Goal: Information Seeking & Learning: Learn about a topic

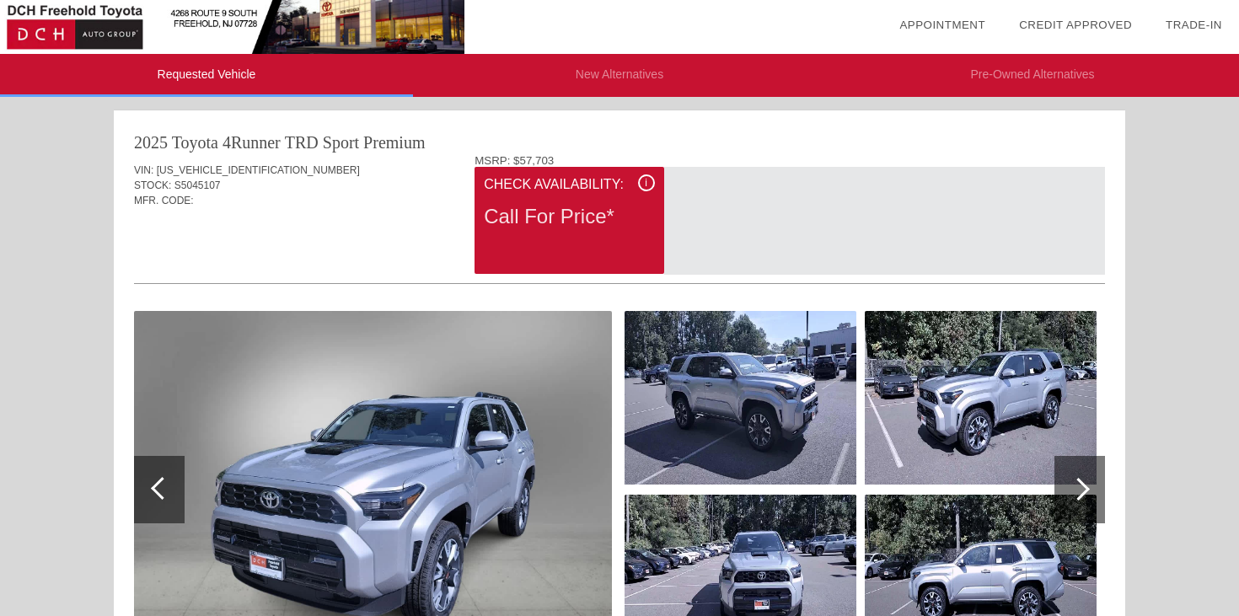
scroll to position [141, 0]
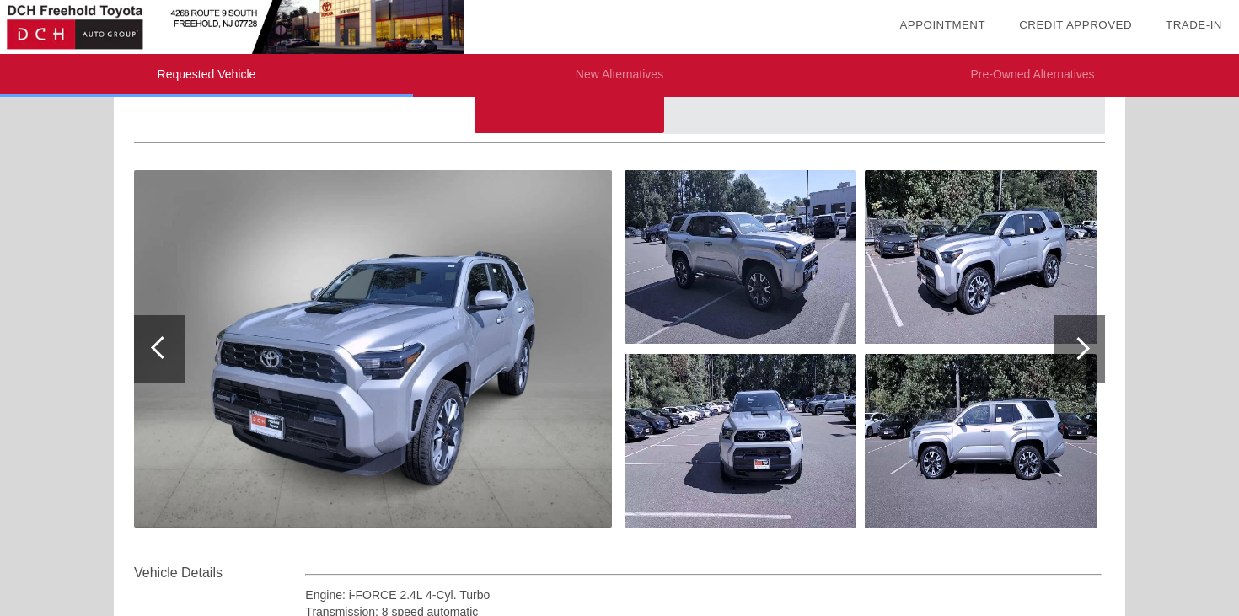
click at [421, 348] on img at bounding box center [373, 348] width 478 height 357
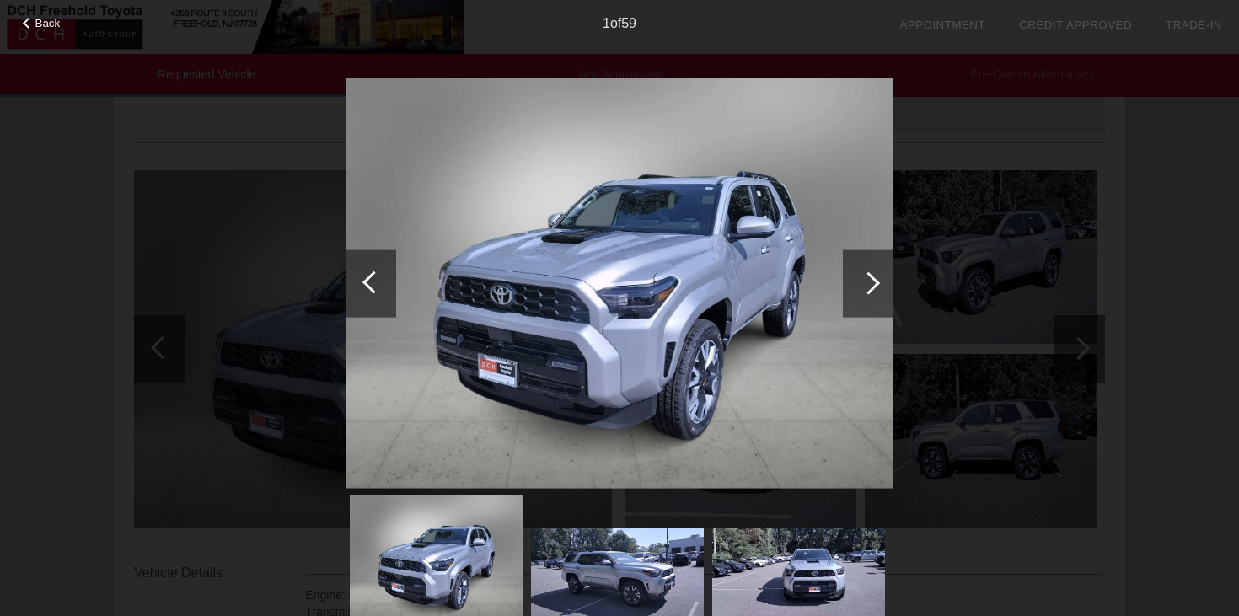
click at [872, 285] on div at bounding box center [868, 282] width 23 height 23
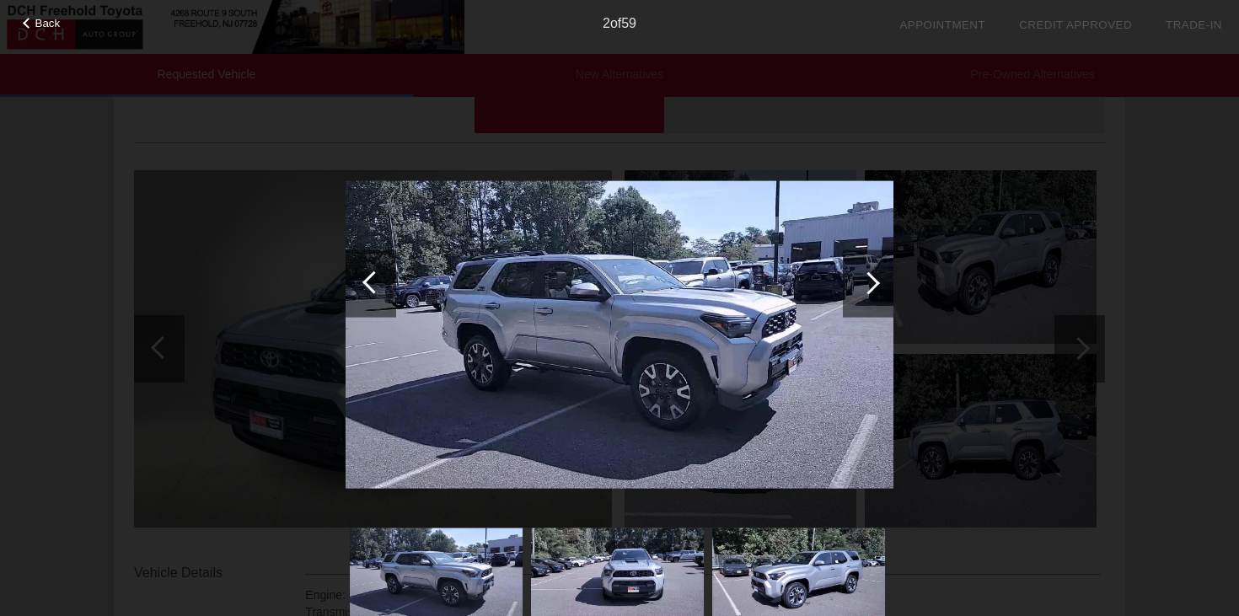
click at [872, 286] on div at bounding box center [868, 282] width 23 height 23
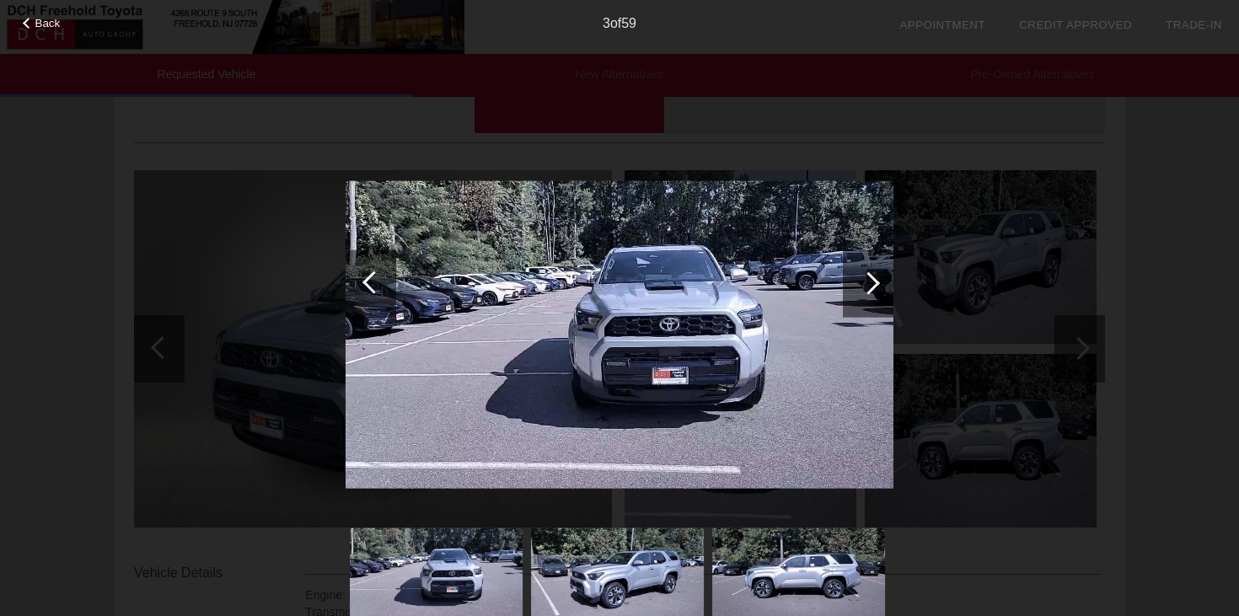
click at [872, 286] on div at bounding box center [868, 282] width 23 height 23
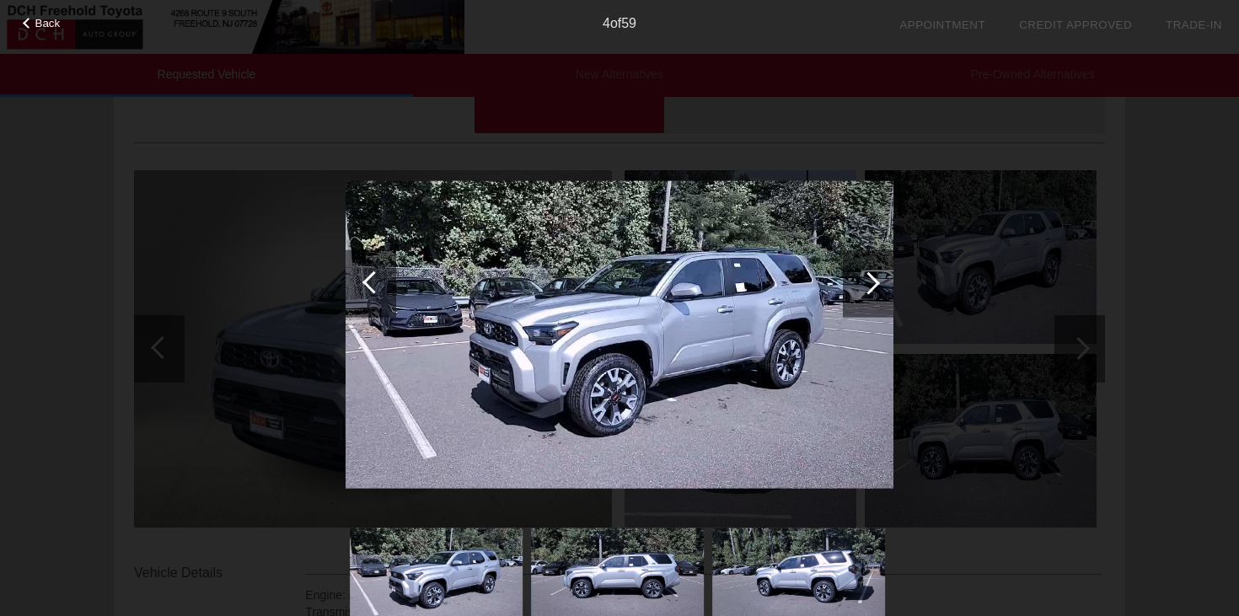
click at [872, 286] on div at bounding box center [868, 282] width 23 height 23
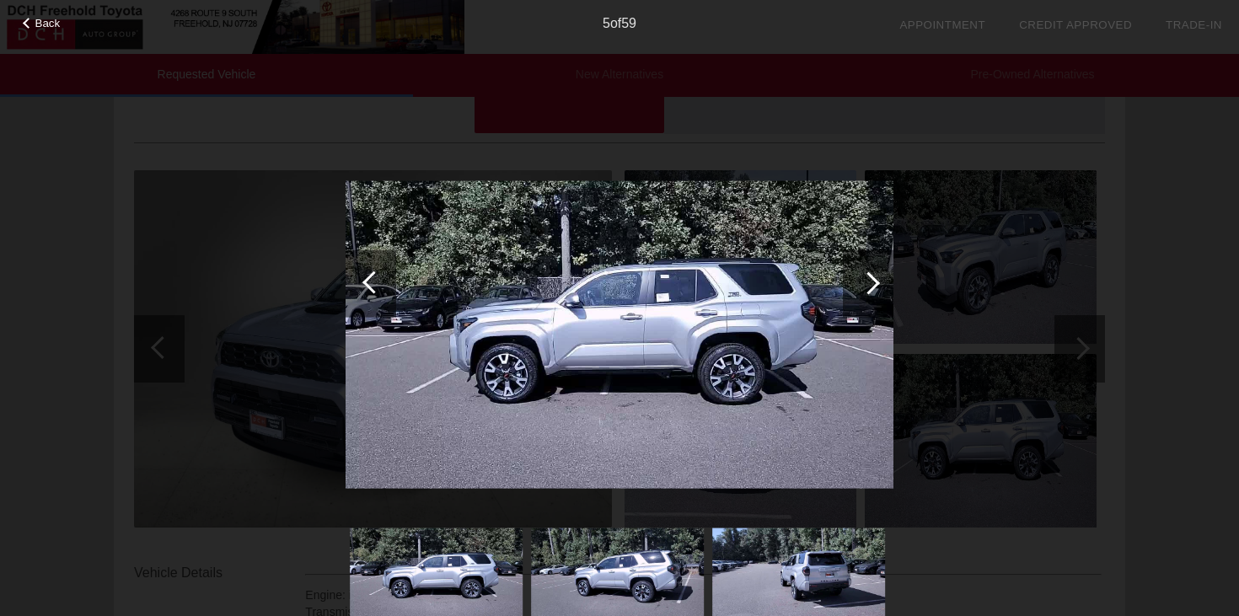
click at [872, 286] on div at bounding box center [868, 282] width 23 height 23
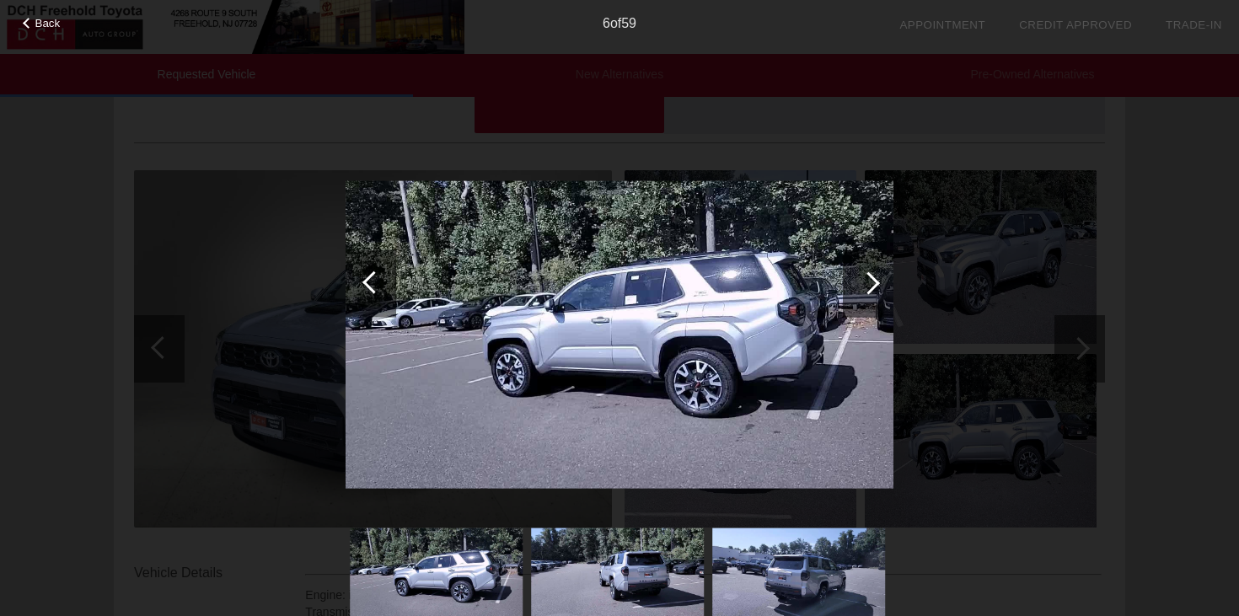
click at [872, 286] on div at bounding box center [868, 282] width 23 height 23
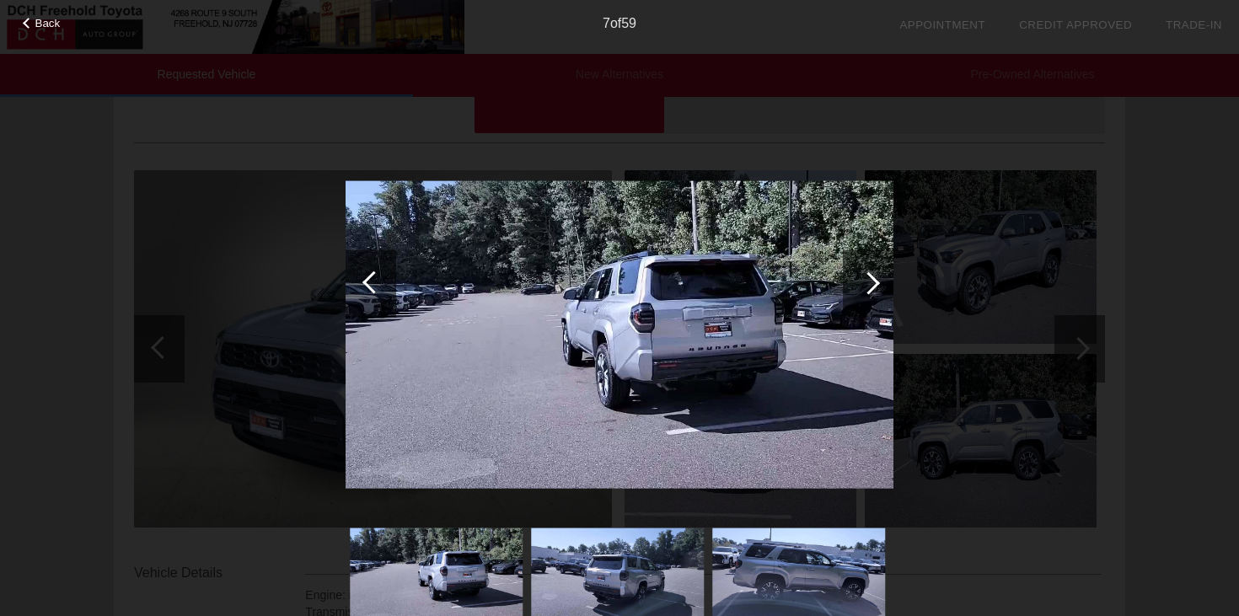
click at [872, 286] on div at bounding box center [868, 282] width 23 height 23
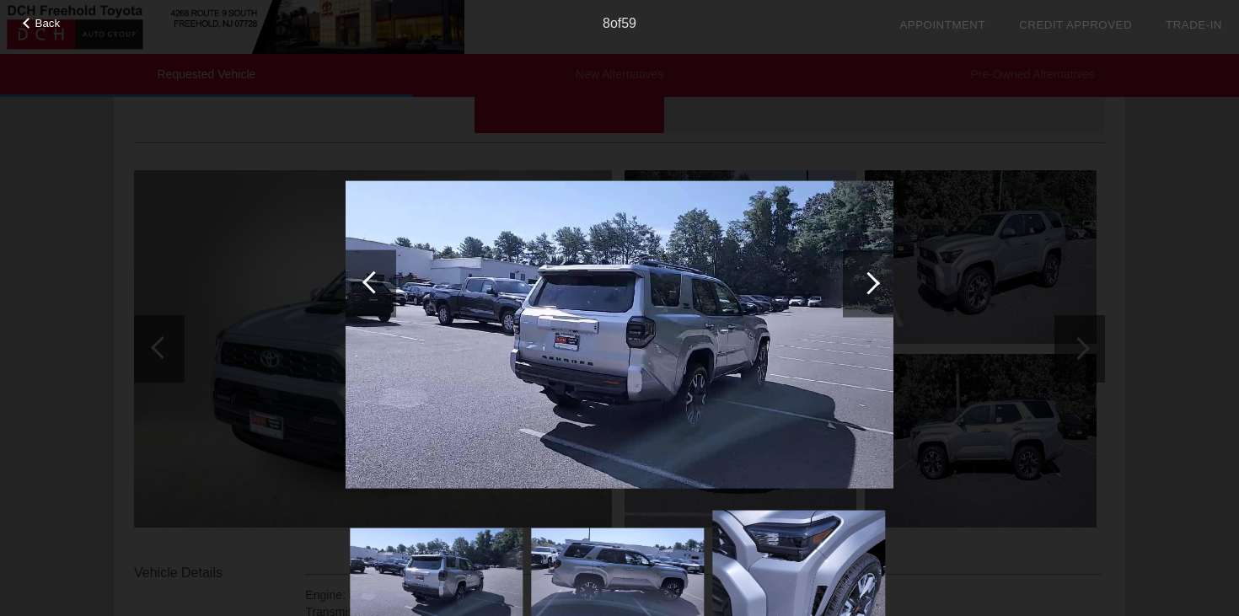
click at [872, 286] on div at bounding box center [868, 282] width 23 height 23
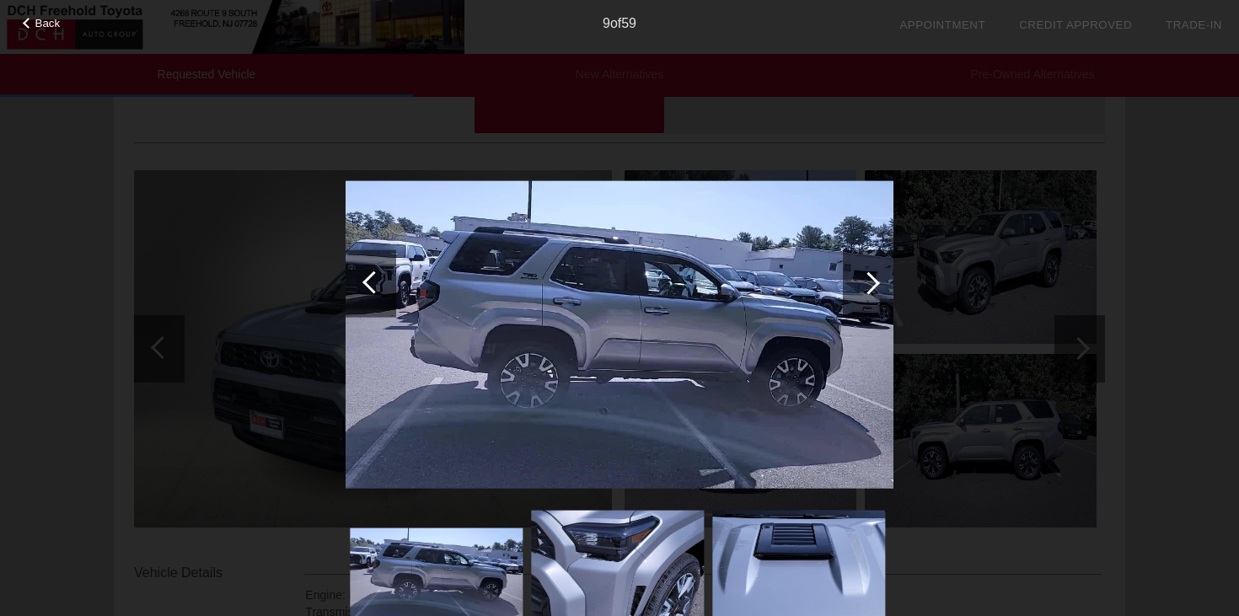
click at [872, 286] on div at bounding box center [868, 282] width 23 height 23
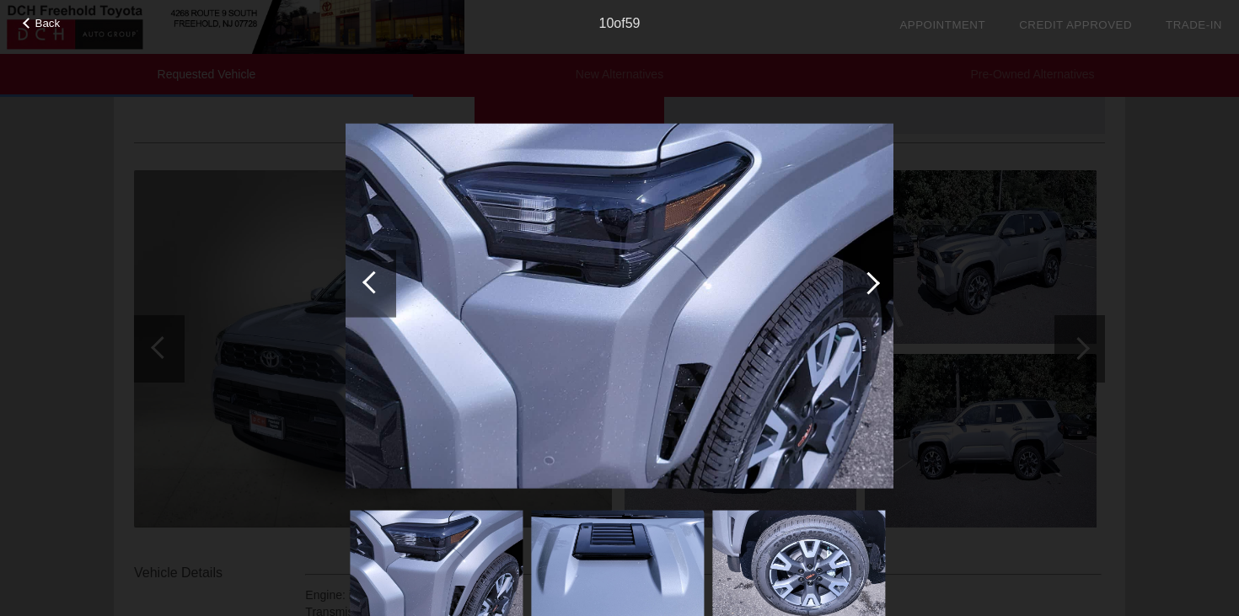
click at [872, 286] on div at bounding box center [868, 282] width 23 height 23
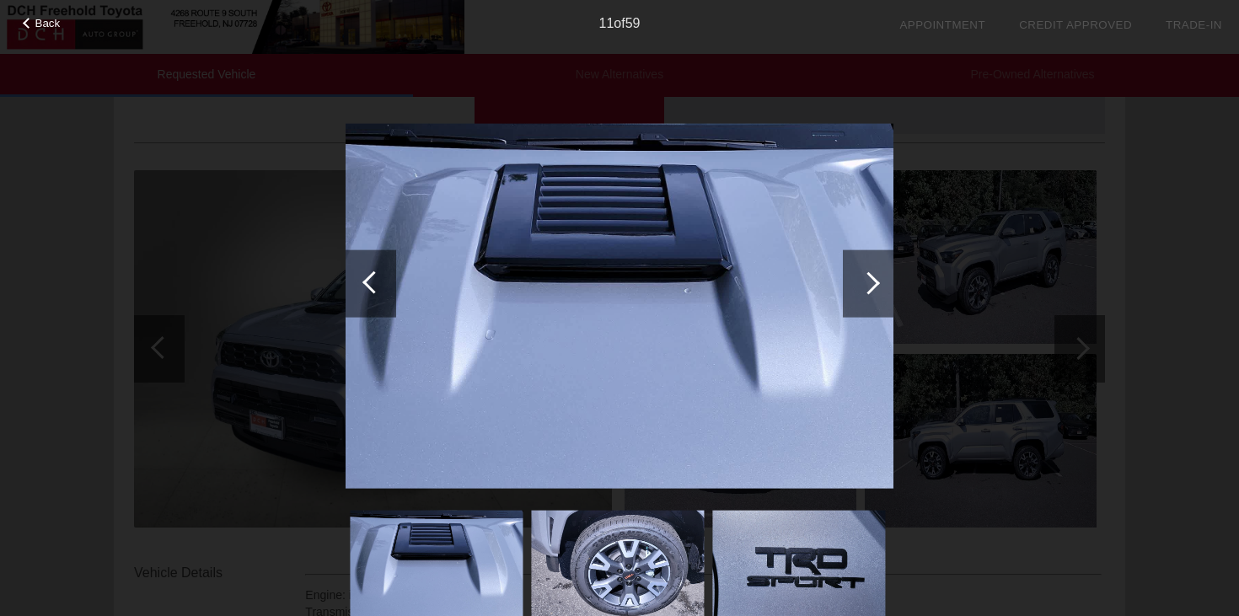
click at [872, 286] on div at bounding box center [868, 282] width 23 height 23
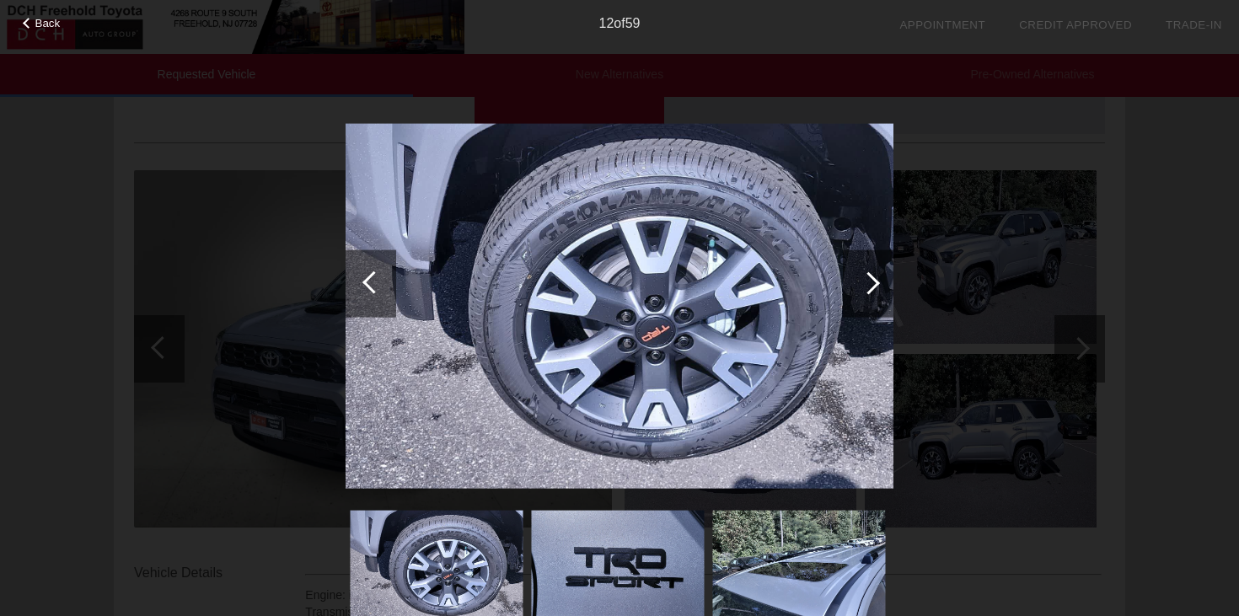
click at [872, 286] on div at bounding box center [868, 282] width 23 height 23
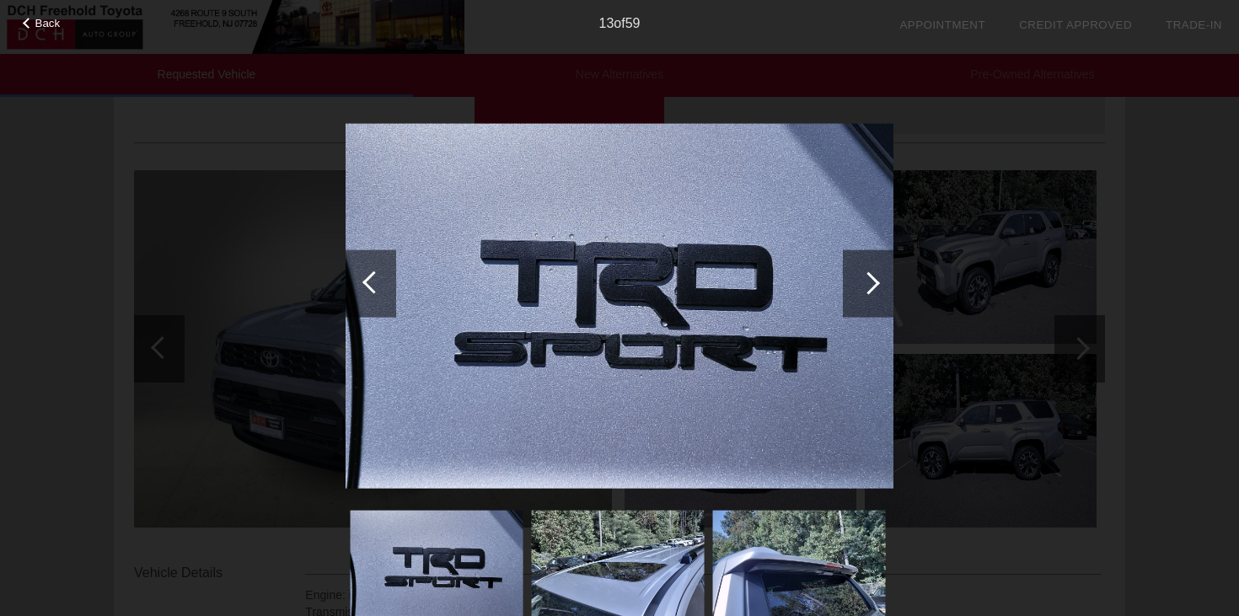
click at [872, 286] on div at bounding box center [868, 282] width 23 height 23
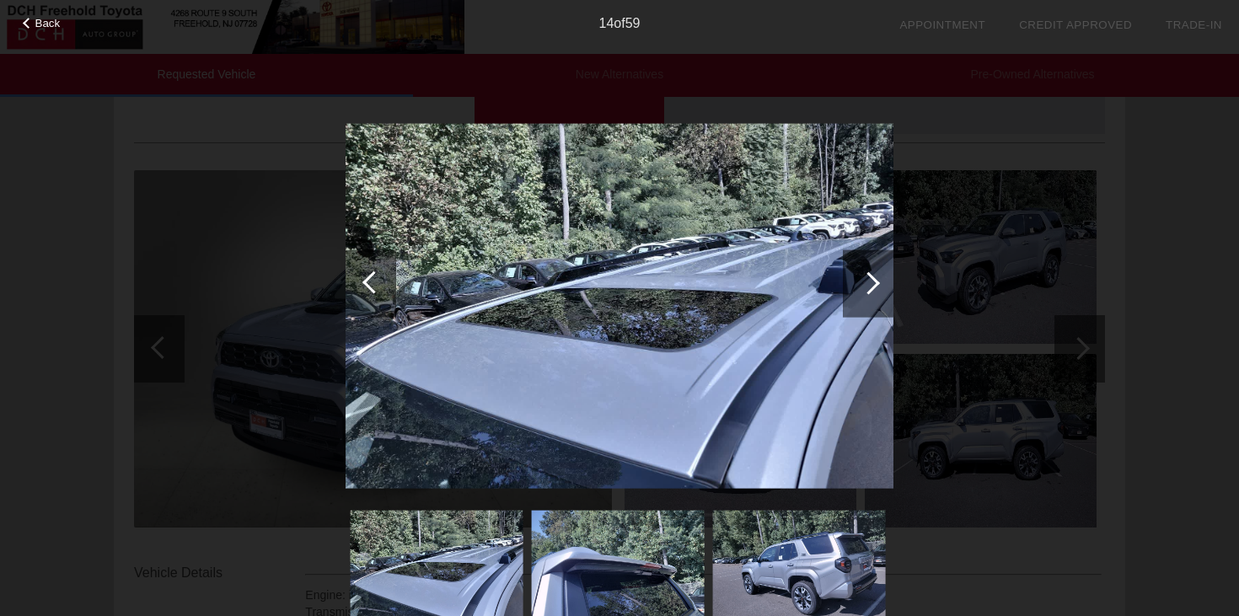
click at [872, 286] on div at bounding box center [868, 282] width 23 height 23
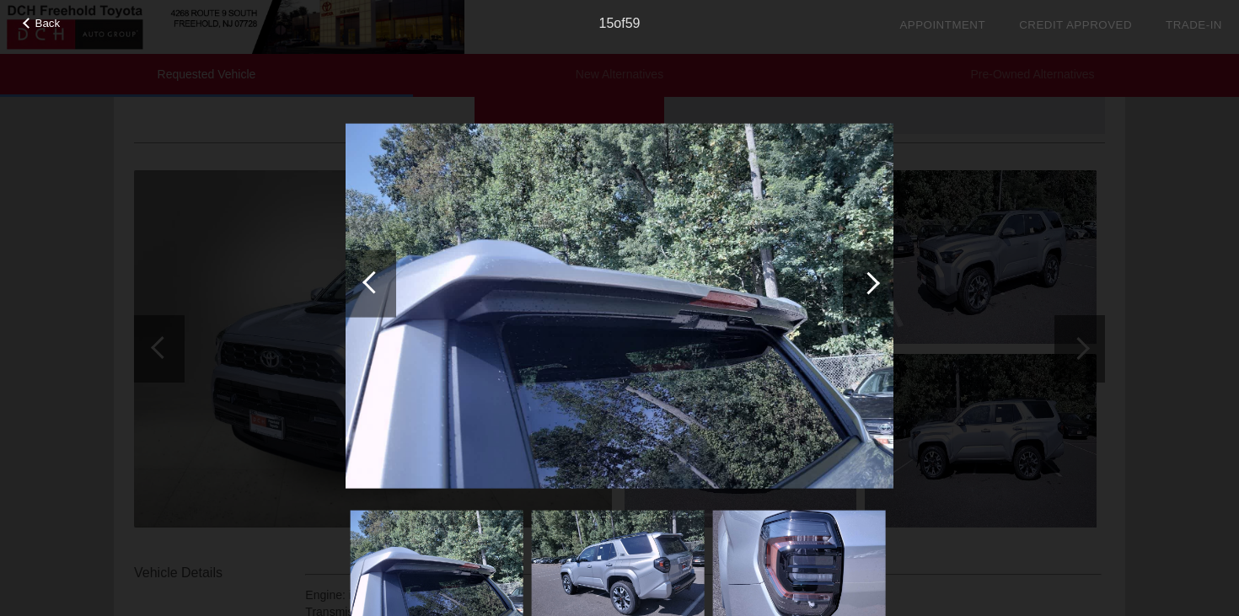
click at [872, 286] on div at bounding box center [868, 282] width 23 height 23
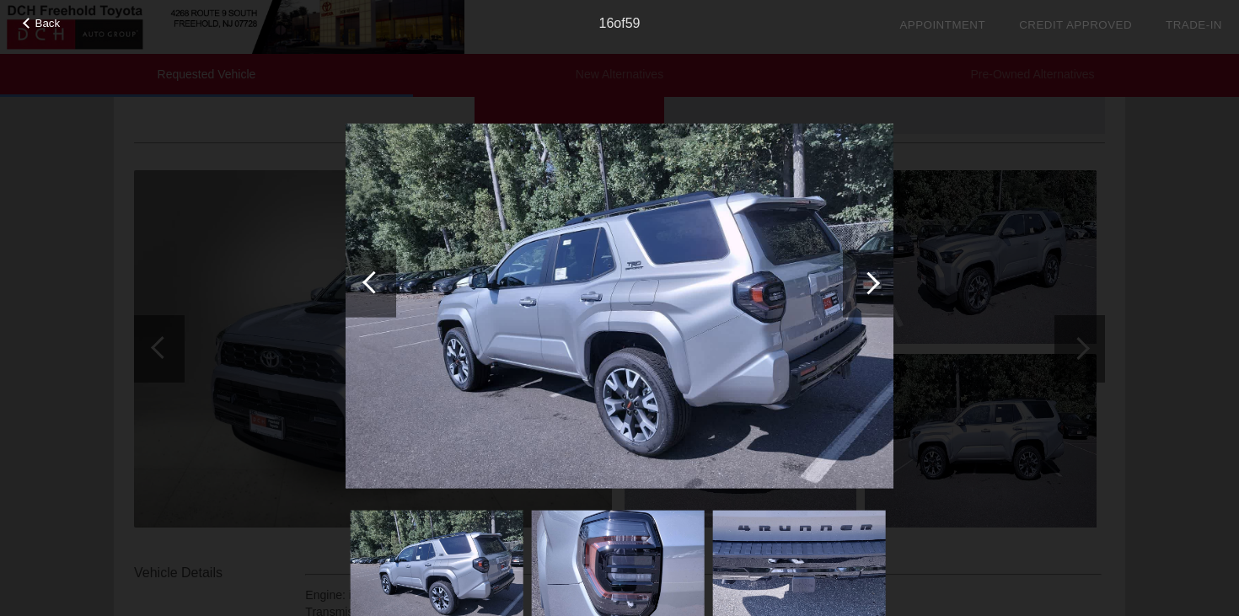
click at [872, 286] on div at bounding box center [868, 282] width 23 height 23
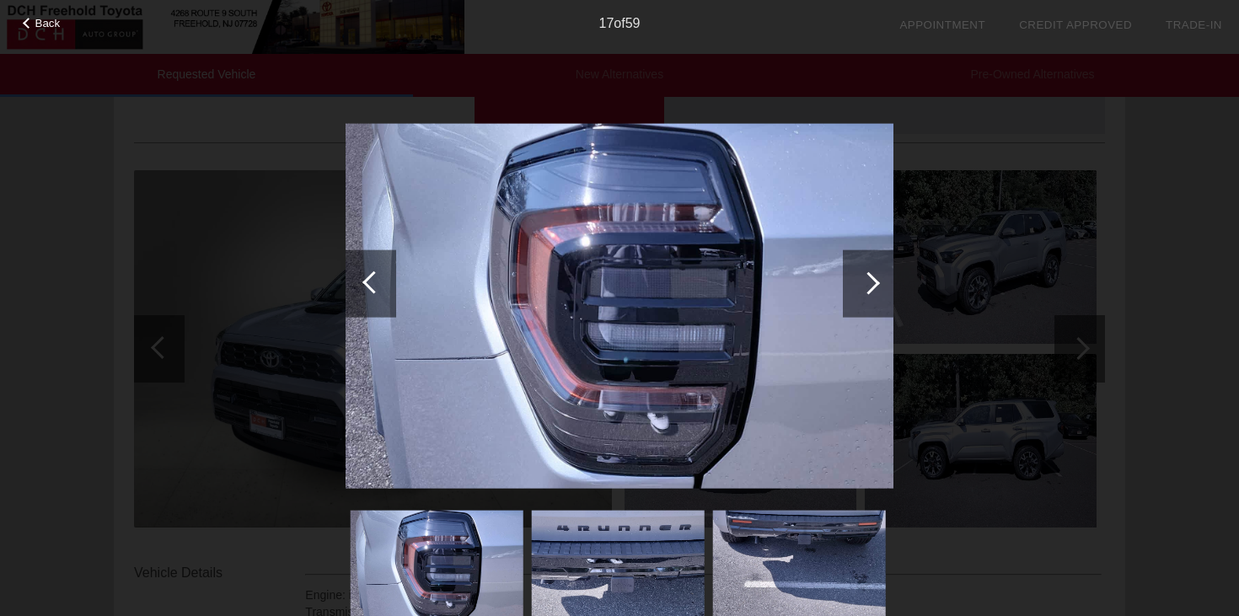
click at [872, 286] on div at bounding box center [868, 282] width 23 height 23
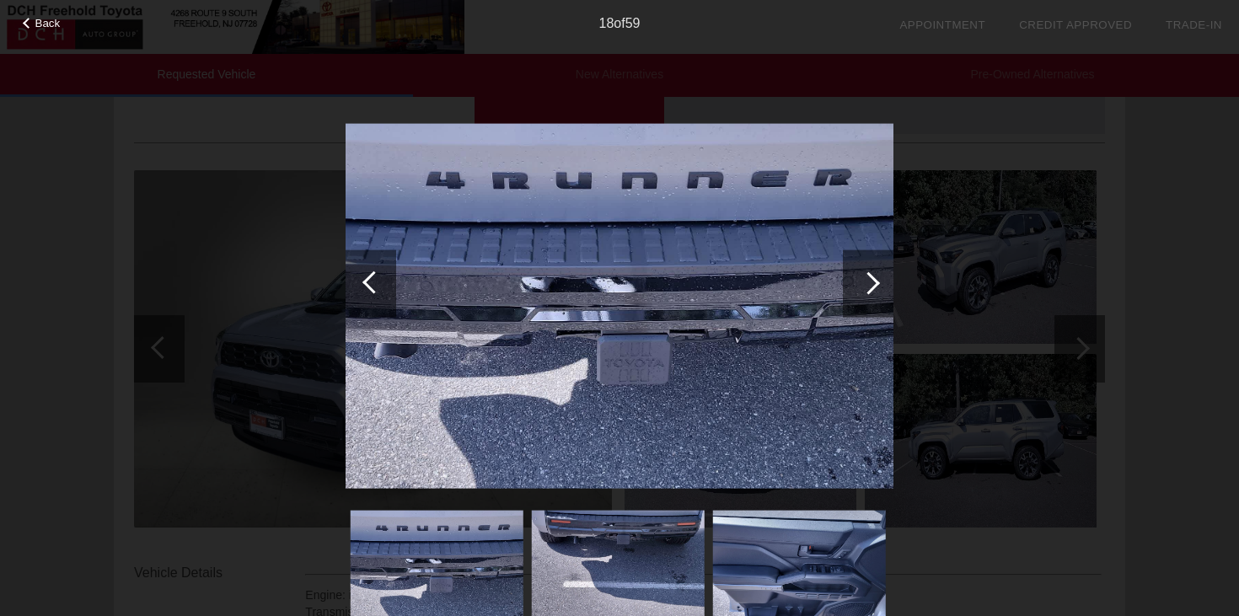
click at [872, 286] on div at bounding box center [868, 282] width 23 height 23
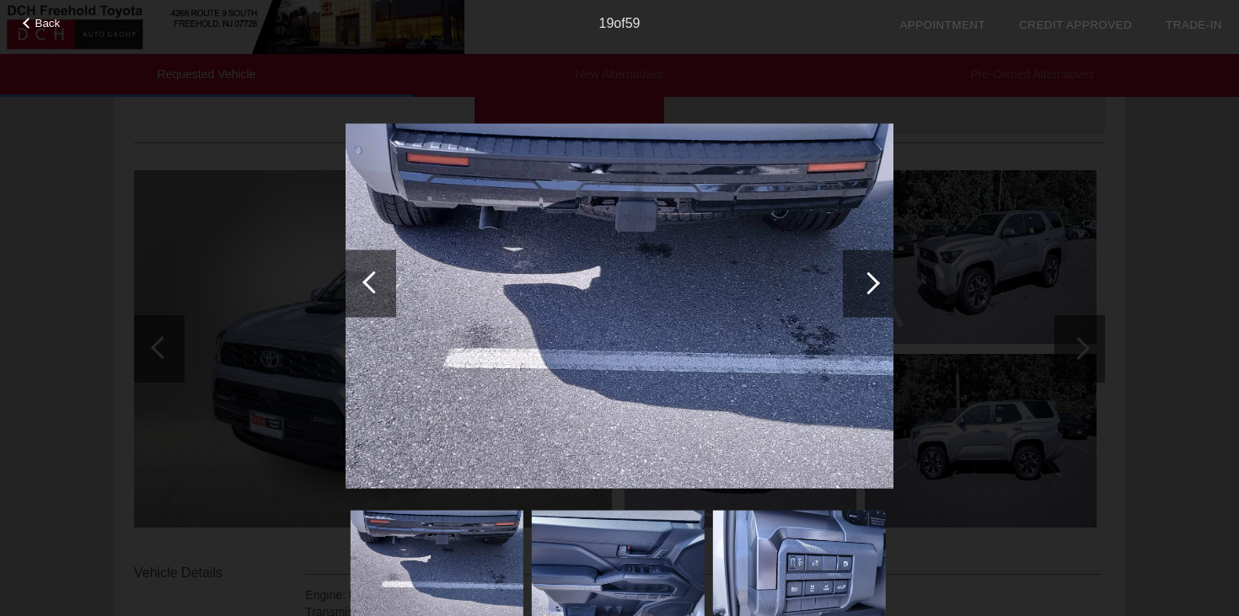
click at [872, 286] on div at bounding box center [868, 282] width 23 height 23
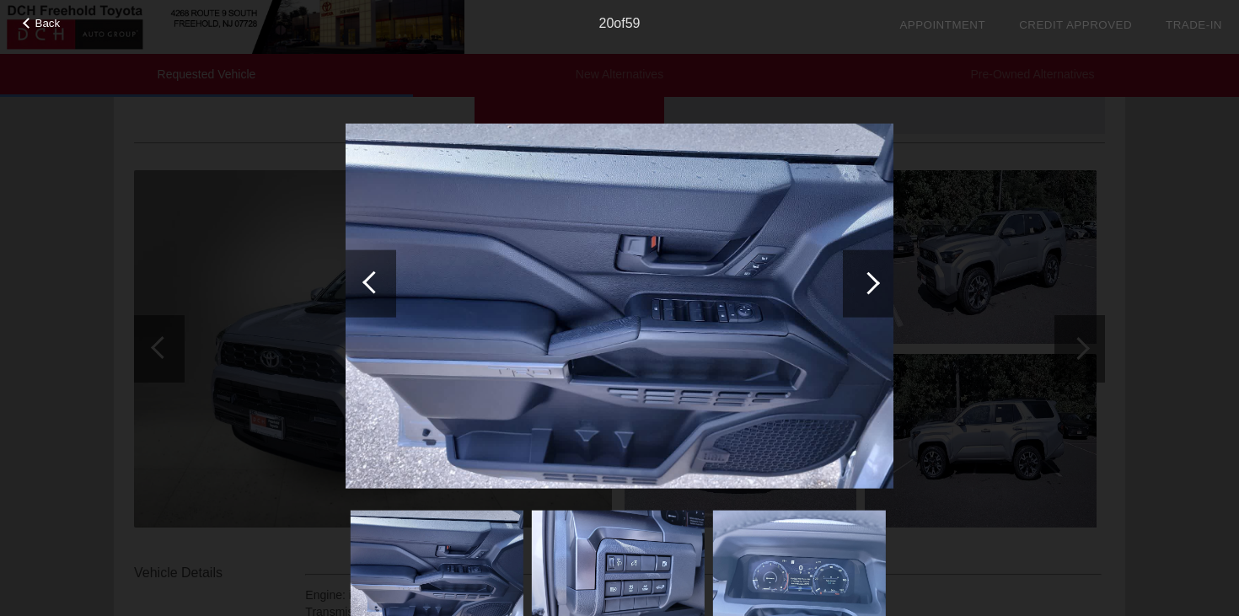
click at [872, 286] on div at bounding box center [868, 282] width 23 height 23
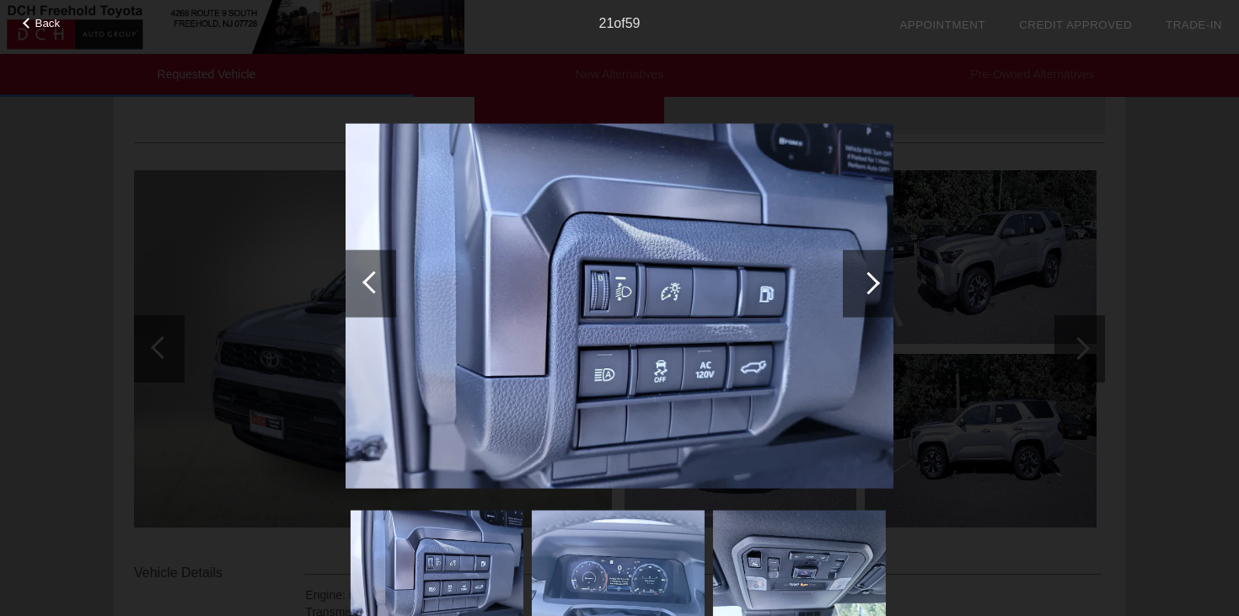
click at [872, 286] on div at bounding box center [868, 282] width 23 height 23
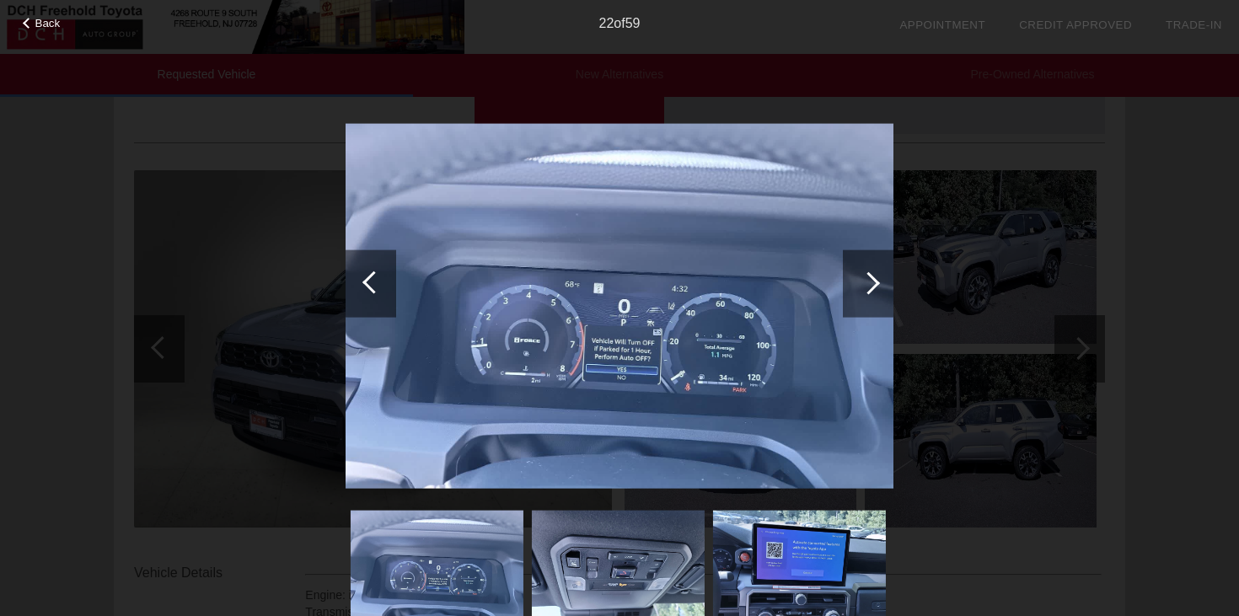
click at [872, 286] on div at bounding box center [868, 282] width 23 height 23
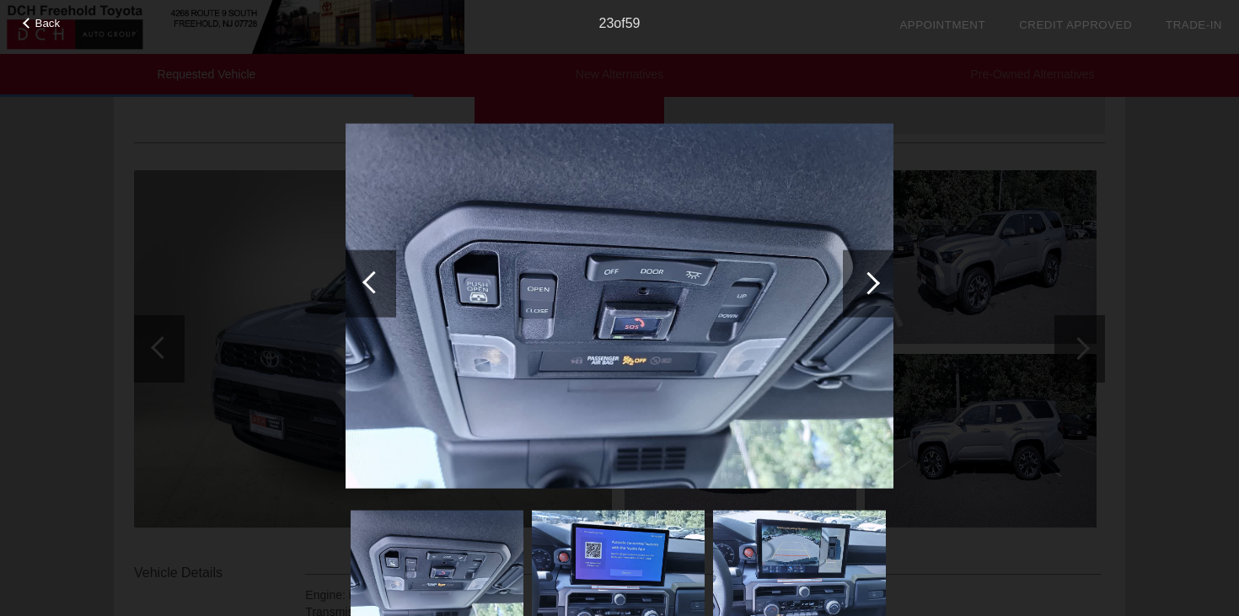
click at [872, 286] on div at bounding box center [868, 282] width 23 height 23
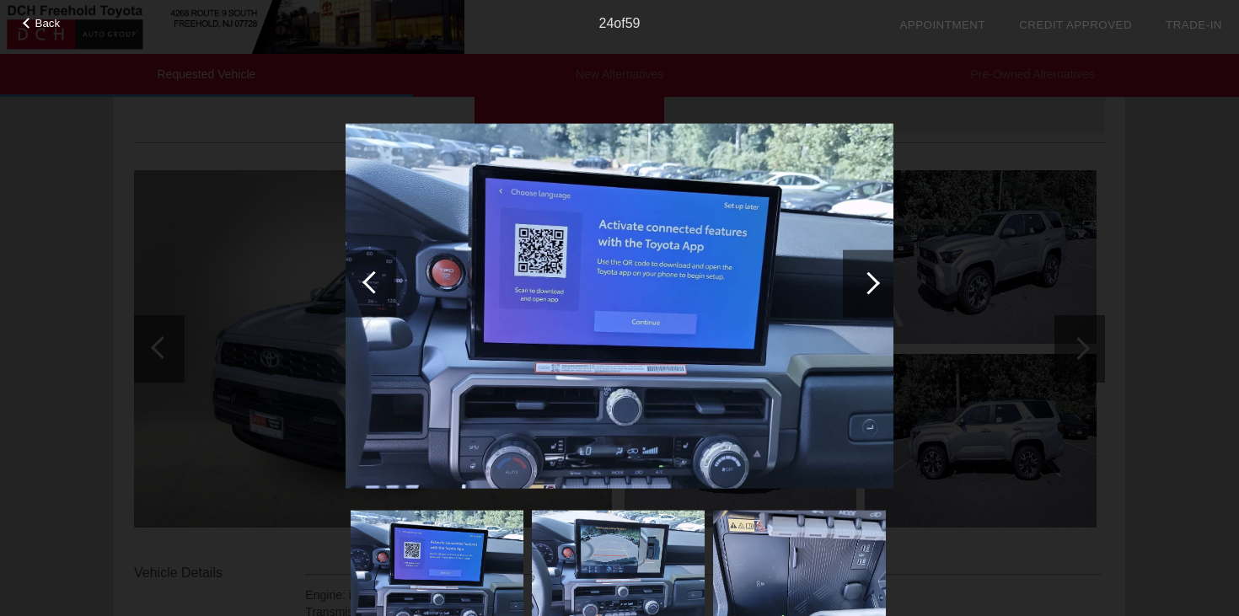
click at [872, 286] on div at bounding box center [868, 282] width 23 height 23
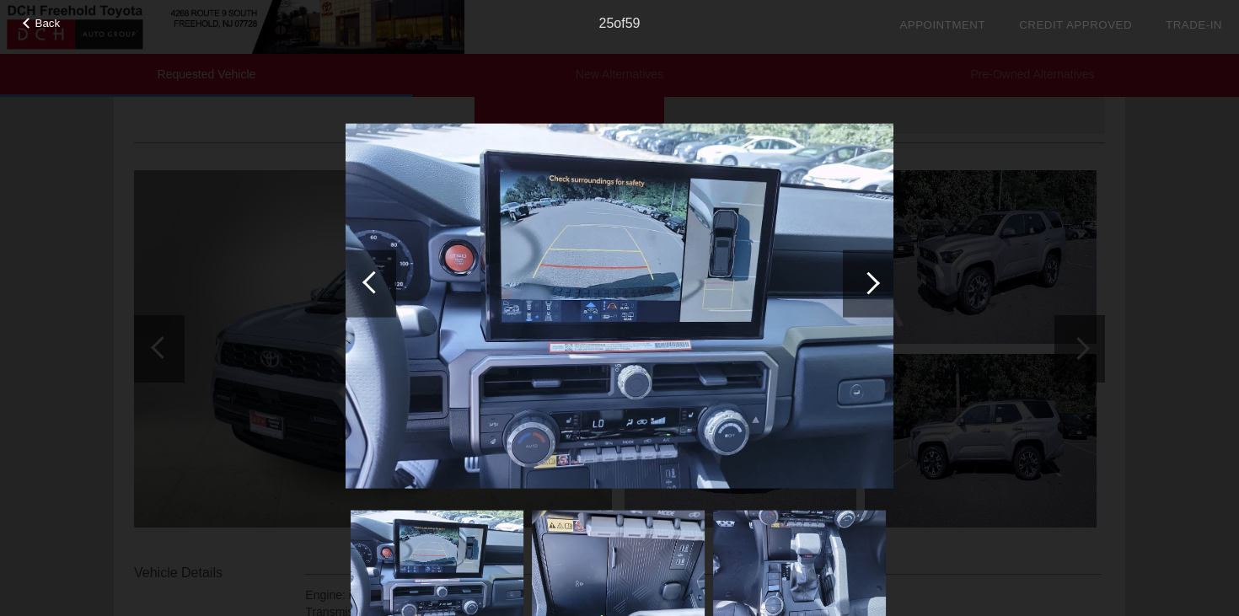
click at [872, 286] on div at bounding box center [868, 282] width 23 height 23
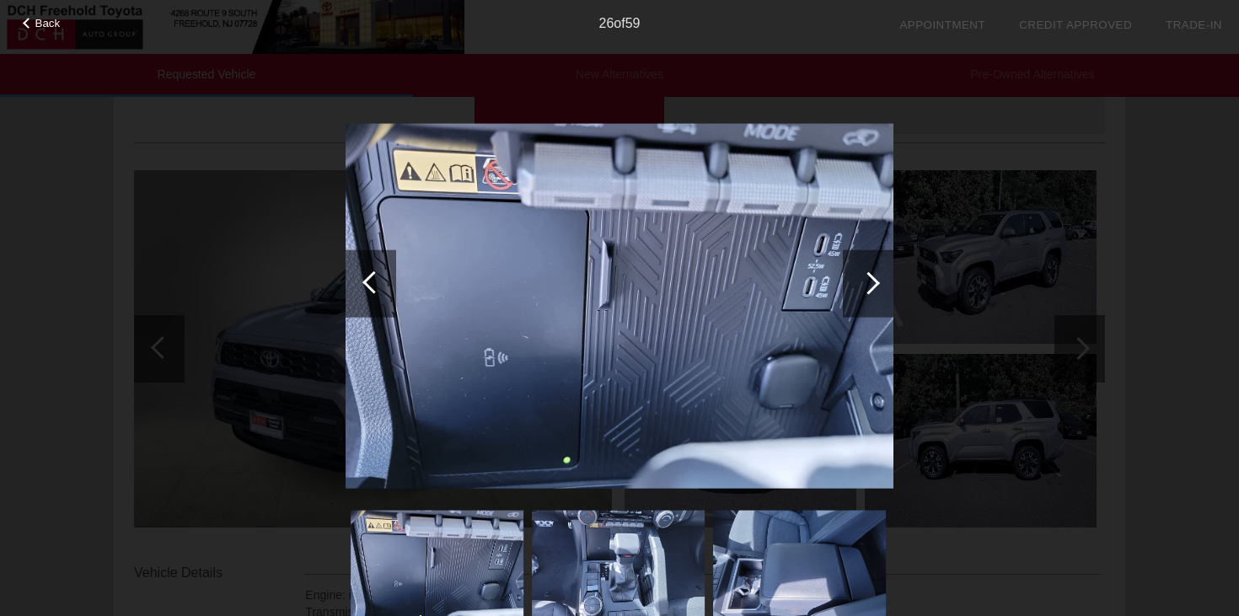
click at [873, 286] on div at bounding box center [868, 282] width 23 height 23
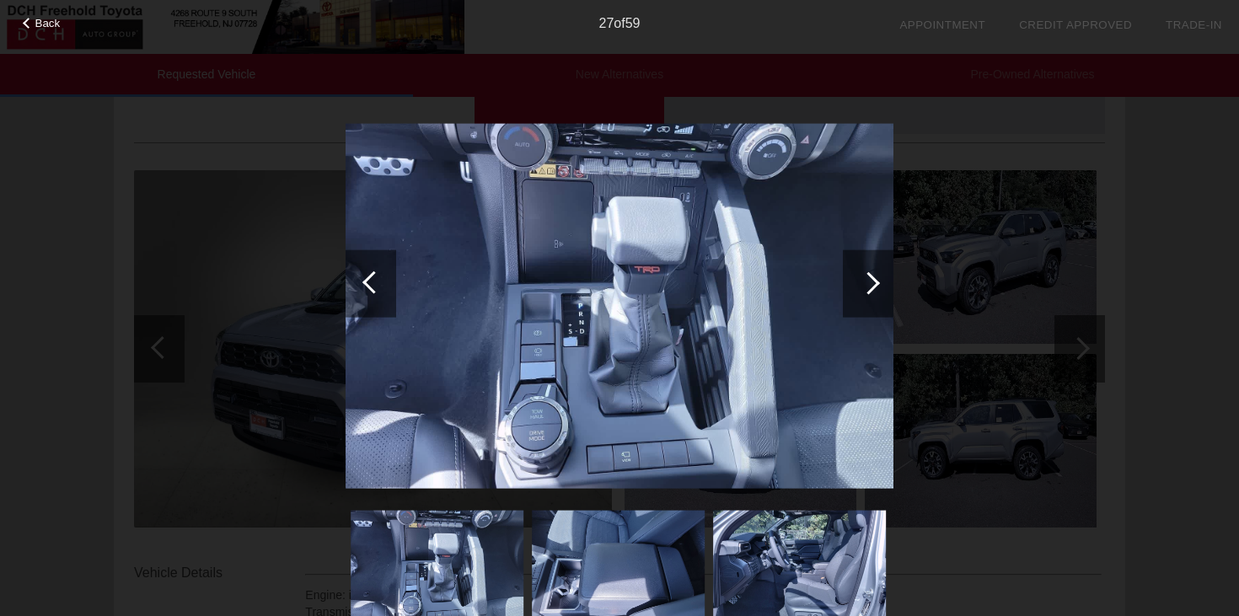
click at [873, 286] on div at bounding box center [868, 282] width 23 height 23
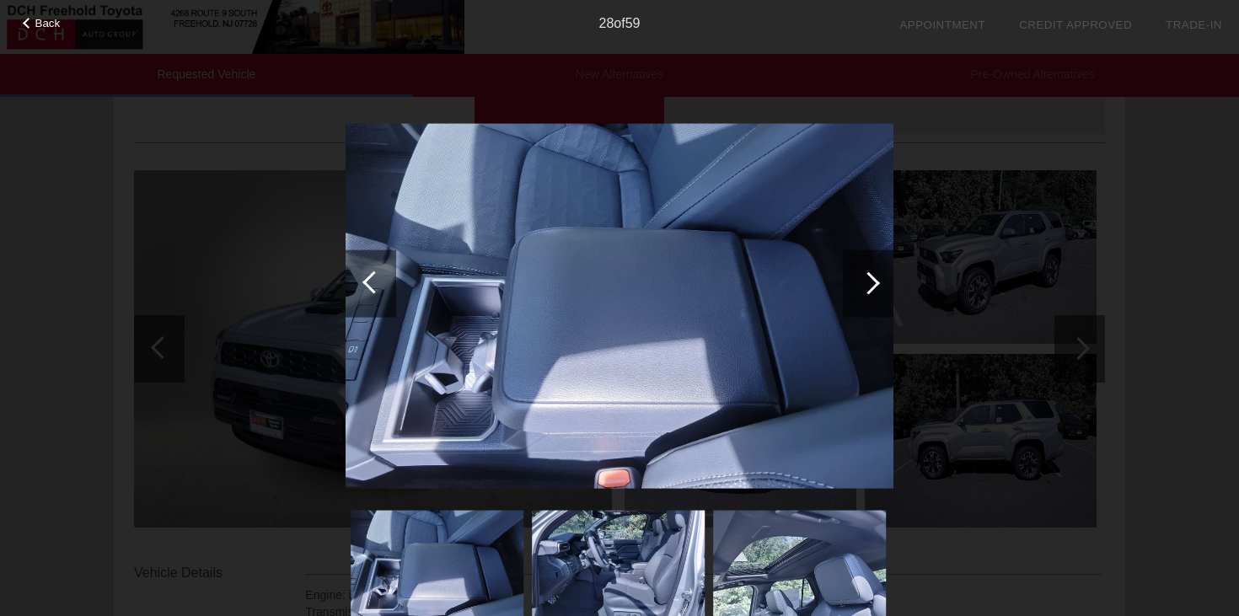
click at [873, 286] on div at bounding box center [868, 282] width 23 height 23
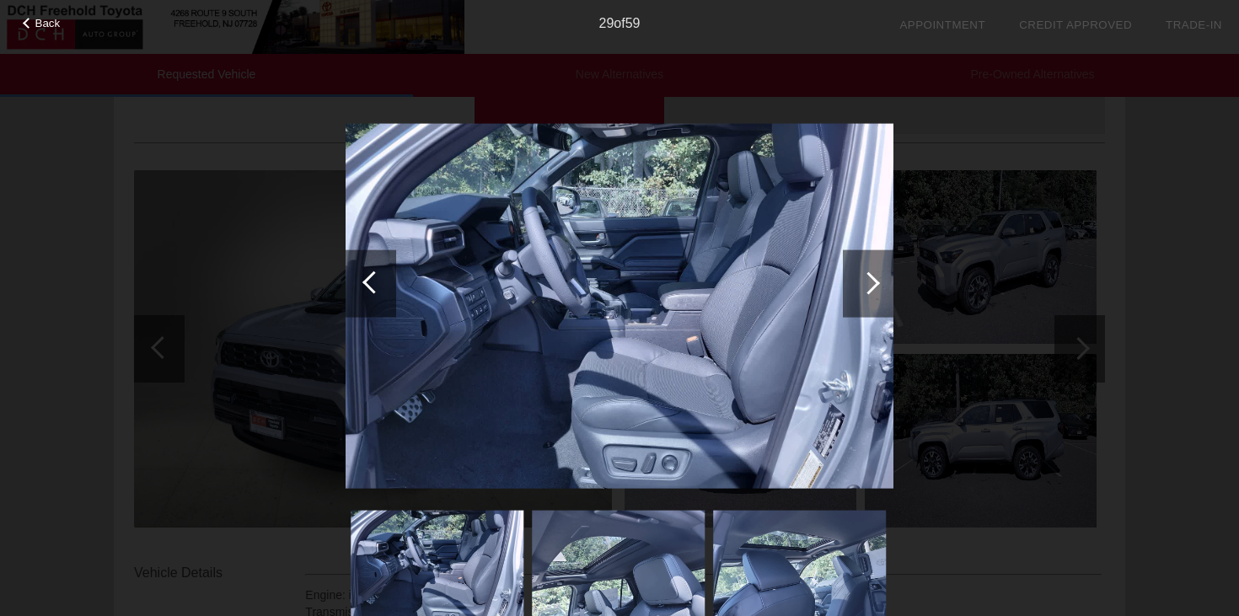
click at [873, 286] on div at bounding box center [868, 282] width 23 height 23
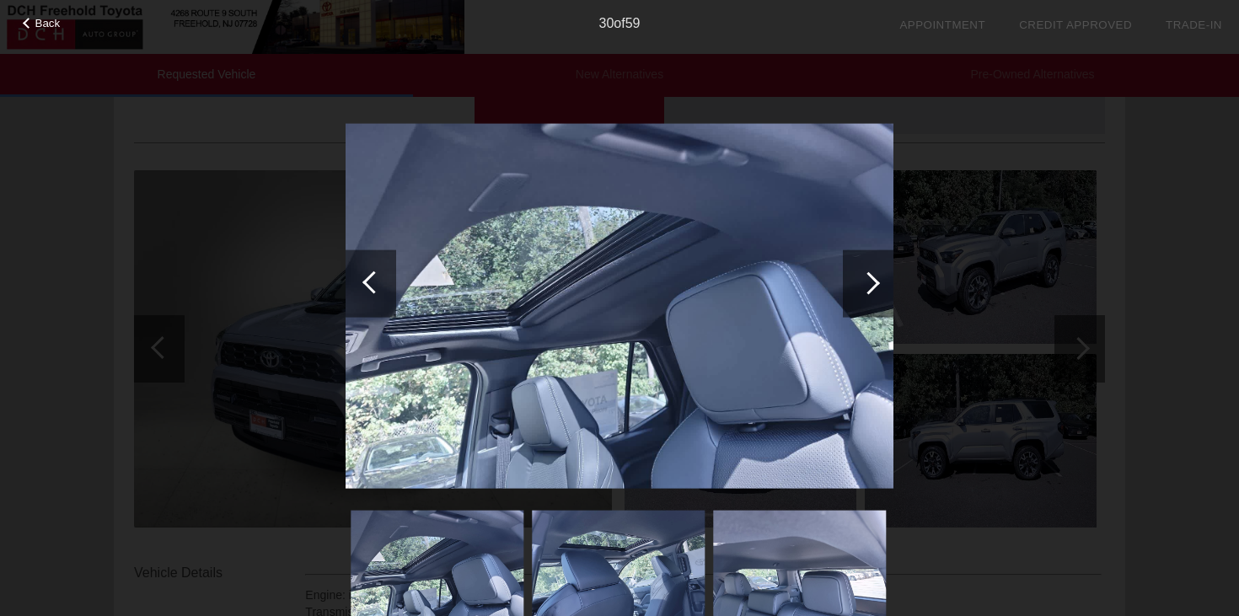
click at [873, 286] on div at bounding box center [868, 282] width 23 height 23
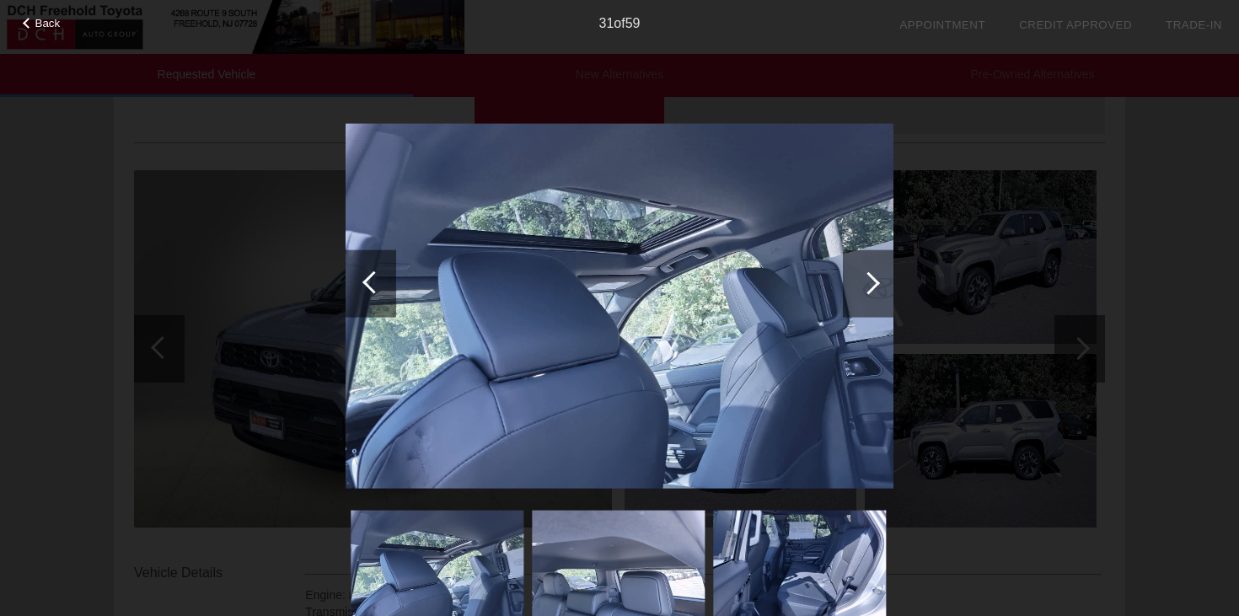
click at [873, 286] on div at bounding box center [868, 282] width 23 height 23
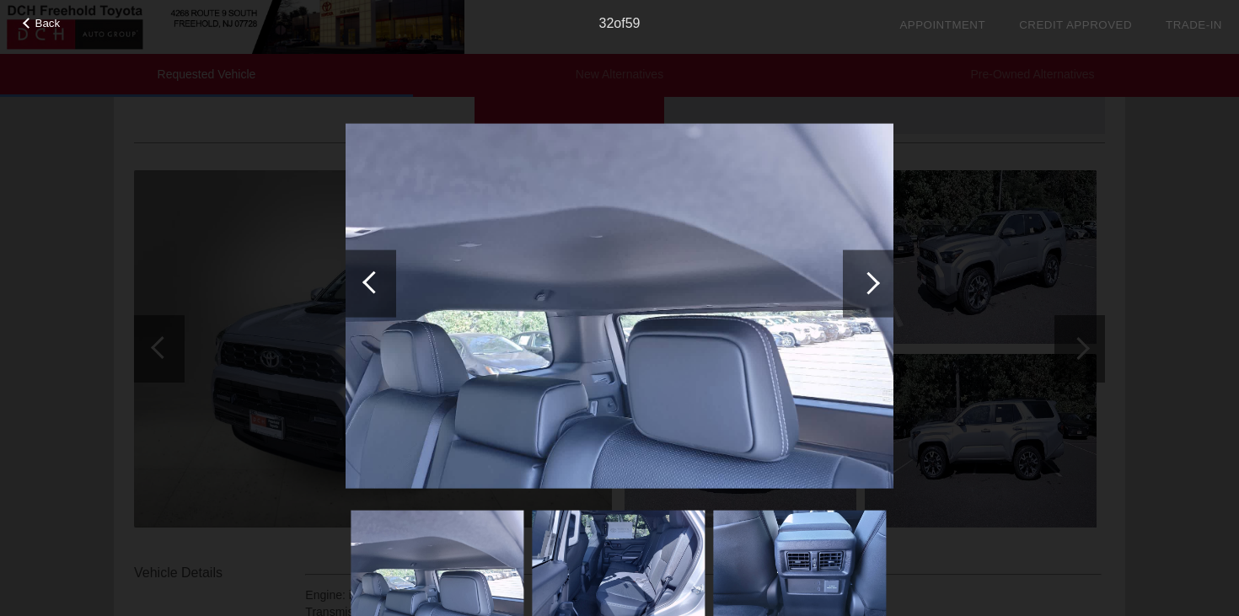
click at [873, 286] on div at bounding box center [868, 282] width 23 height 23
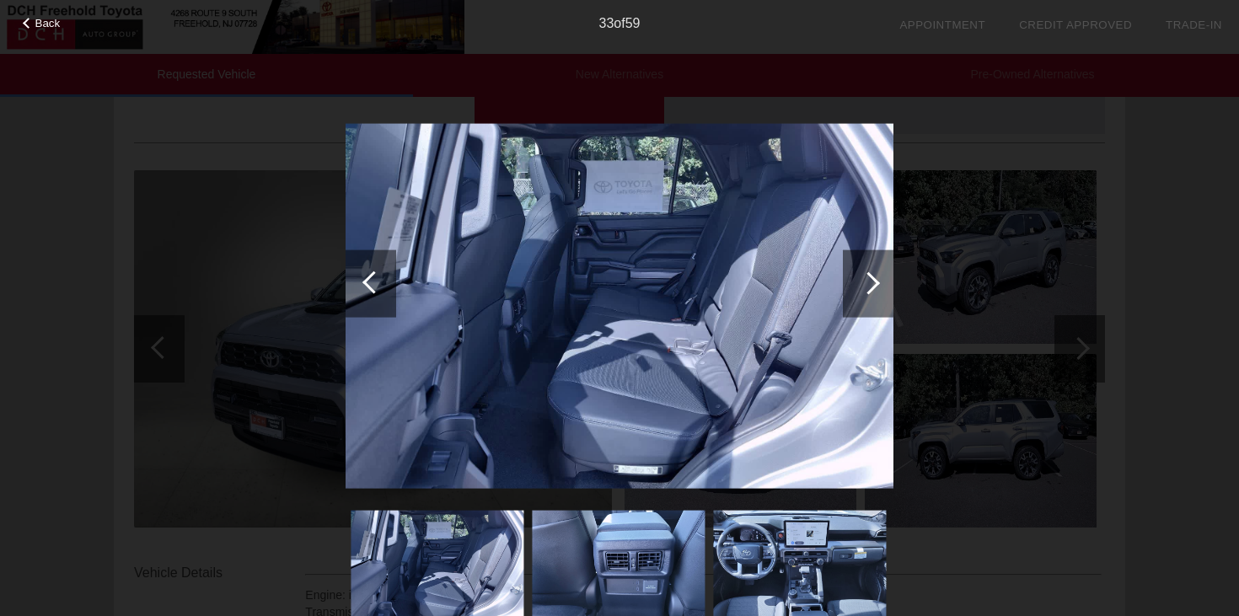
click at [873, 286] on div at bounding box center [868, 282] width 23 height 23
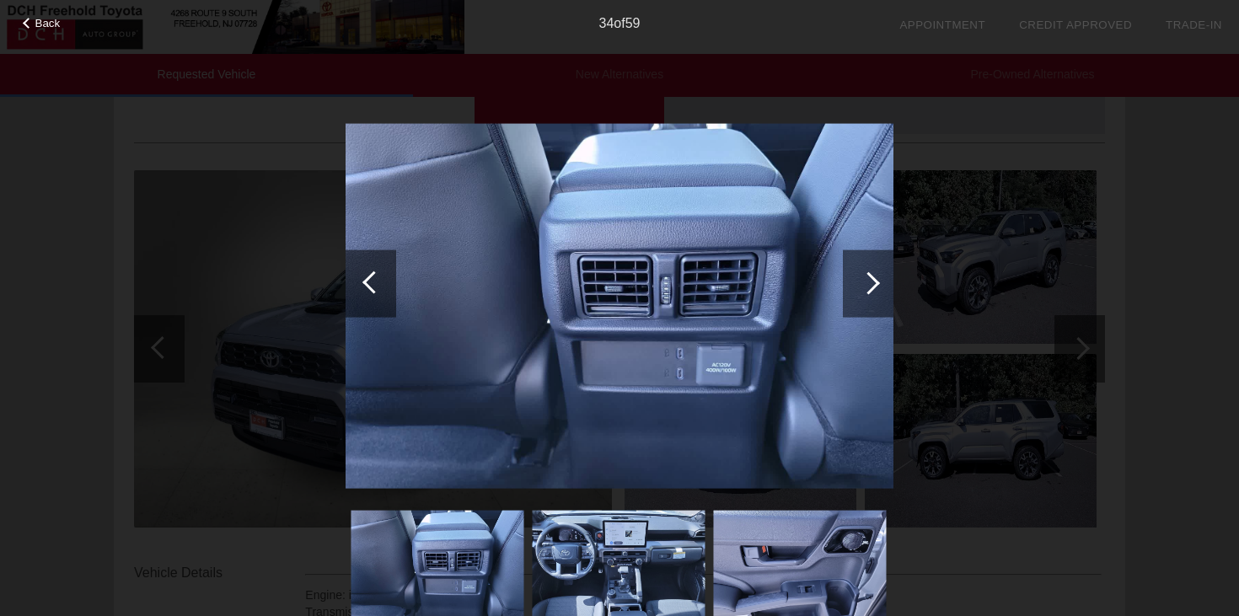
click at [873, 286] on div at bounding box center [868, 282] width 23 height 23
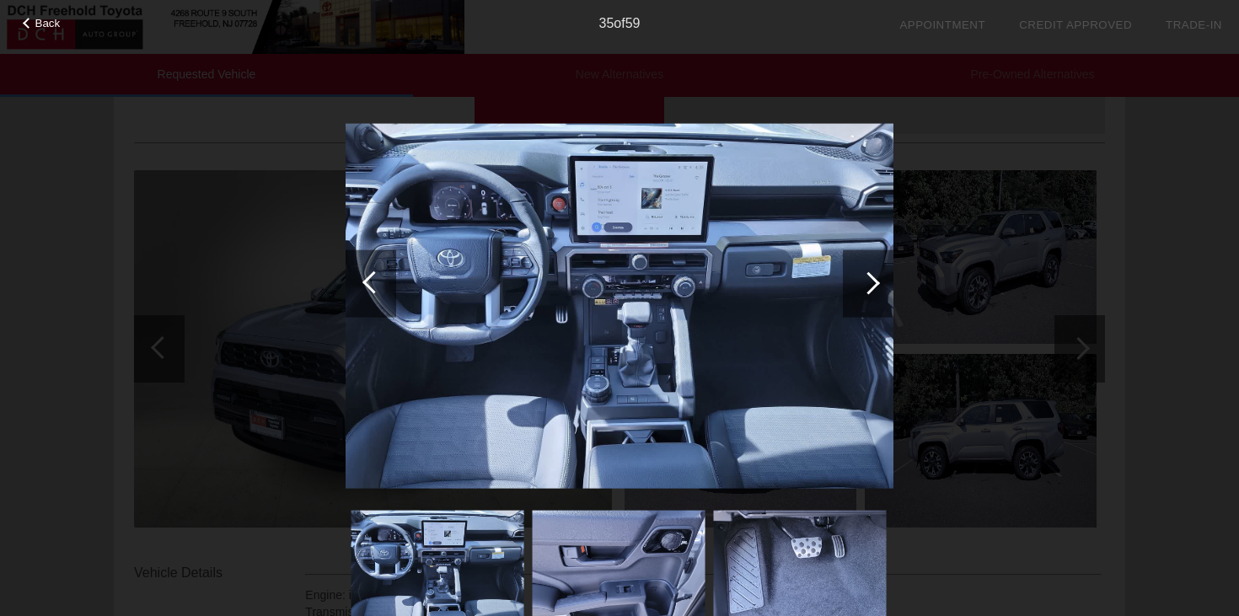
click at [873, 286] on div at bounding box center [868, 282] width 23 height 23
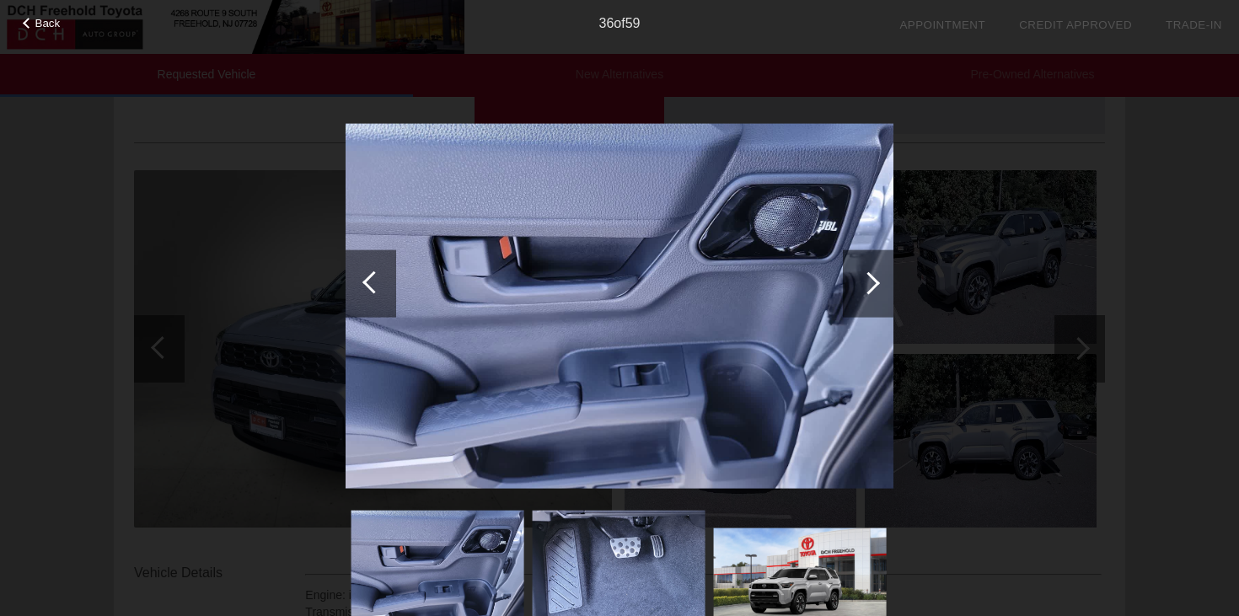
click at [873, 286] on div at bounding box center [868, 282] width 23 height 23
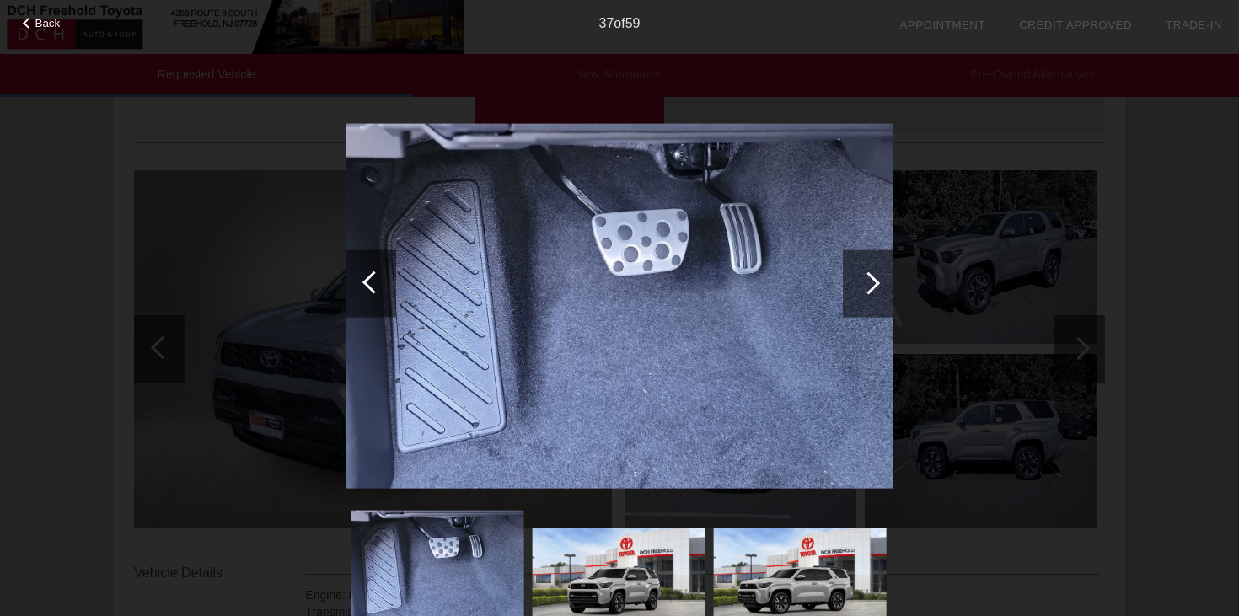
click at [873, 286] on div at bounding box center [868, 282] width 23 height 23
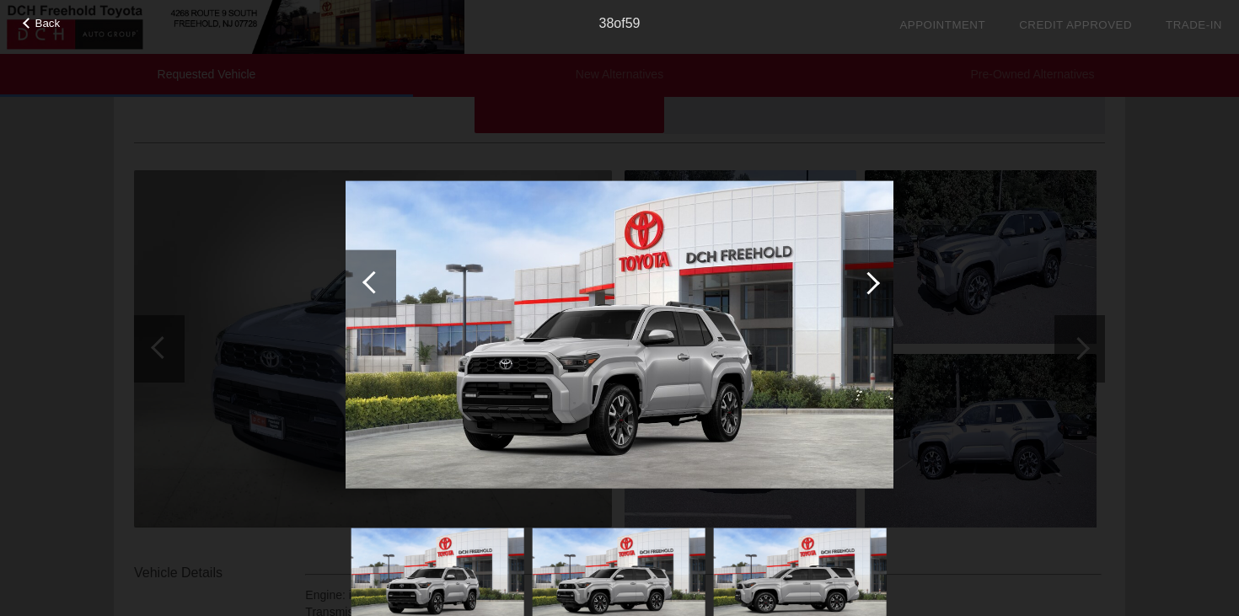
click at [873, 287] on div at bounding box center [868, 282] width 23 height 23
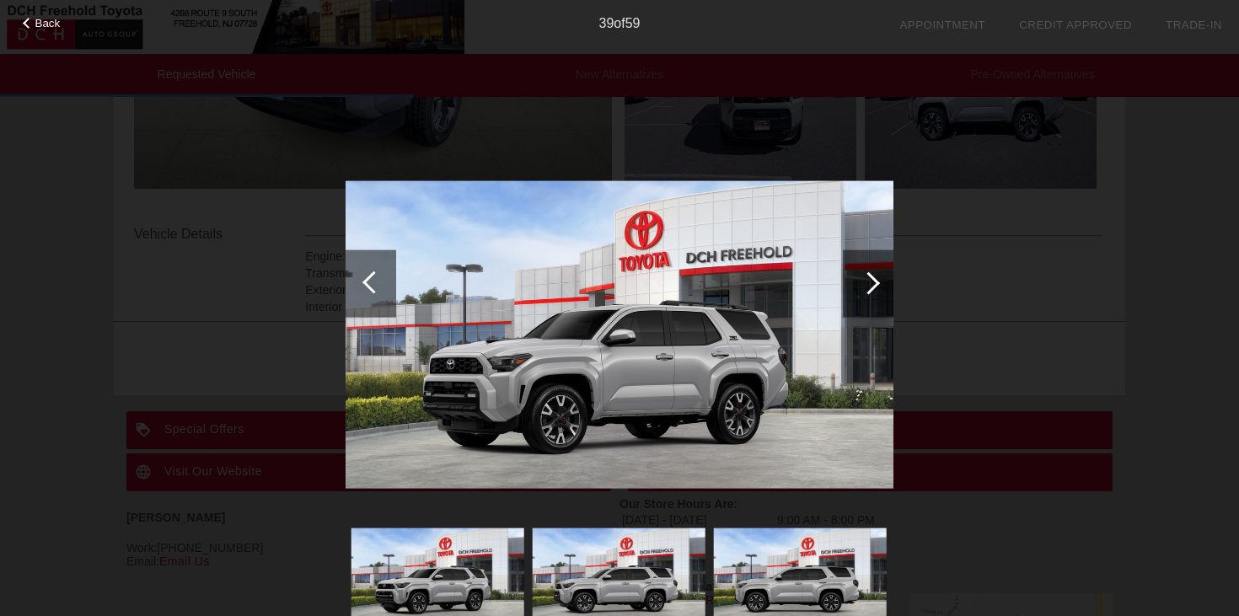
scroll to position [482, 0]
click at [881, 295] on div at bounding box center [868, 282] width 51 height 67
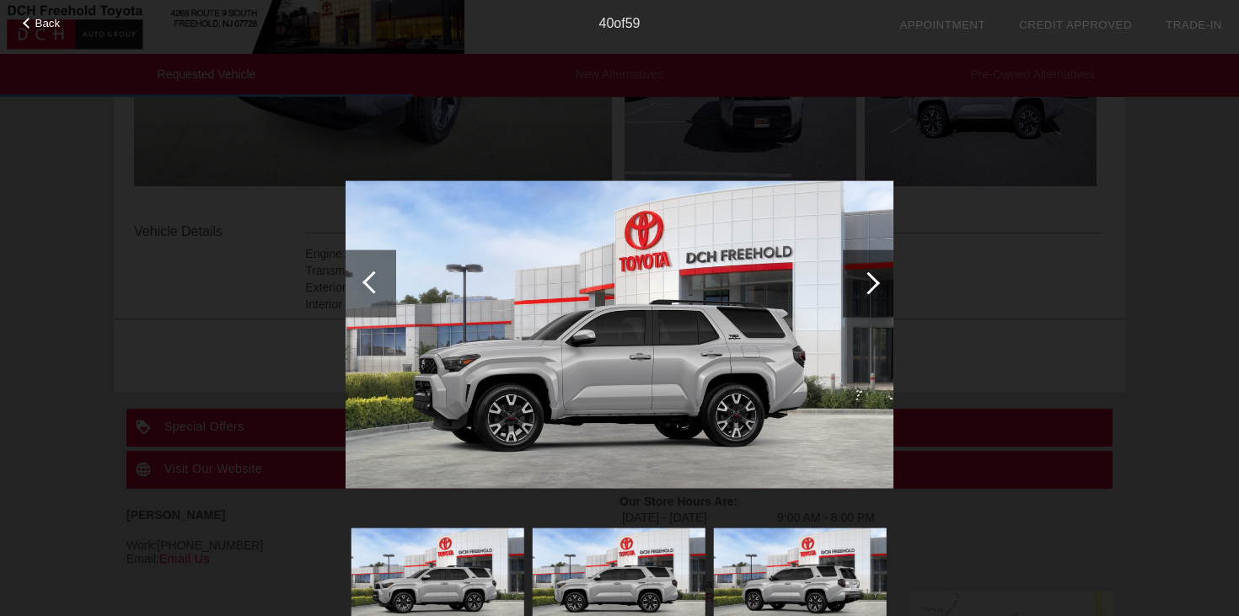
click at [881, 295] on div at bounding box center [868, 282] width 51 height 67
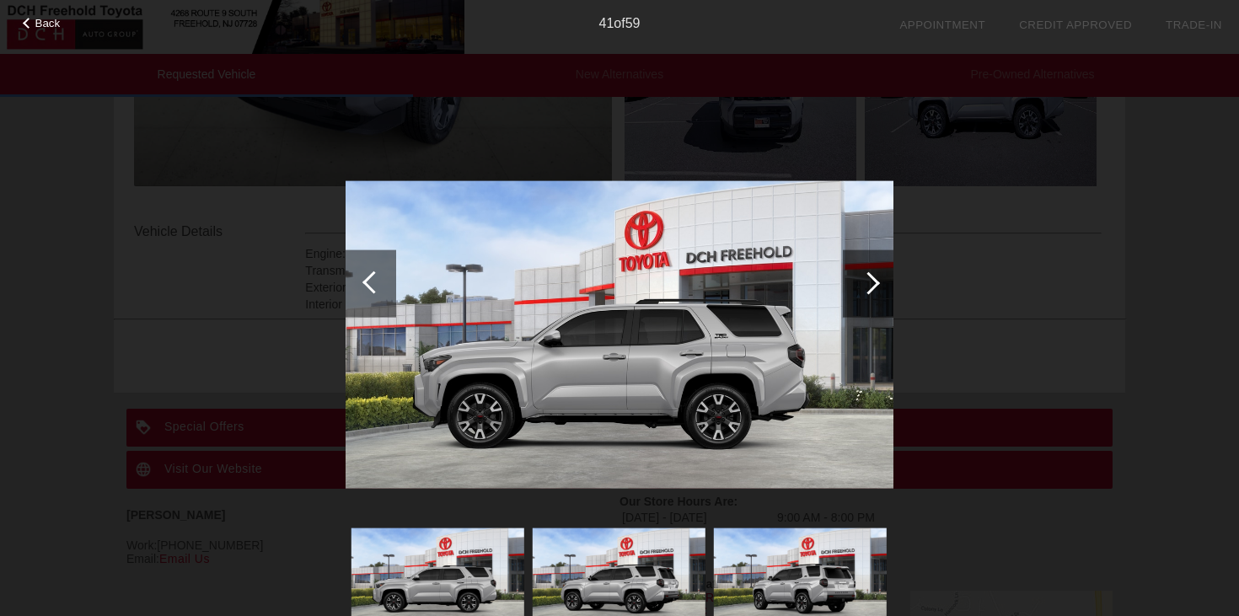
click at [881, 295] on div at bounding box center [868, 282] width 51 height 67
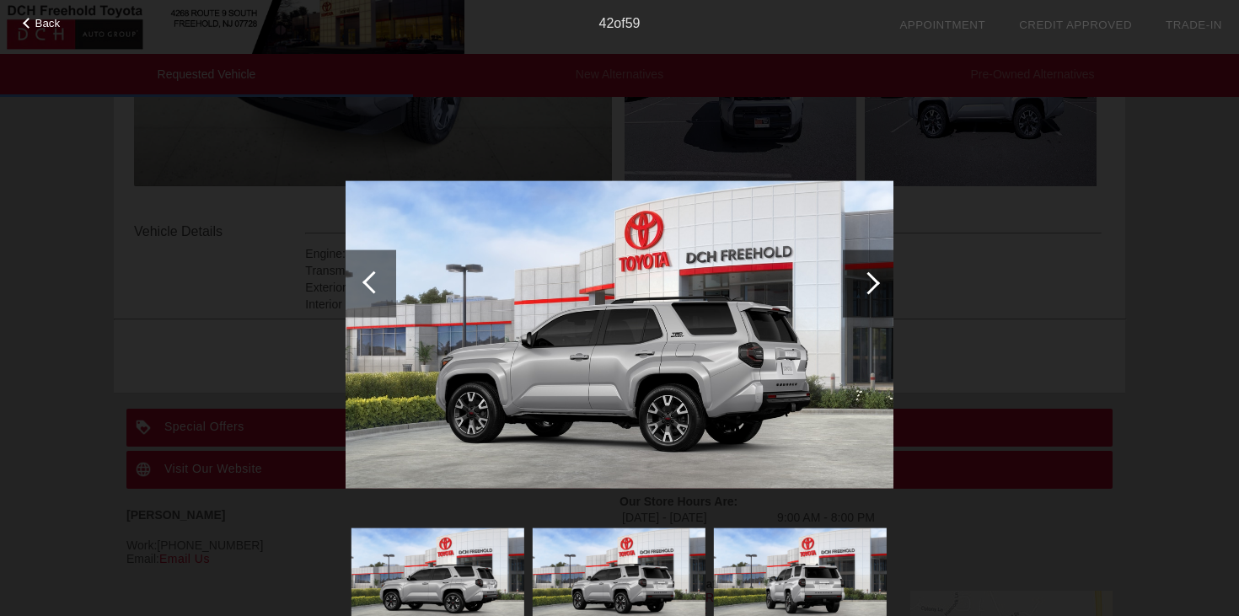
click at [881, 295] on div at bounding box center [868, 282] width 51 height 67
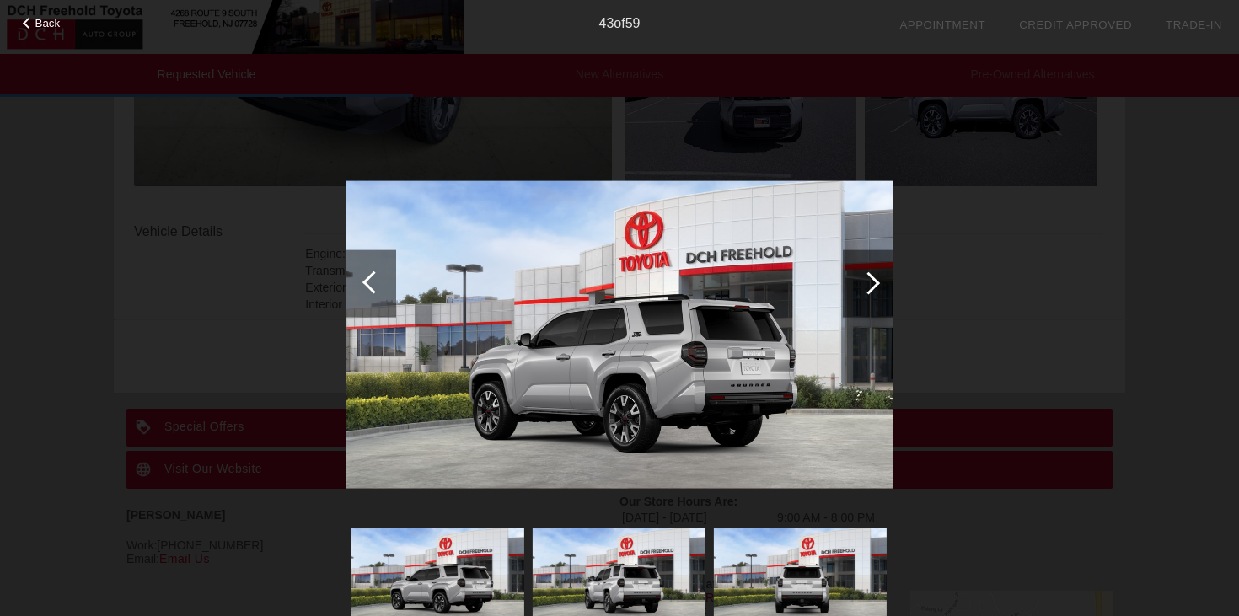
click at [881, 295] on div at bounding box center [868, 282] width 51 height 67
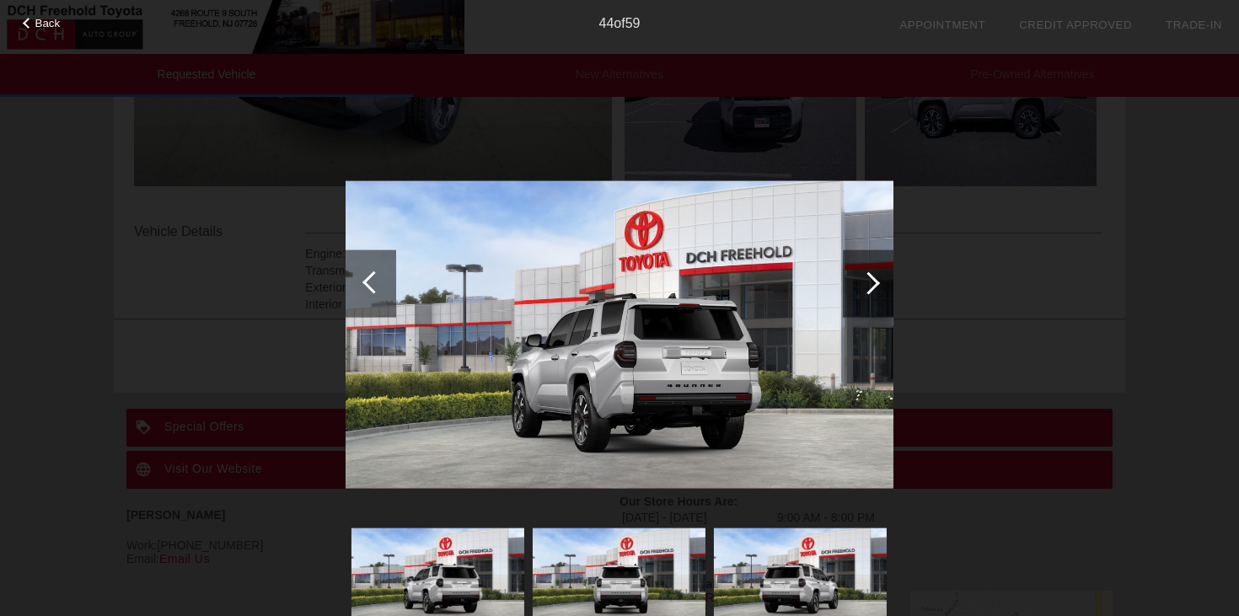
click at [881, 295] on div at bounding box center [868, 282] width 51 height 67
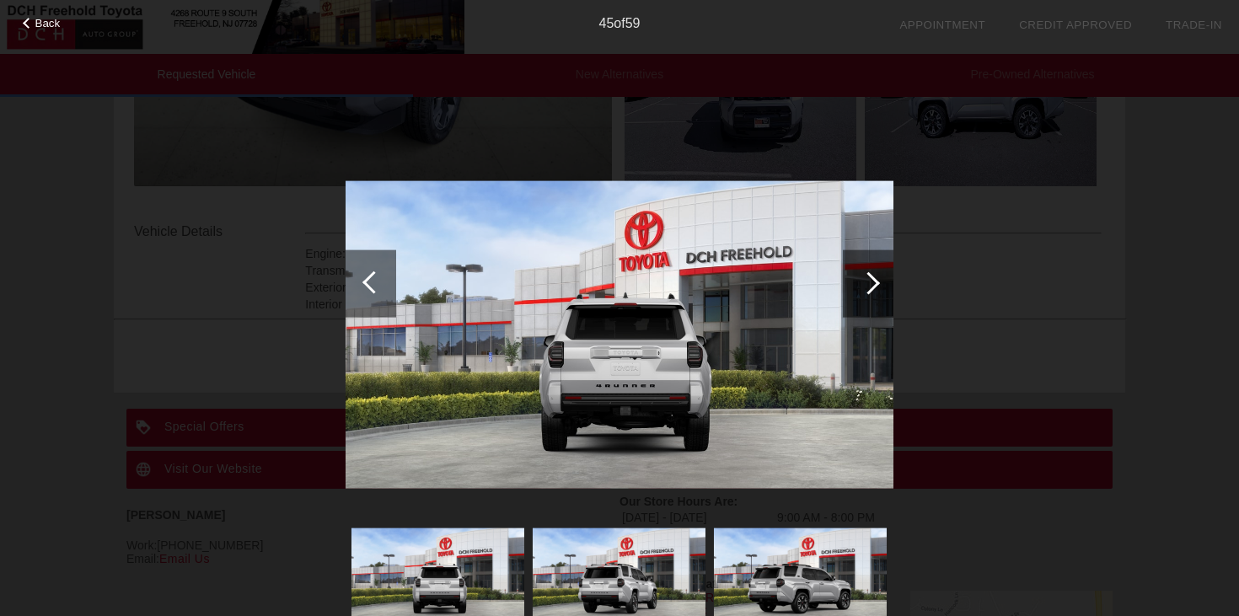
click at [881, 295] on div at bounding box center [868, 282] width 51 height 67
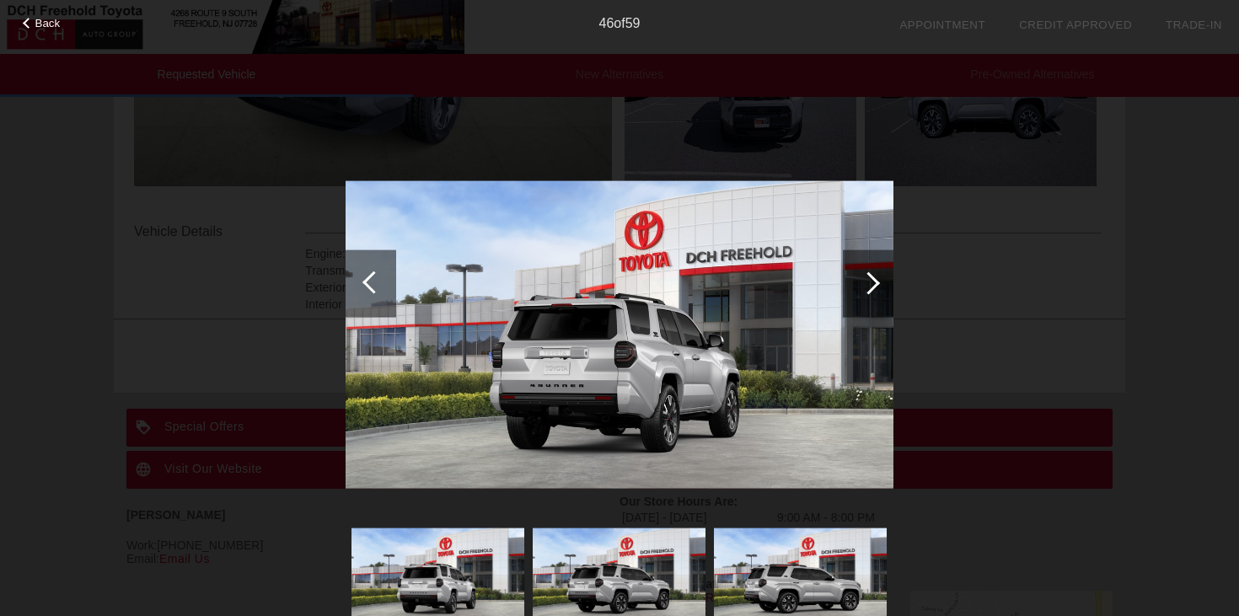
click at [881, 295] on div at bounding box center [868, 282] width 51 height 67
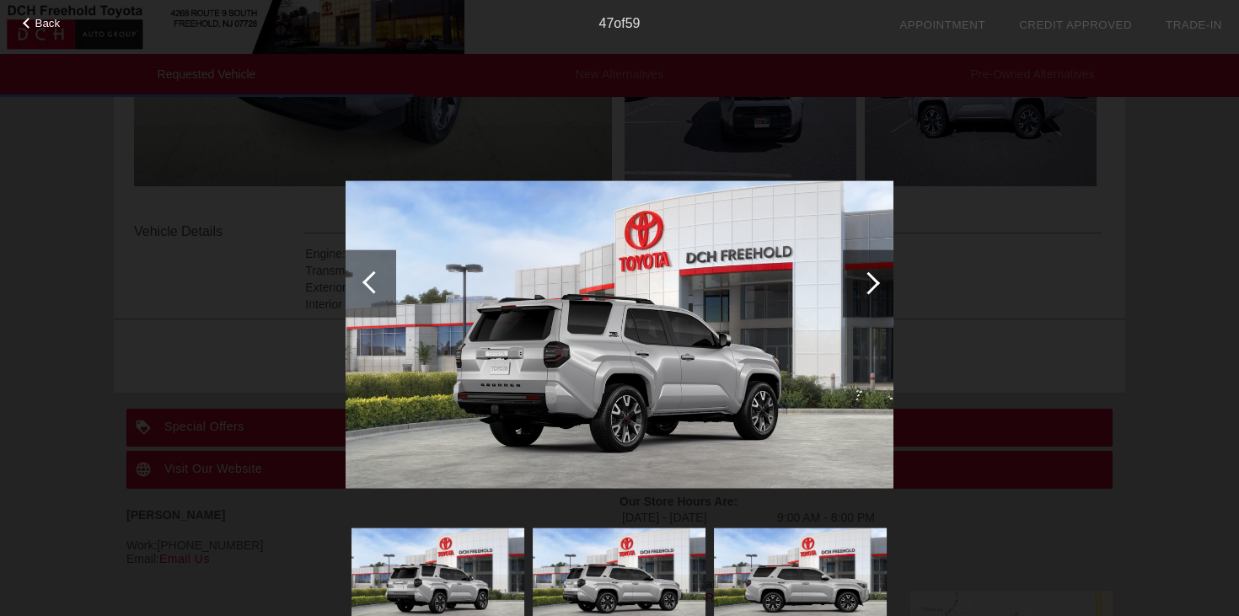
click at [881, 295] on div at bounding box center [868, 282] width 51 height 67
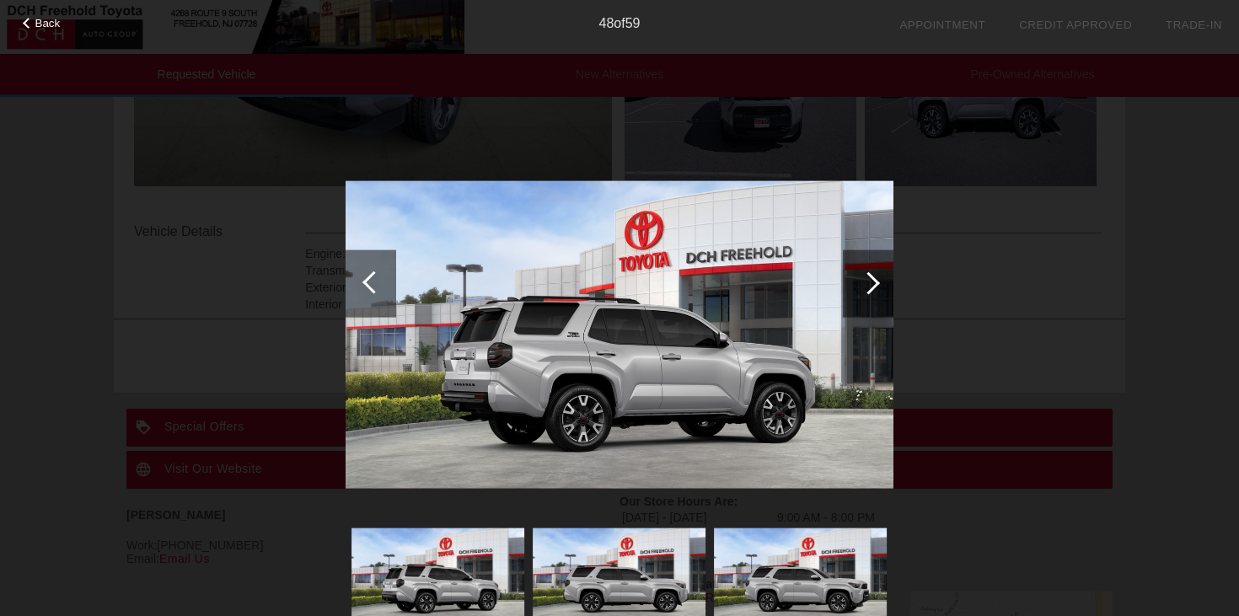
click at [878, 291] on div at bounding box center [868, 282] width 51 height 67
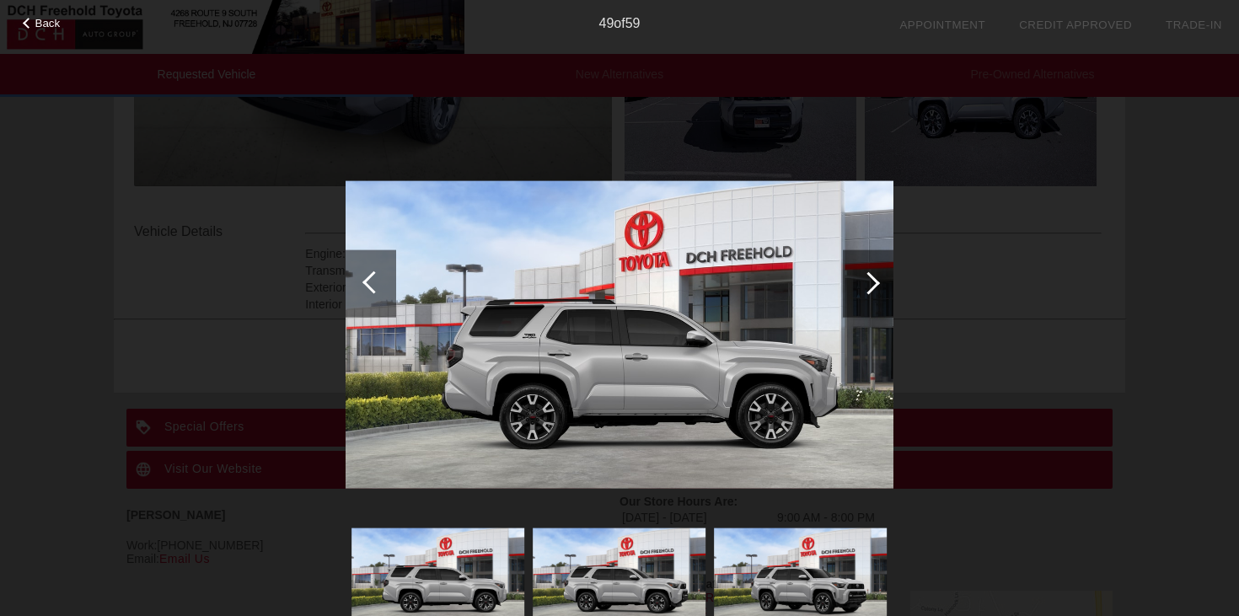
click at [878, 291] on div at bounding box center [868, 282] width 51 height 67
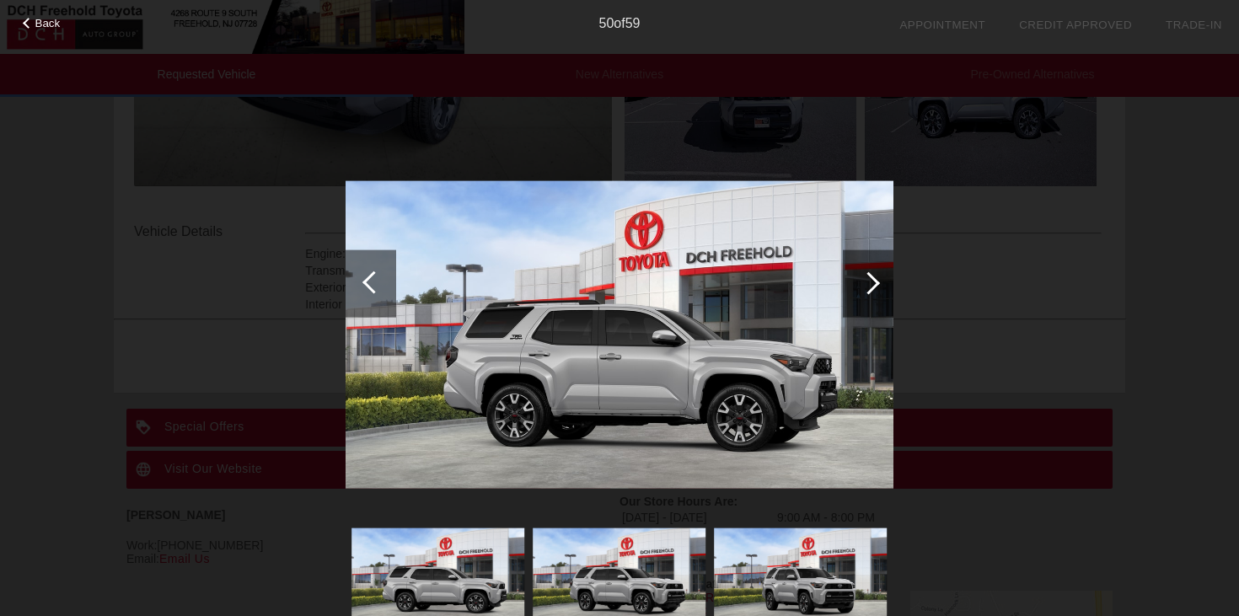
click at [878, 291] on div at bounding box center [868, 282] width 51 height 67
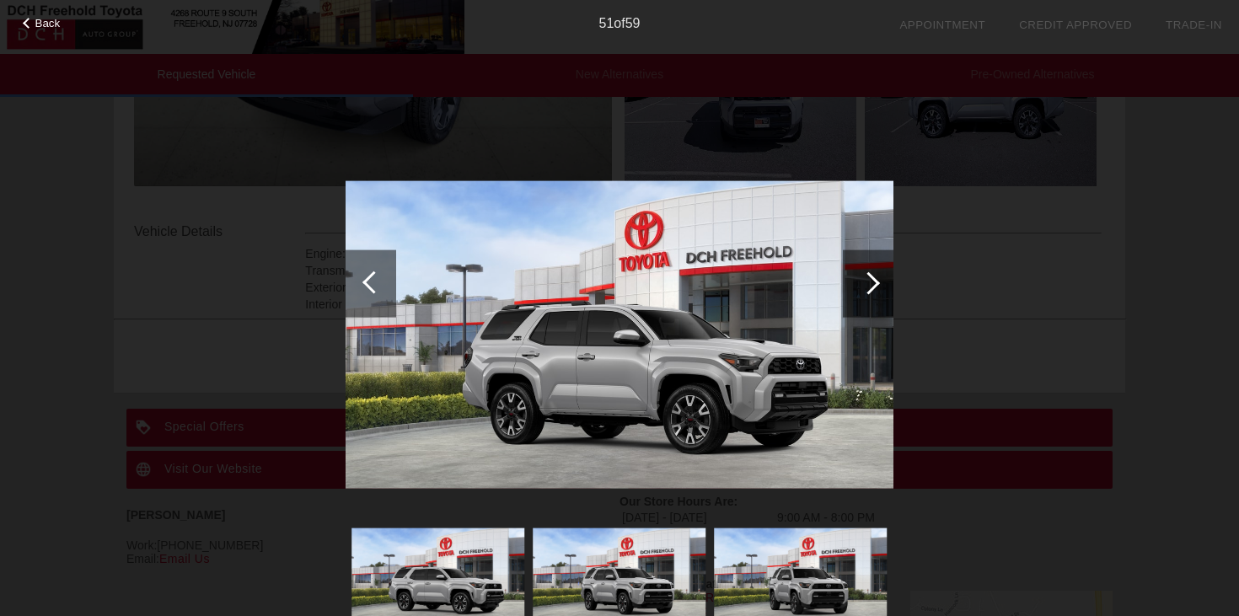
click at [878, 291] on div at bounding box center [868, 282] width 51 height 67
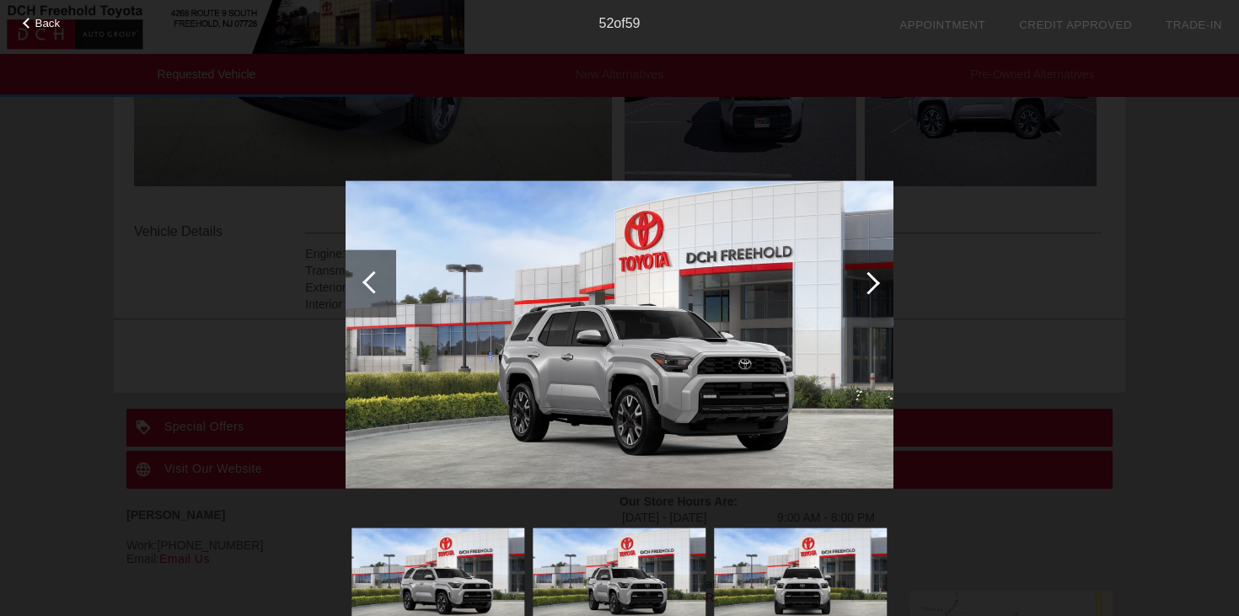
click at [878, 291] on div at bounding box center [868, 282] width 51 height 67
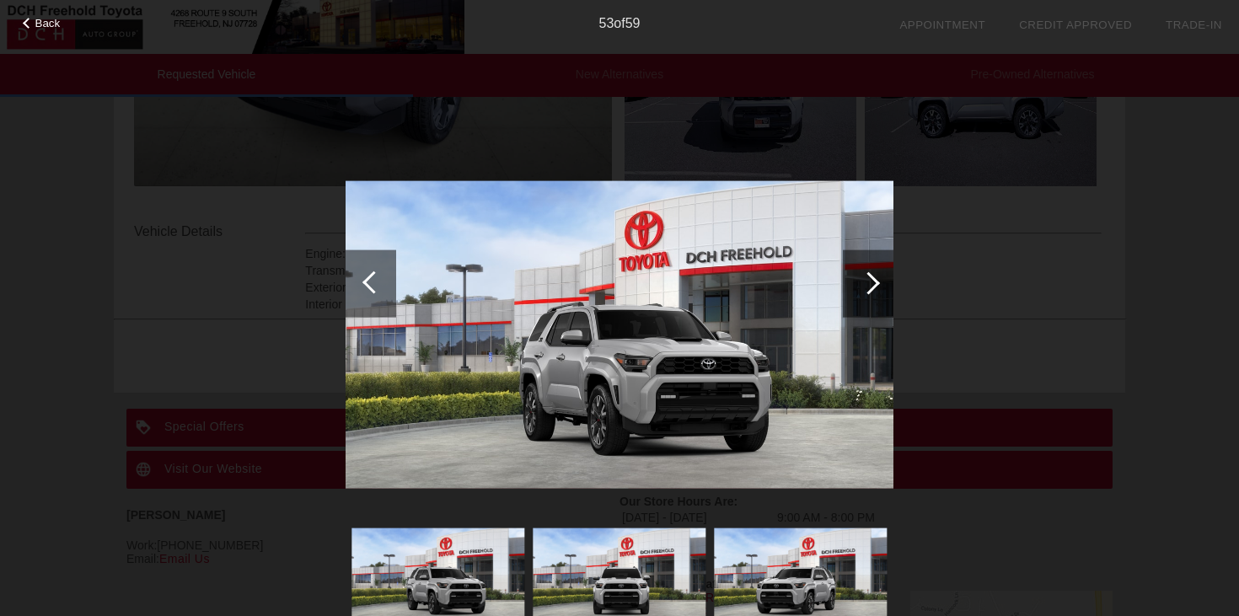
click at [878, 291] on div at bounding box center [868, 282] width 51 height 67
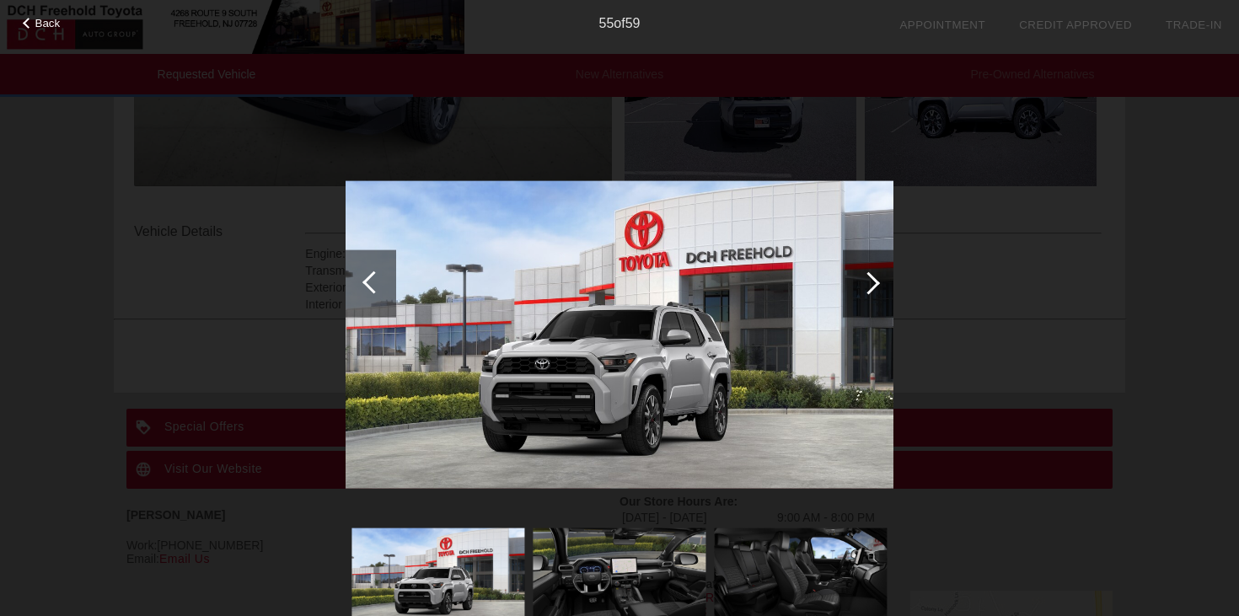
click at [878, 291] on div at bounding box center [868, 282] width 51 height 67
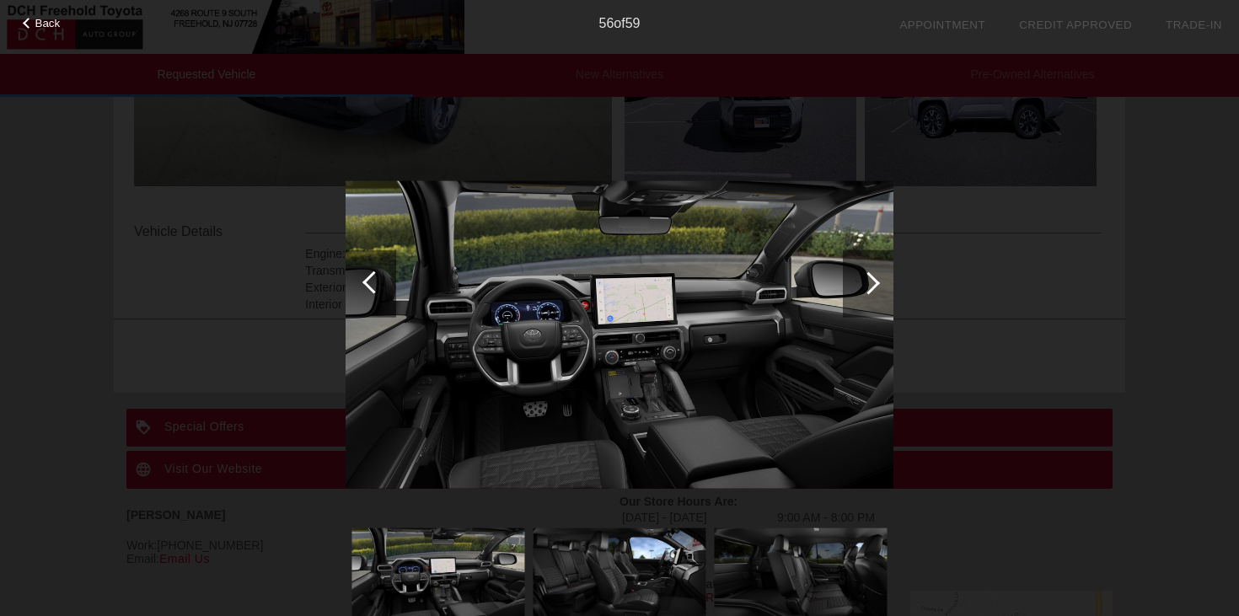
click at [878, 291] on div at bounding box center [868, 282] width 51 height 67
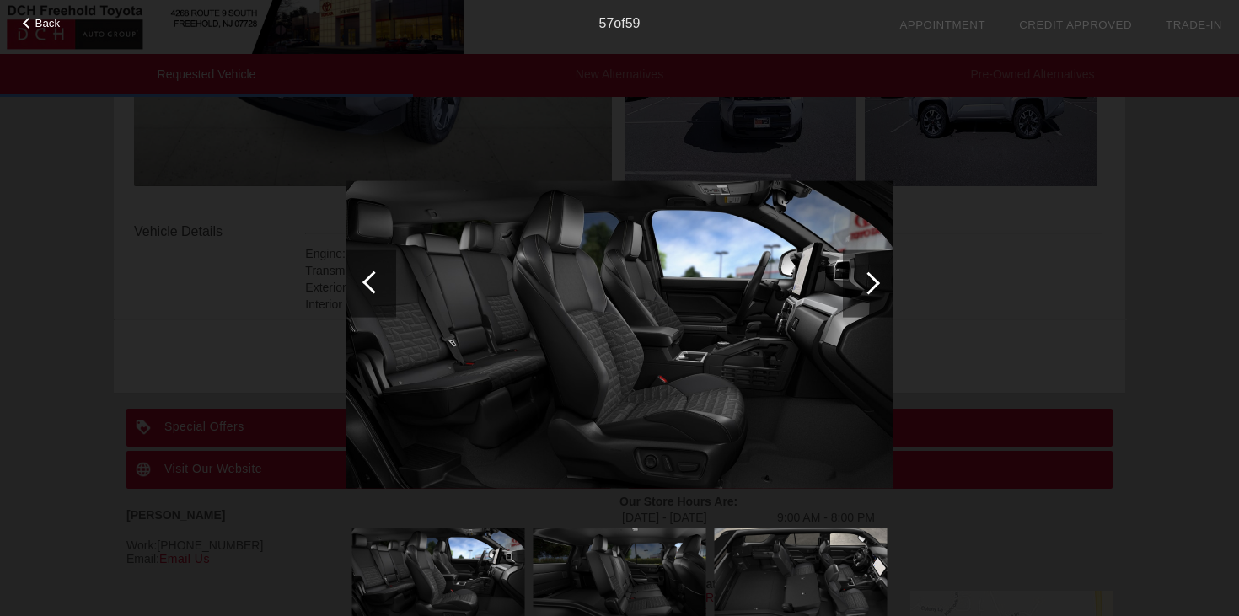
click at [878, 291] on div at bounding box center [868, 282] width 51 height 67
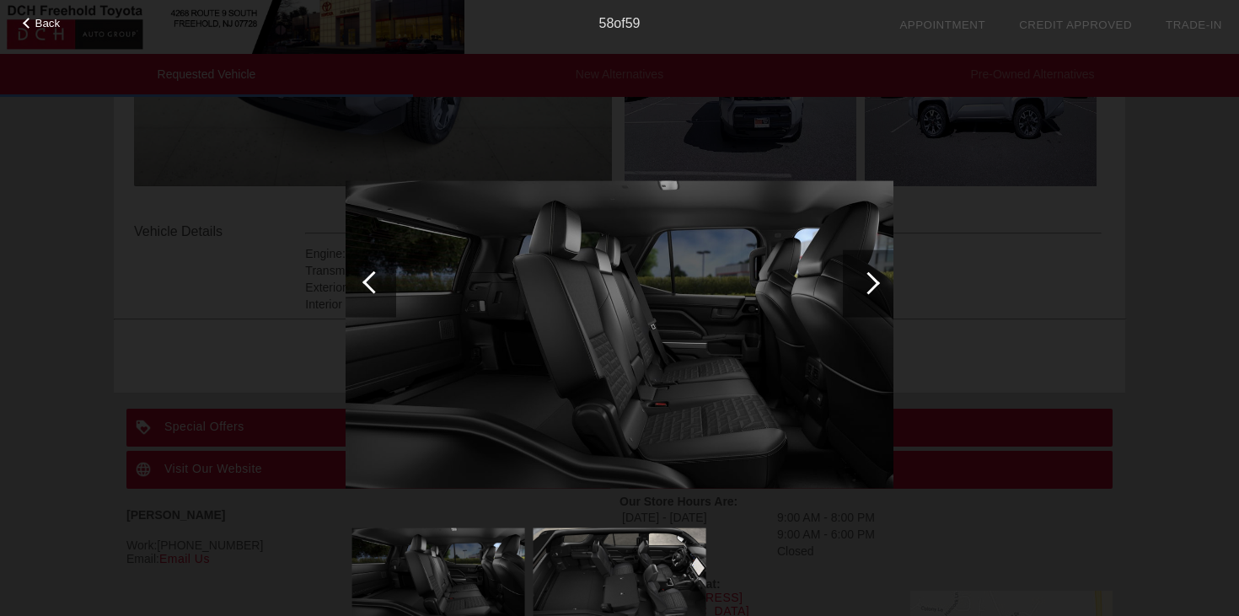
click at [878, 291] on div at bounding box center [868, 282] width 51 height 67
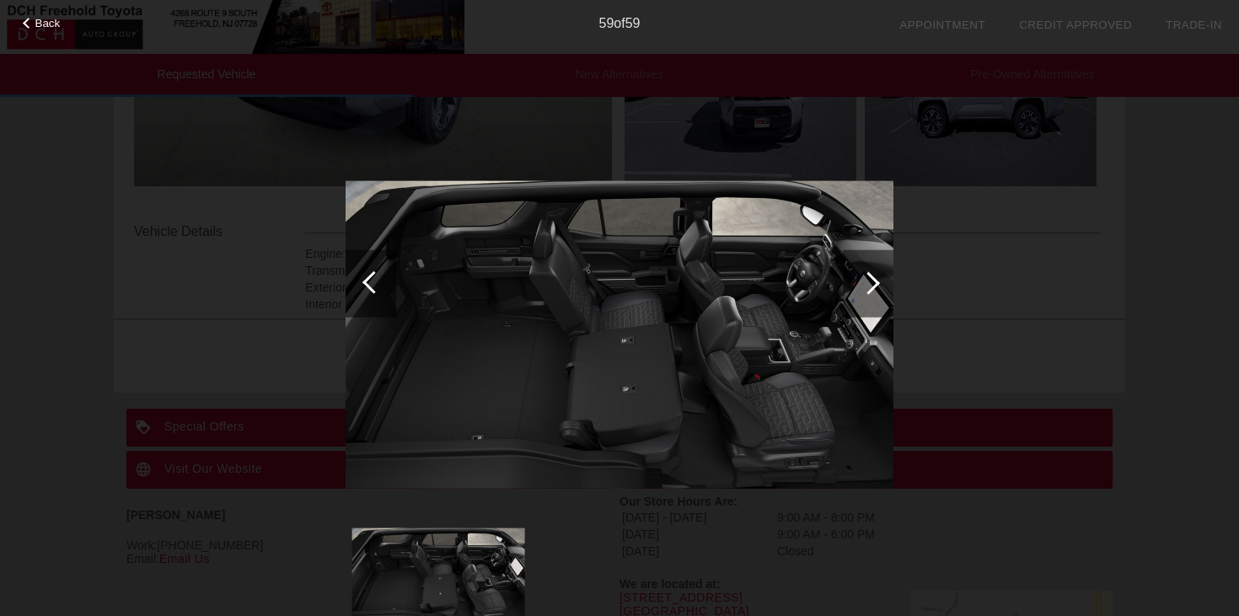
click at [876, 282] on div at bounding box center [868, 282] width 23 height 23
click at [872, 282] on div at bounding box center [868, 282] width 23 height 23
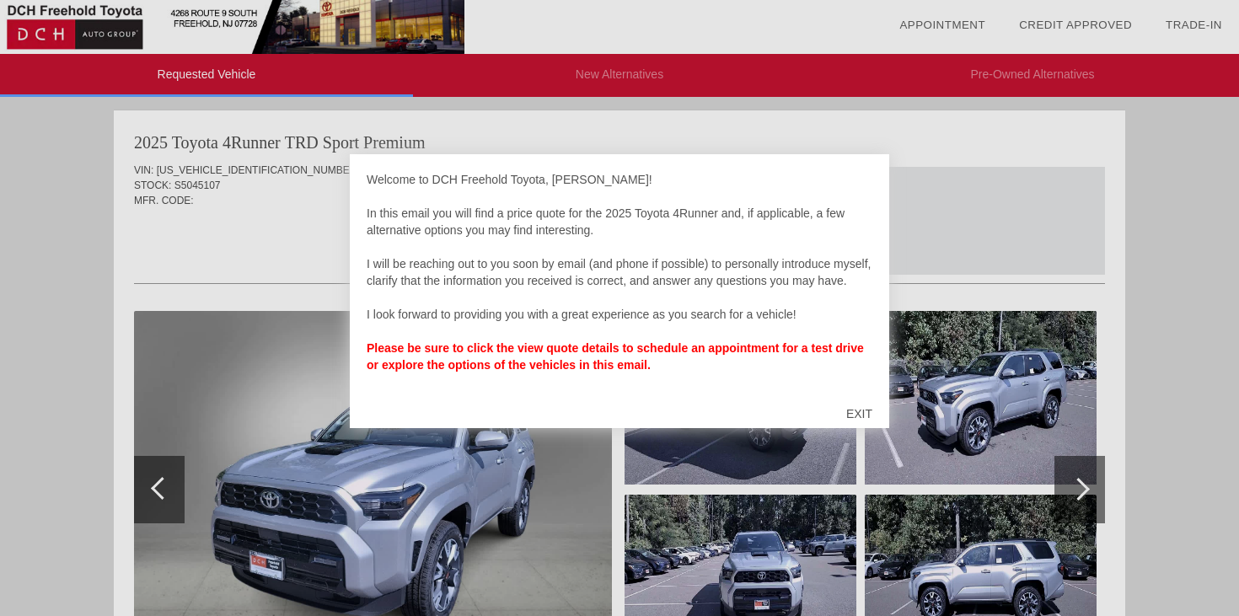
click at [856, 416] on div "EXIT" at bounding box center [859, 414] width 60 height 51
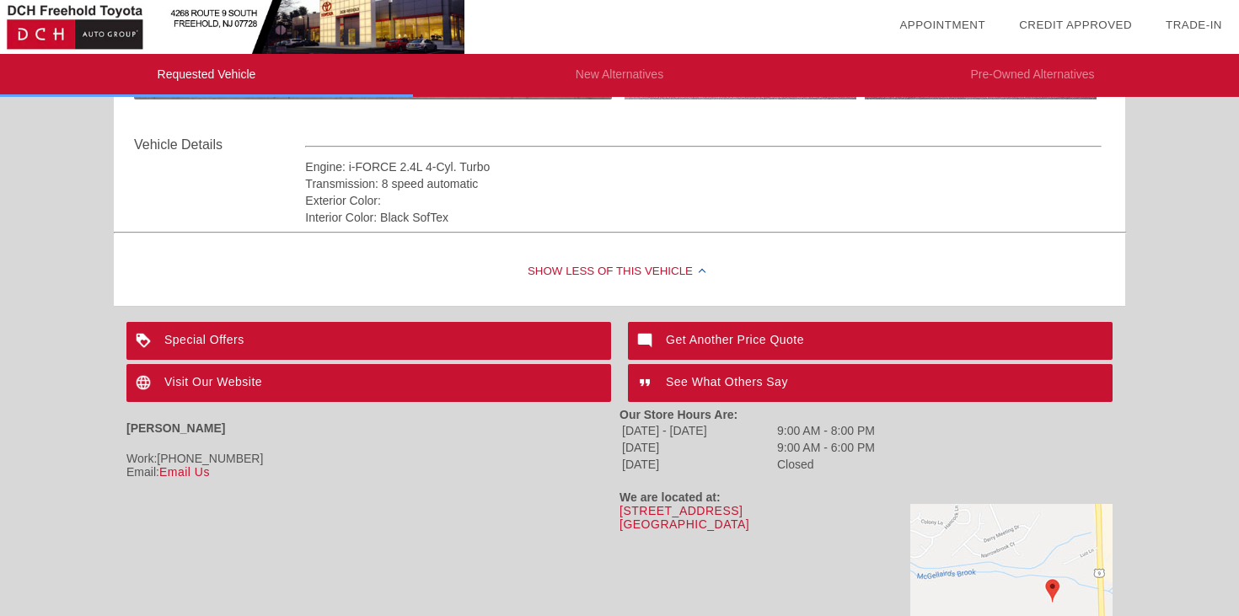
scroll to position [587, 0]
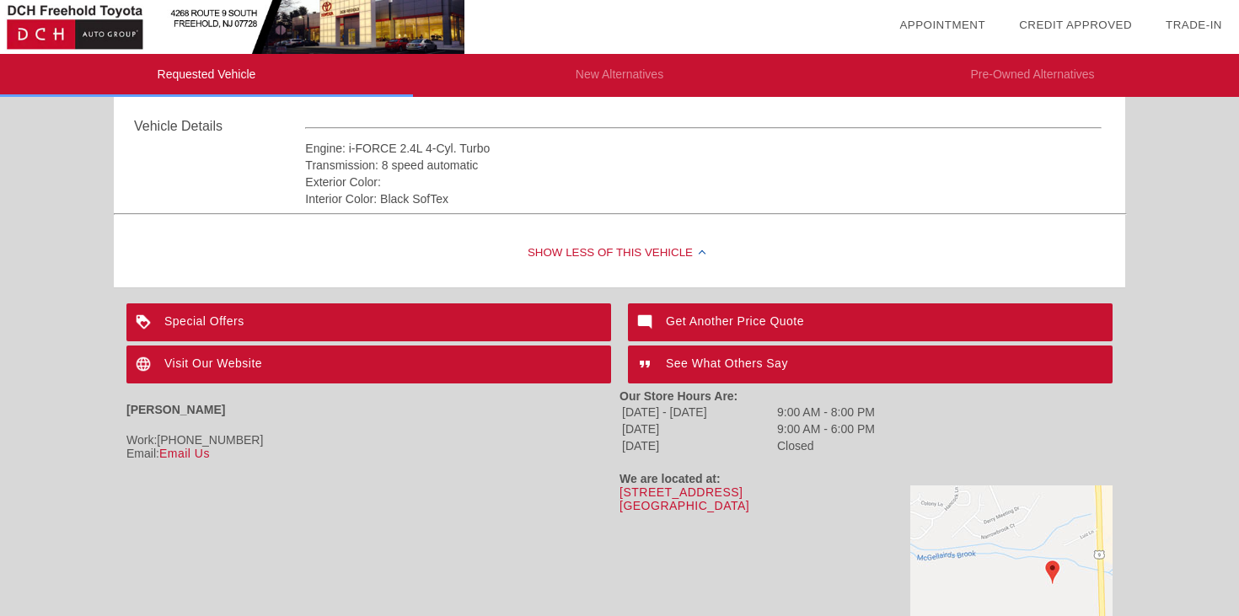
click at [230, 319] on div "Special Offers" at bounding box center [368, 322] width 485 height 38
click at [221, 363] on div "Visit Our Website" at bounding box center [368, 365] width 485 height 38
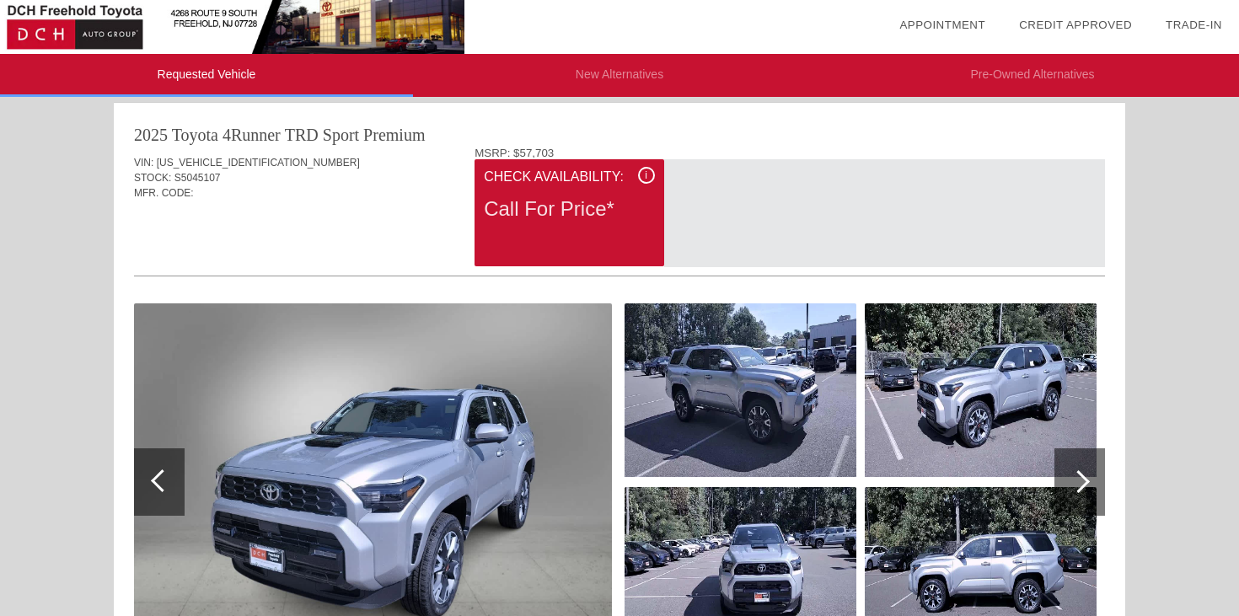
scroll to position [9, 0]
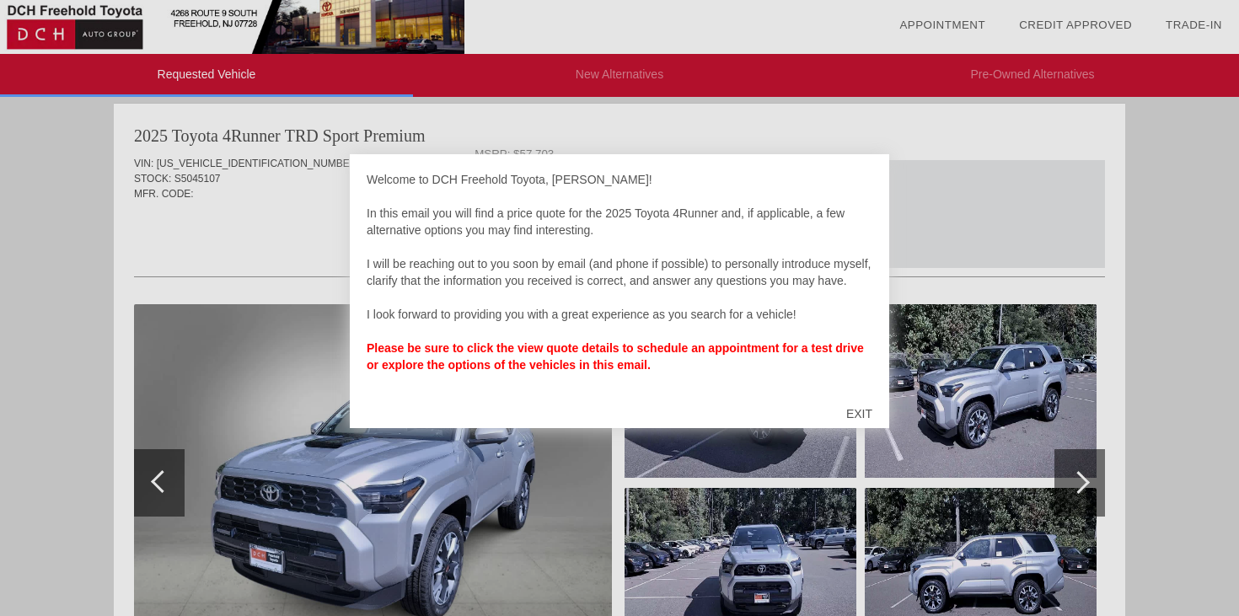
scroll to position [10, 0]
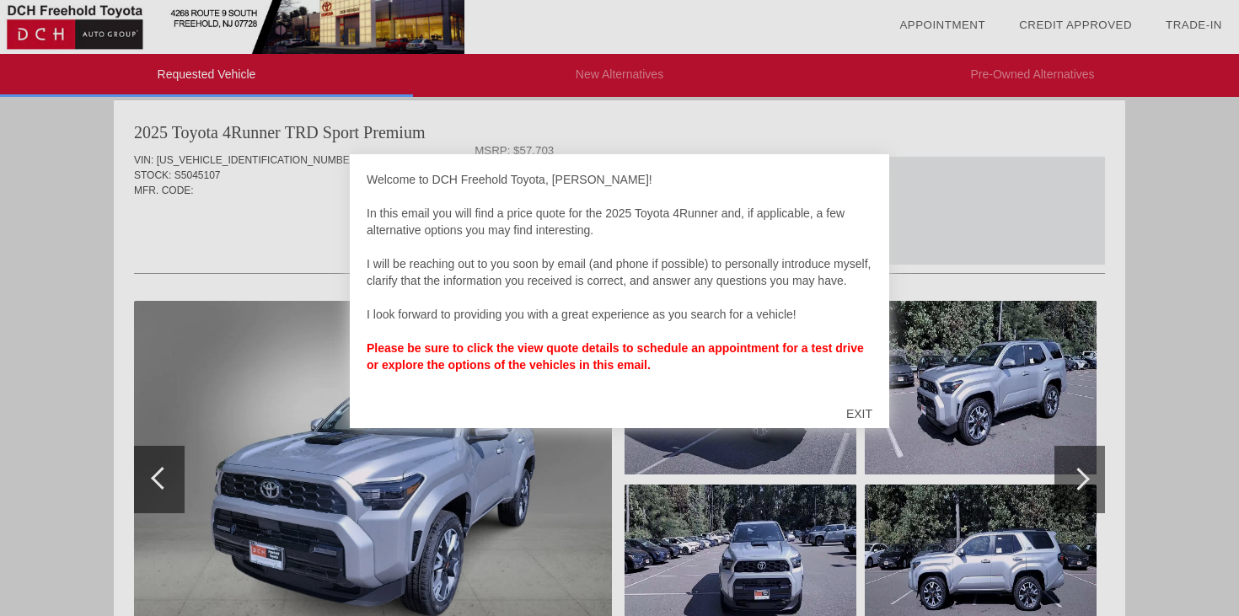
click at [877, 410] on div "EXIT" at bounding box center [859, 414] width 60 height 51
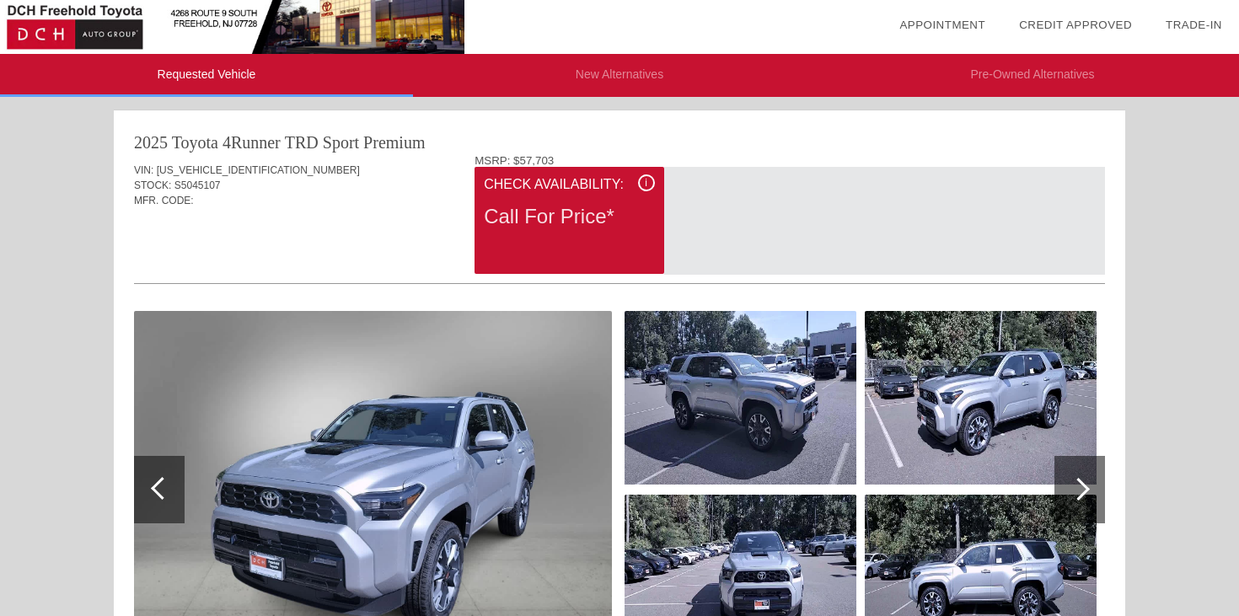
scroll to position [0, 0]
click at [582, 221] on div "Call For Price*" at bounding box center [569, 217] width 170 height 44
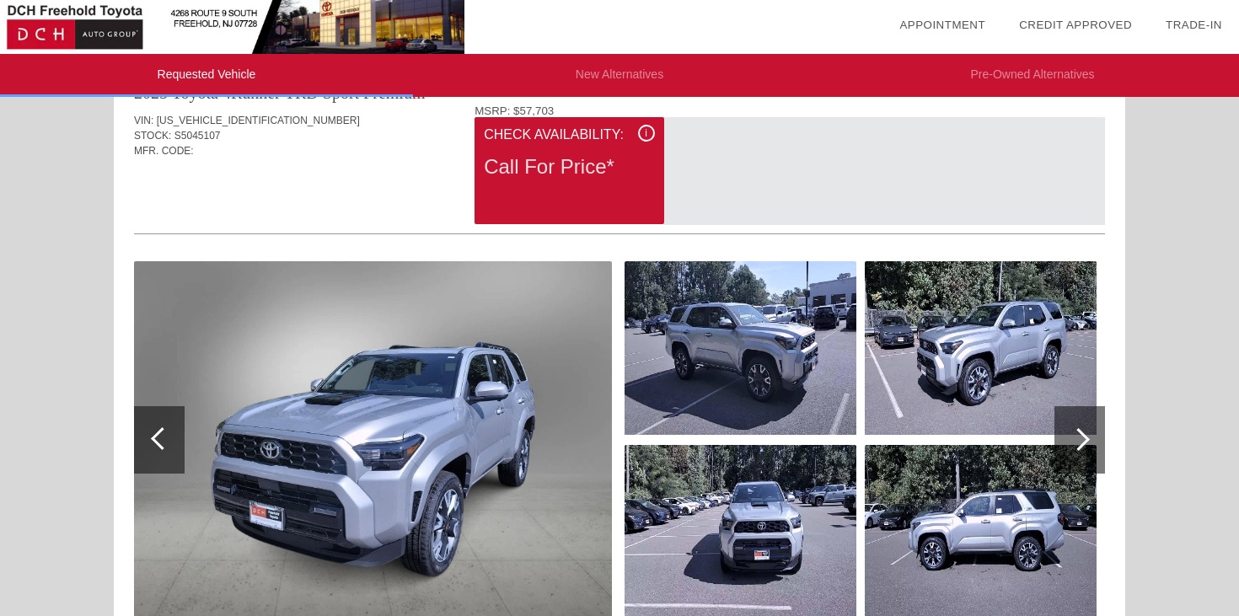
scroll to position [122, 0]
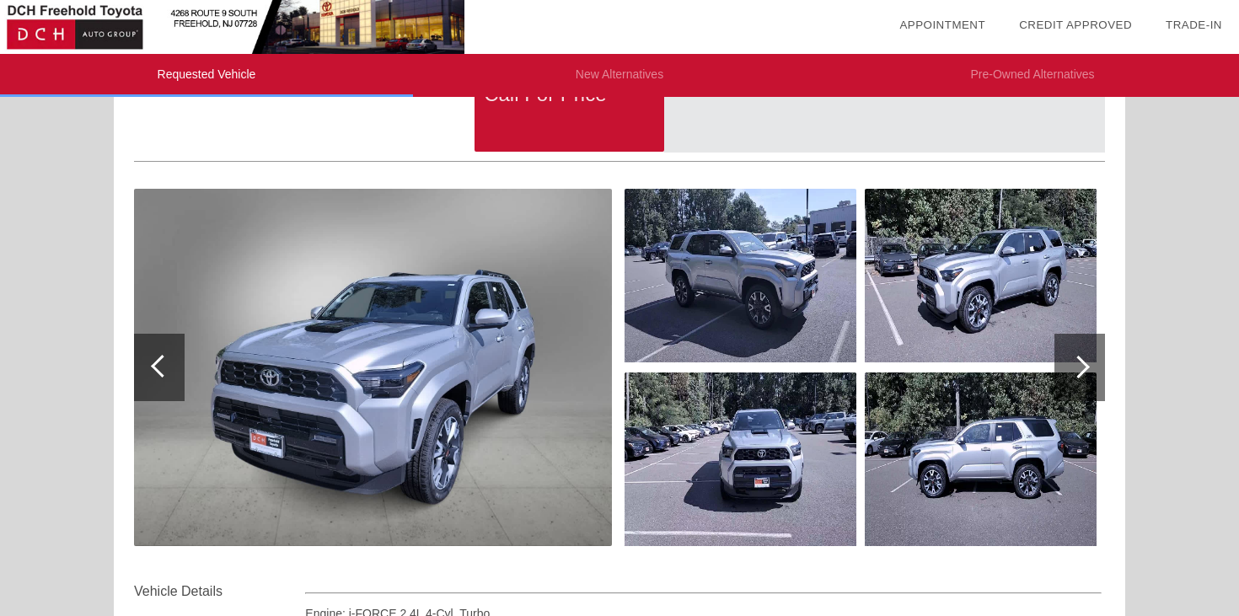
click at [795, 266] on img at bounding box center [741, 276] width 232 height 174
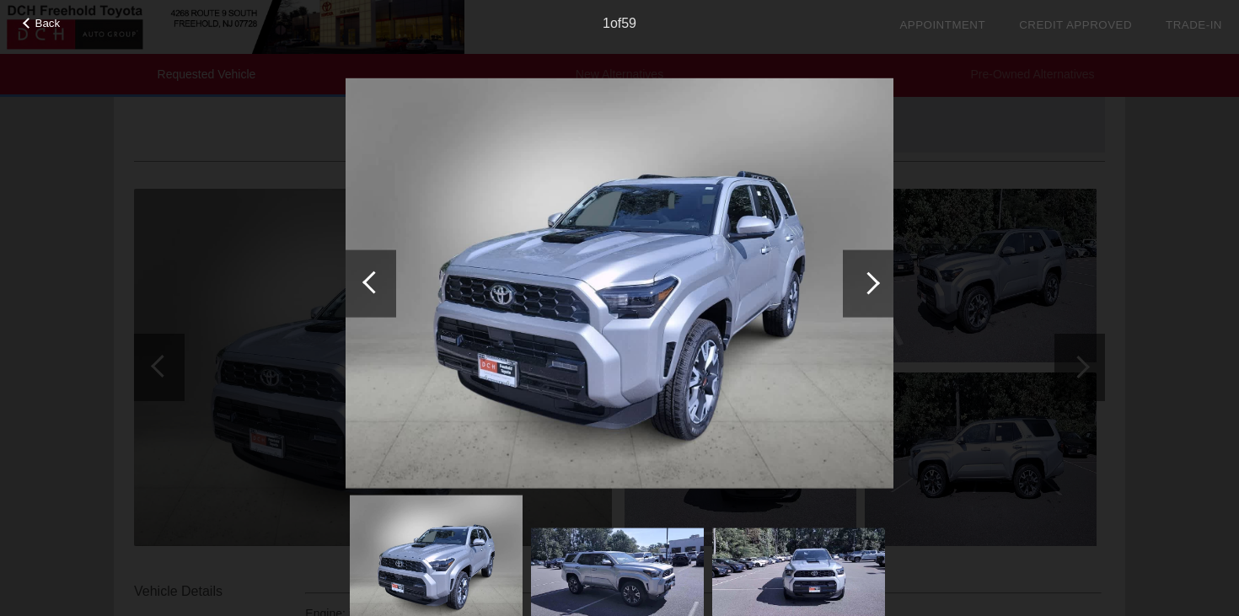
click at [861, 280] on div at bounding box center [868, 282] width 23 height 23
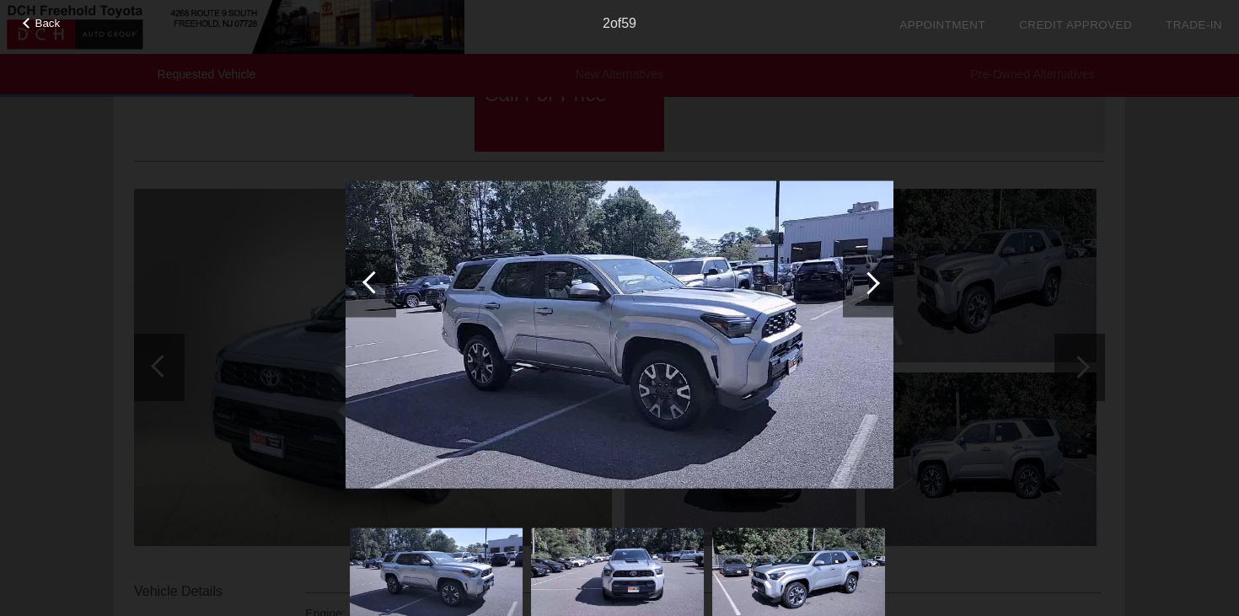
click at [861, 280] on div at bounding box center [868, 282] width 23 height 23
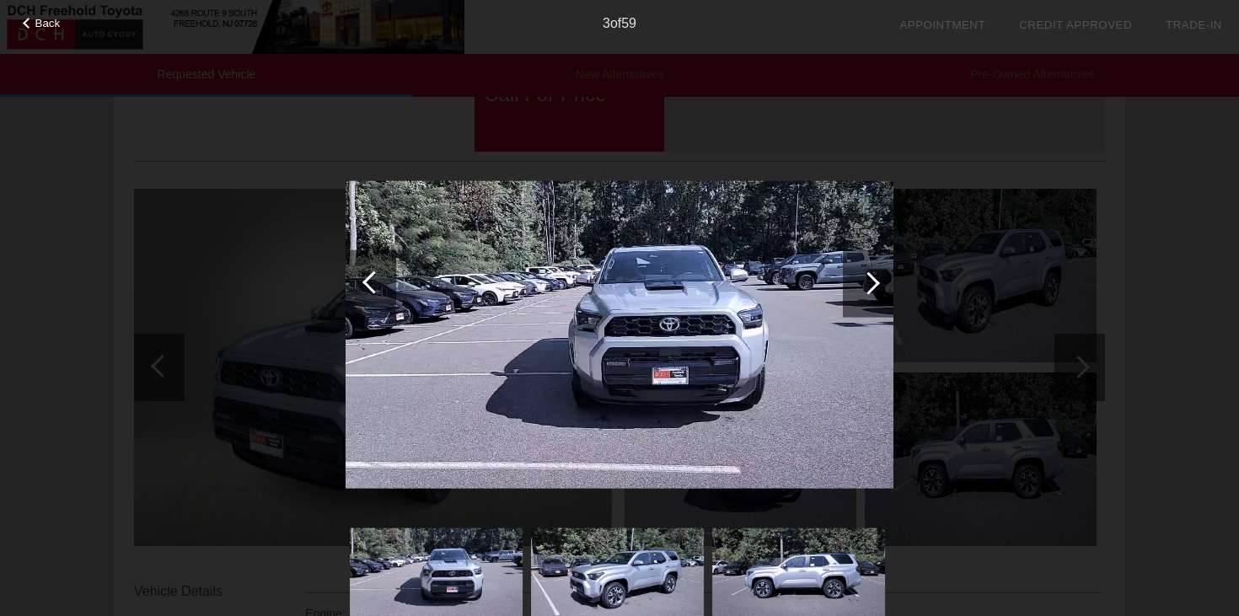
click at [861, 280] on div at bounding box center [868, 282] width 23 height 23
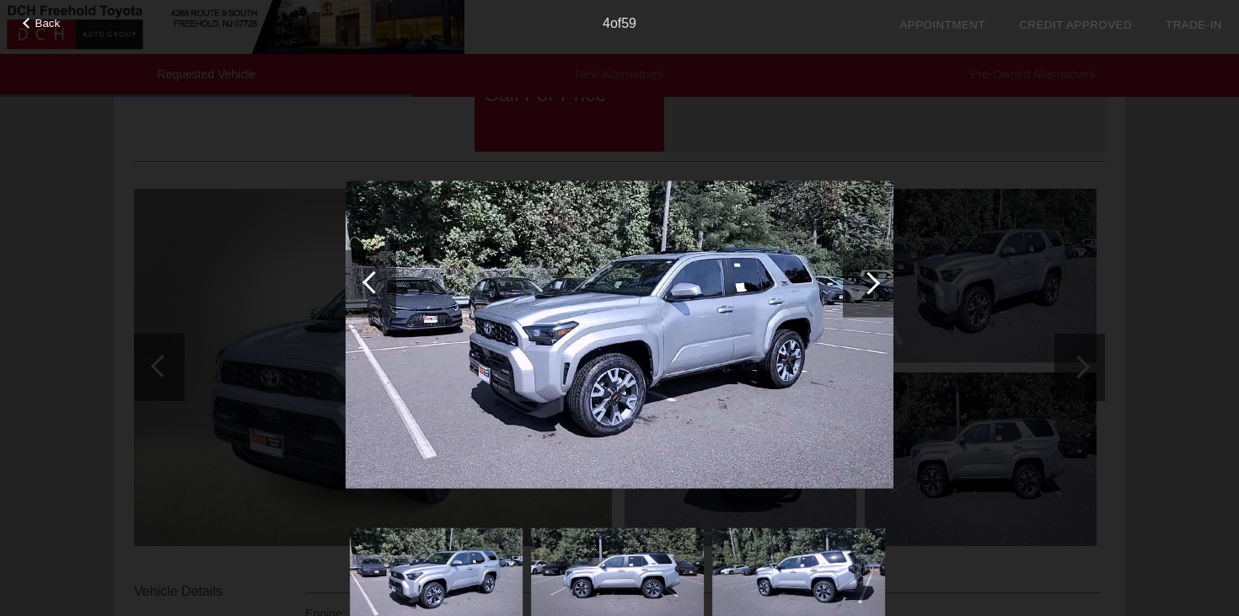
click at [861, 280] on div at bounding box center [868, 282] width 23 height 23
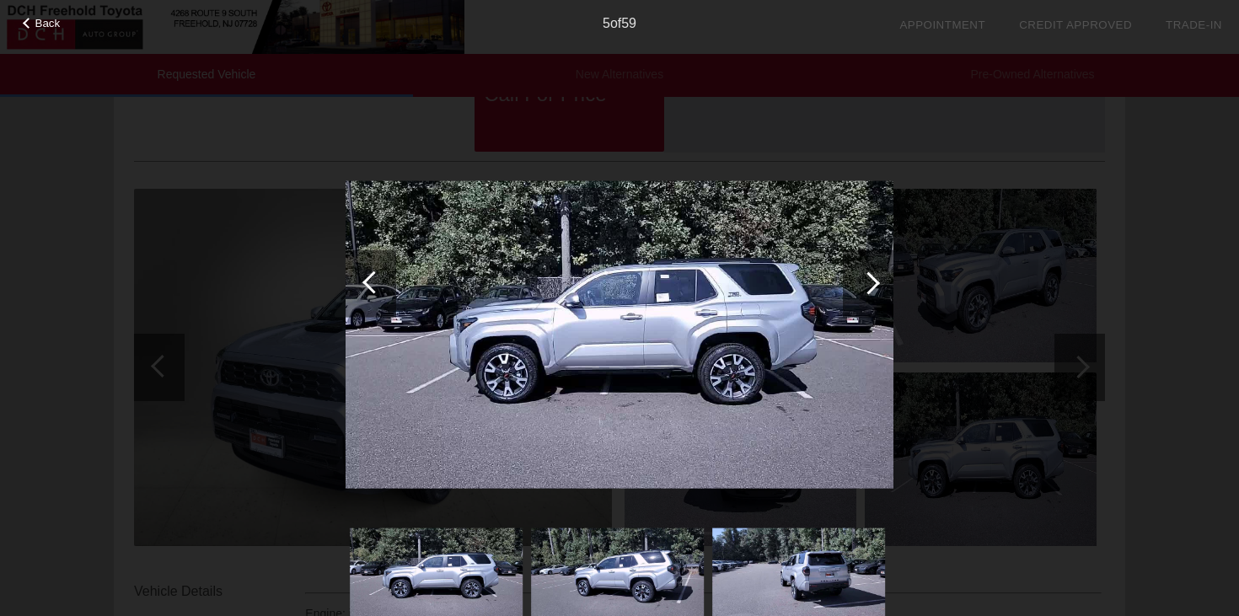
click at [861, 280] on div at bounding box center [868, 282] width 23 height 23
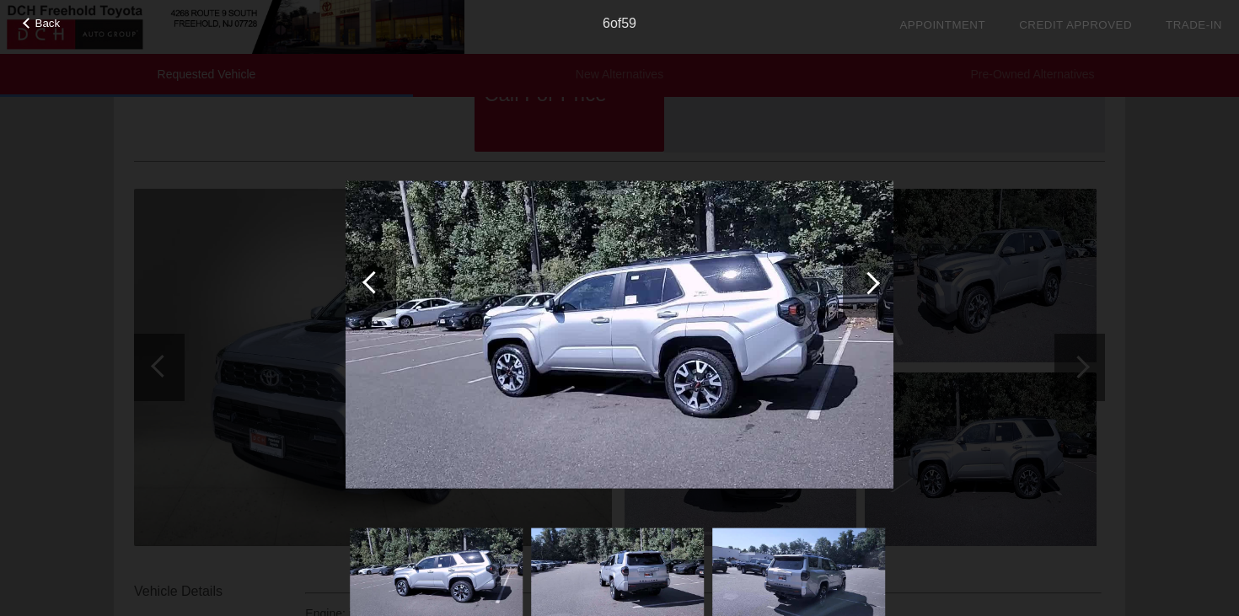
click at [861, 280] on div at bounding box center [868, 282] width 23 height 23
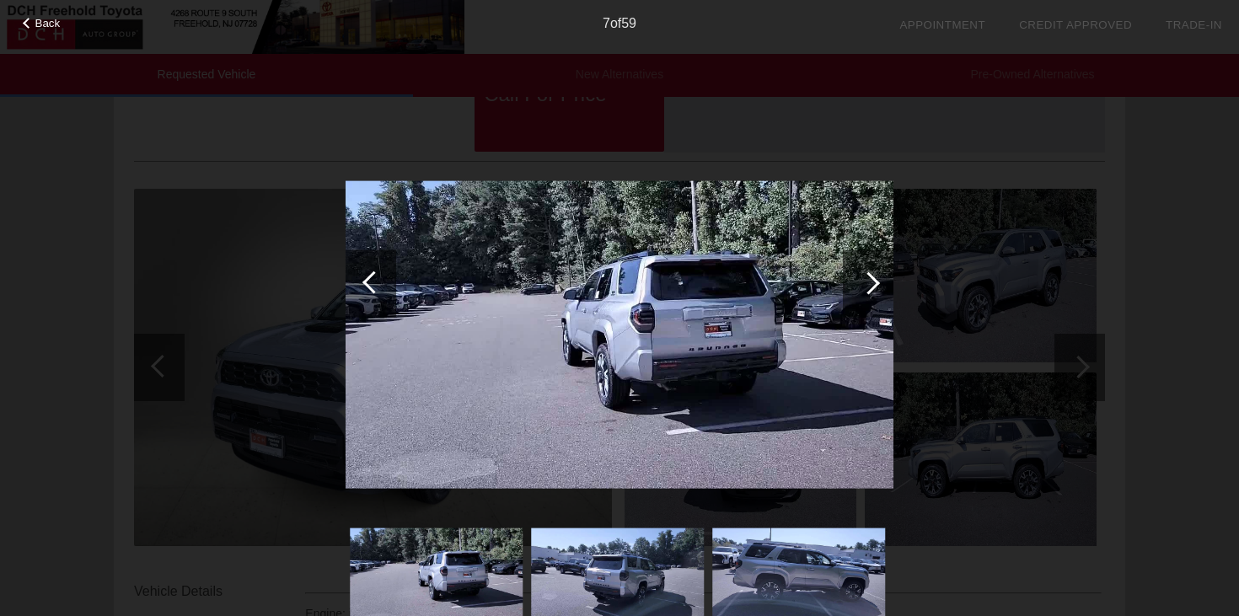
click at [861, 280] on div at bounding box center [868, 282] width 23 height 23
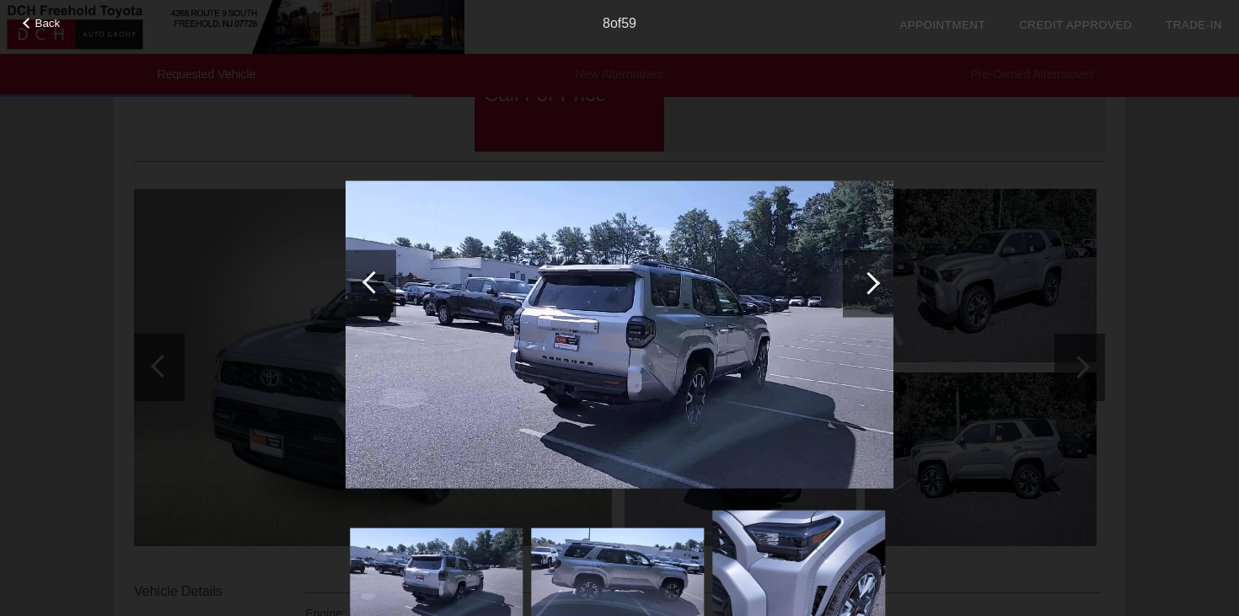
click at [861, 280] on div at bounding box center [868, 282] width 23 height 23
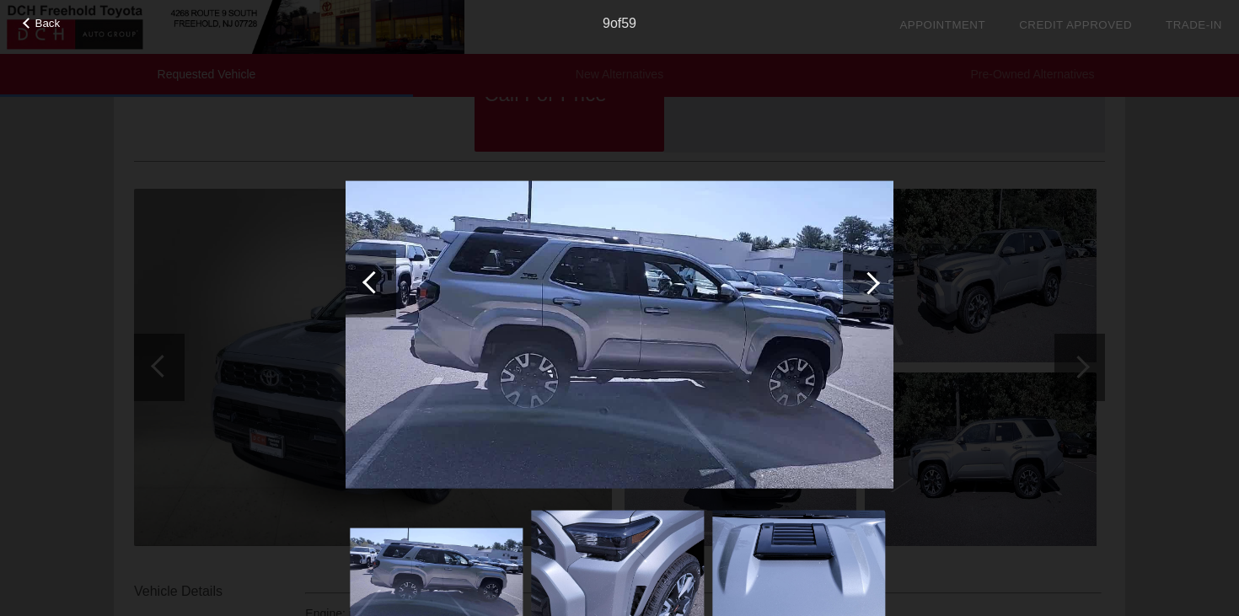
click at [861, 280] on div at bounding box center [868, 282] width 23 height 23
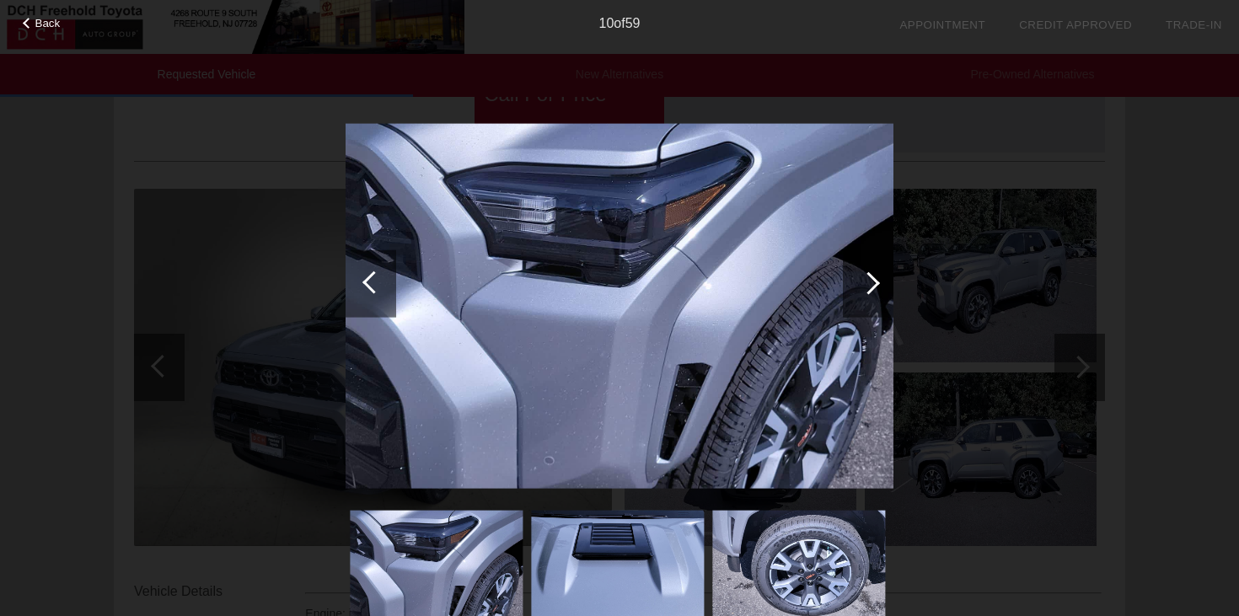
click at [861, 280] on div at bounding box center [868, 282] width 23 height 23
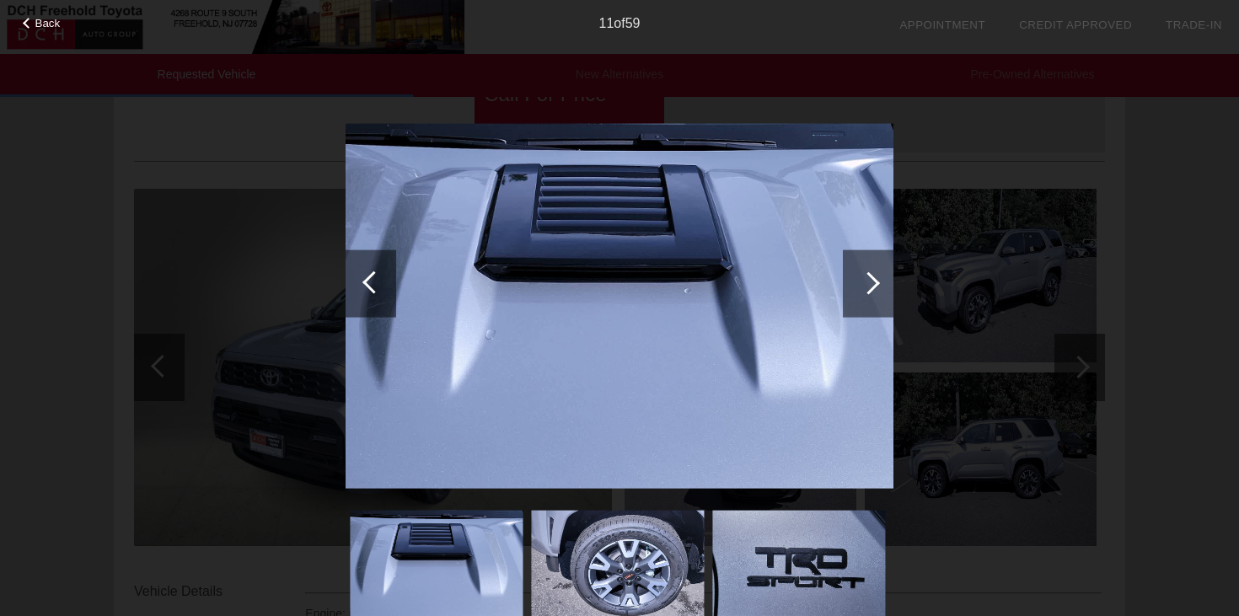
click at [861, 280] on div at bounding box center [868, 282] width 23 height 23
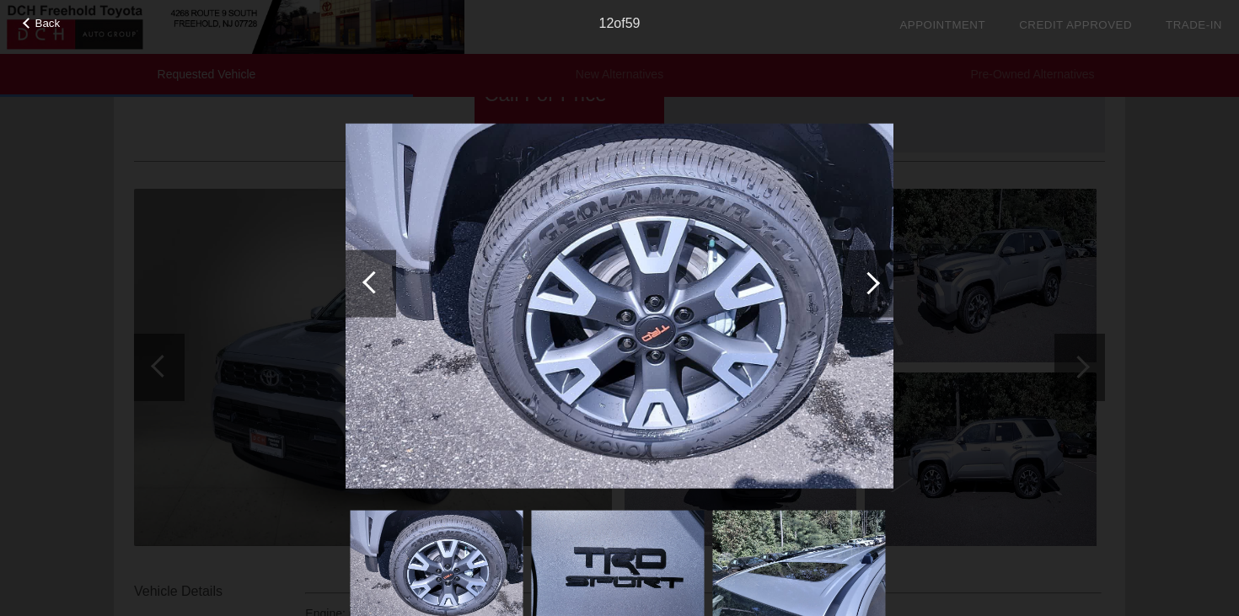
click at [861, 280] on div at bounding box center [868, 282] width 23 height 23
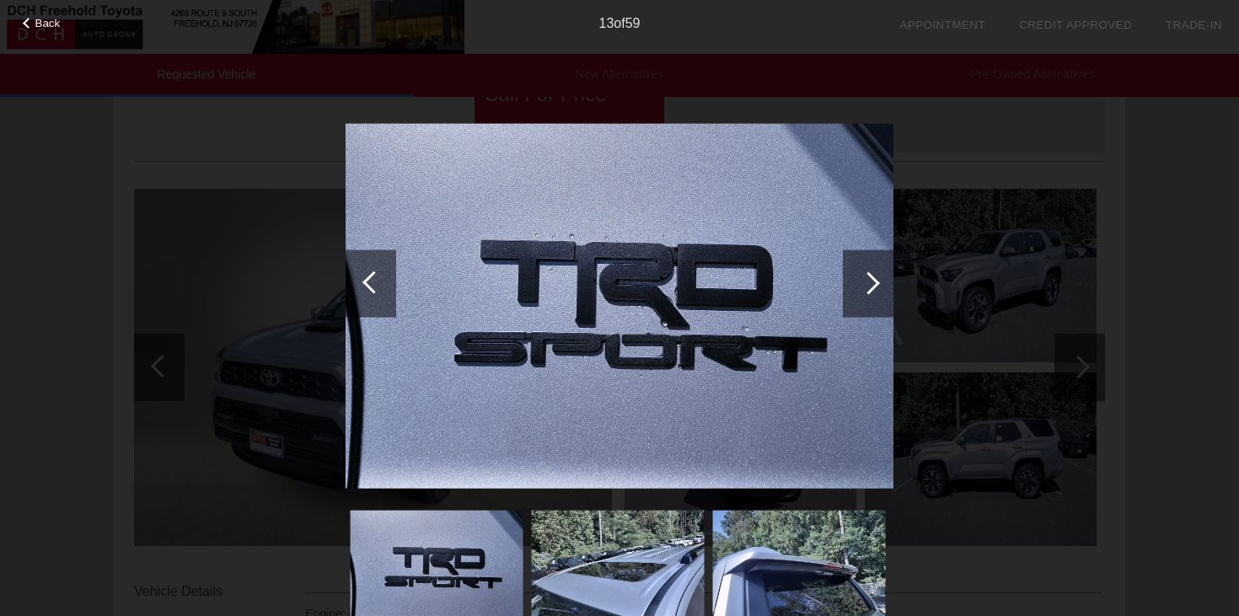
click at [861, 280] on div at bounding box center [868, 282] width 23 height 23
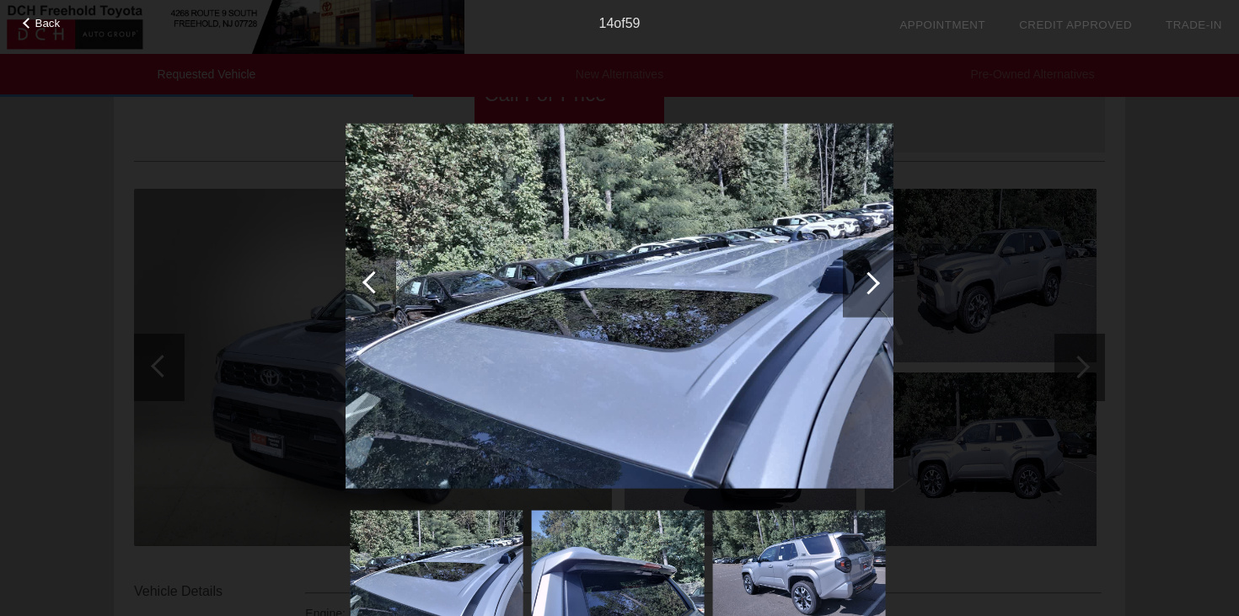
click at [861, 280] on div at bounding box center [868, 282] width 23 height 23
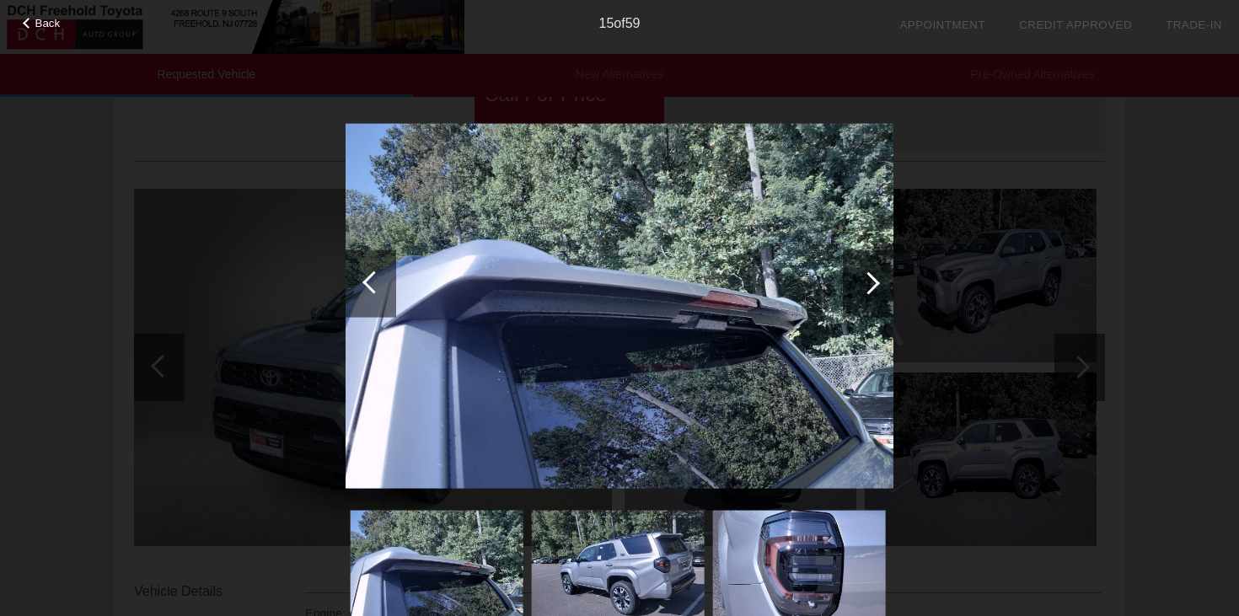
click at [861, 280] on div at bounding box center [868, 282] width 23 height 23
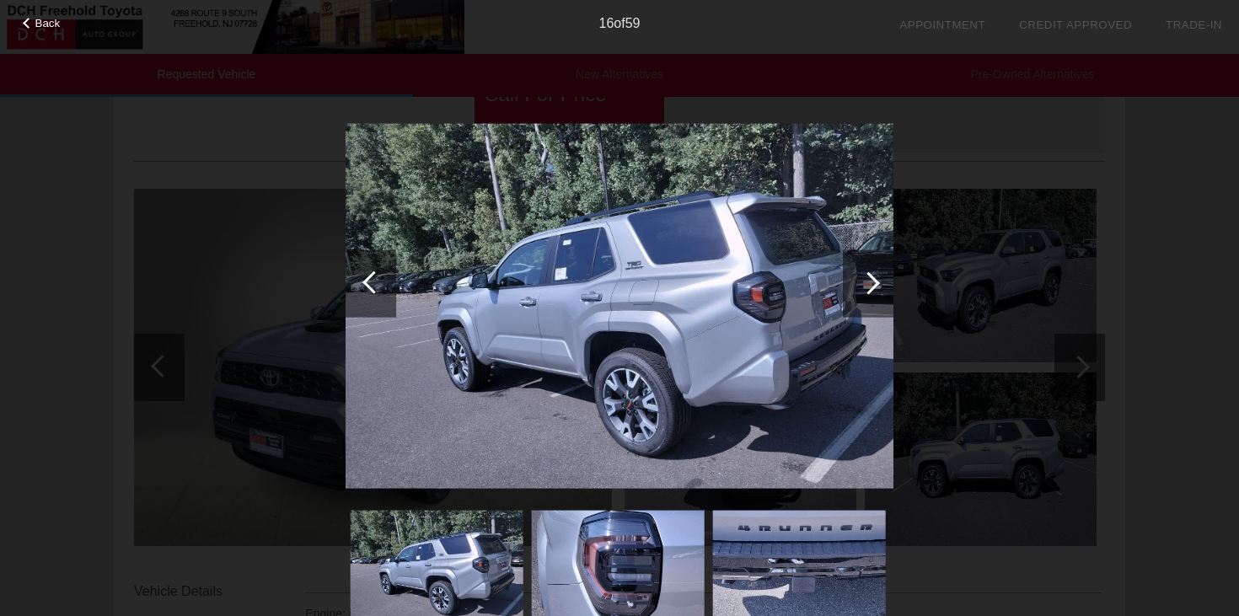
click at [860, 280] on div at bounding box center [868, 282] width 51 height 67
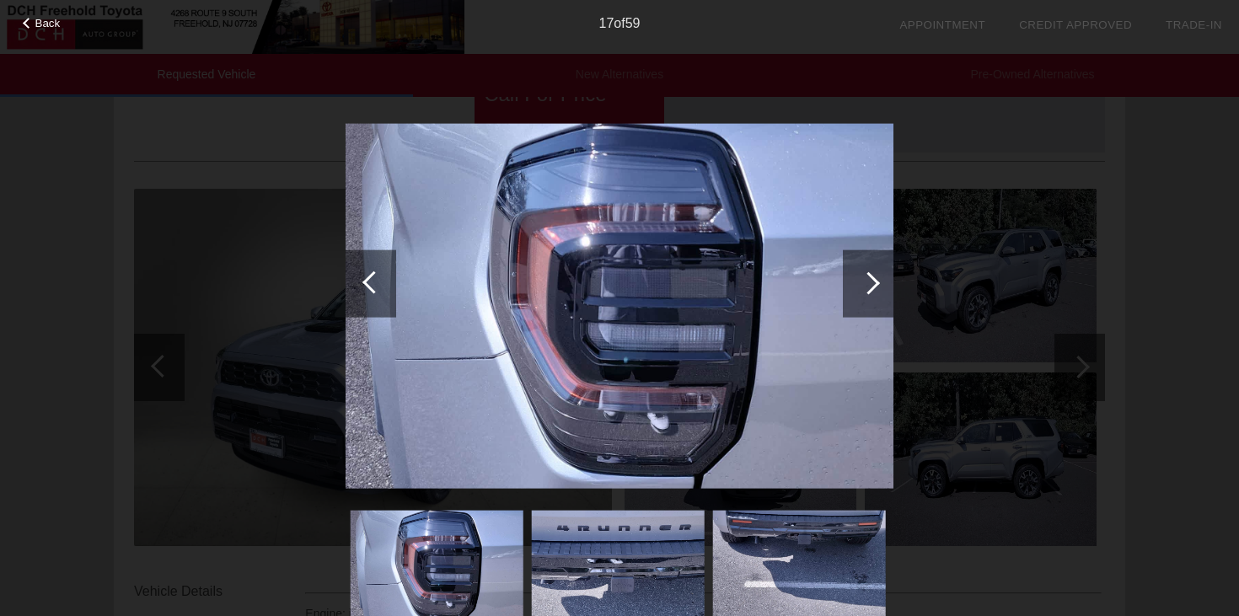
click at [860, 280] on div at bounding box center [868, 282] width 51 height 67
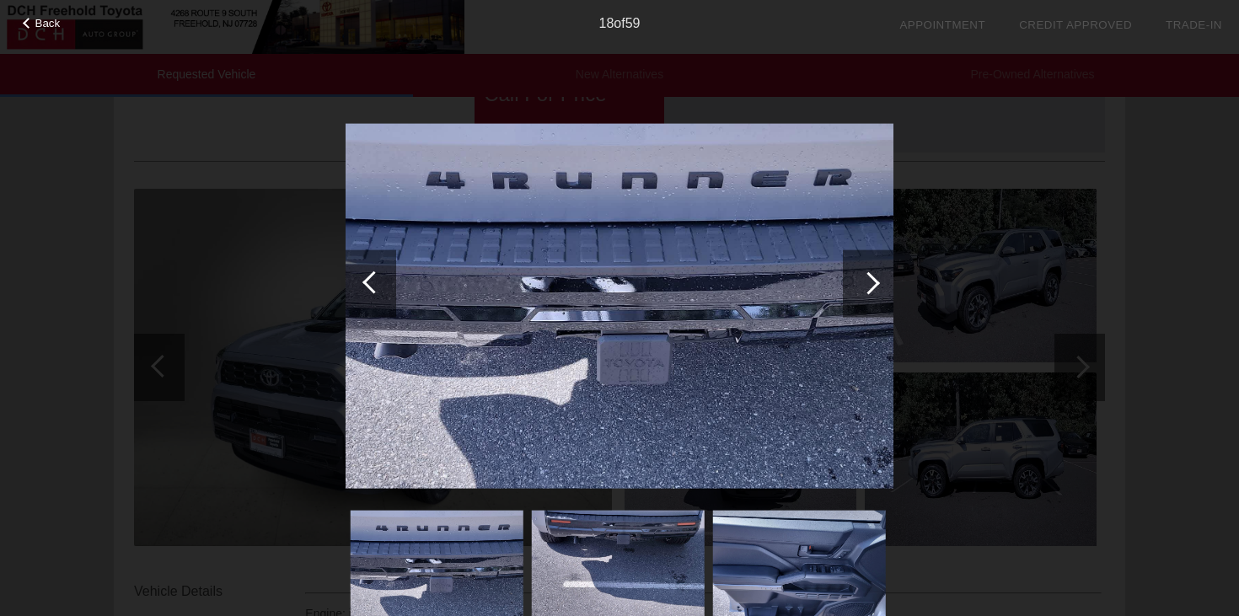
click at [860, 280] on div at bounding box center [868, 282] width 51 height 67
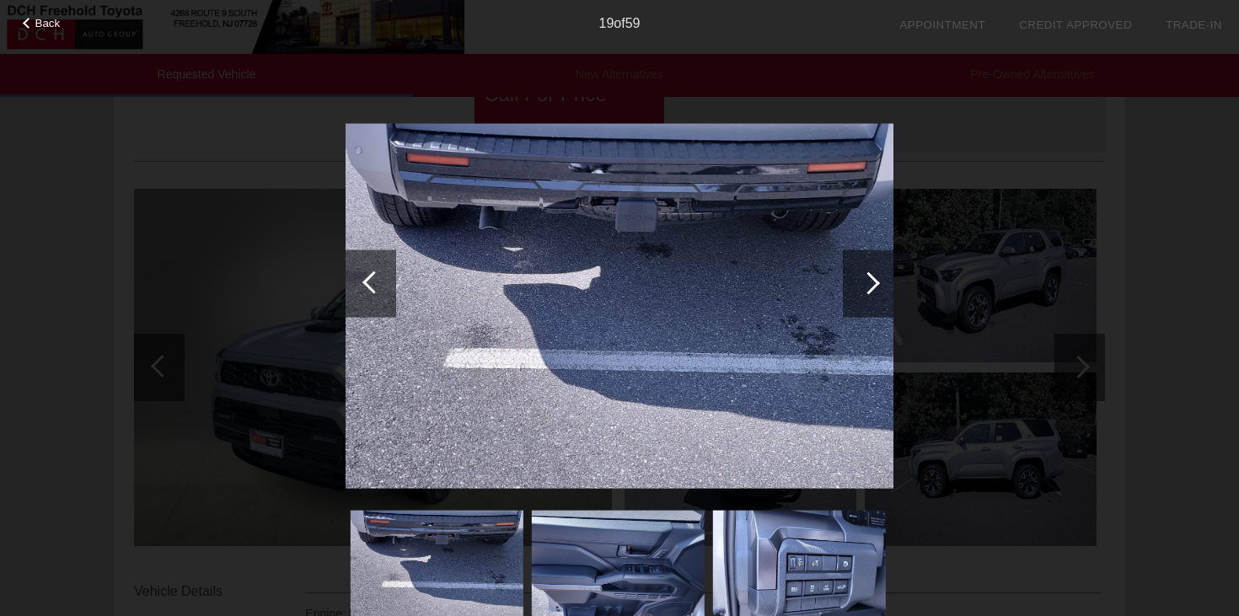
click at [860, 280] on div at bounding box center [868, 282] width 51 height 67
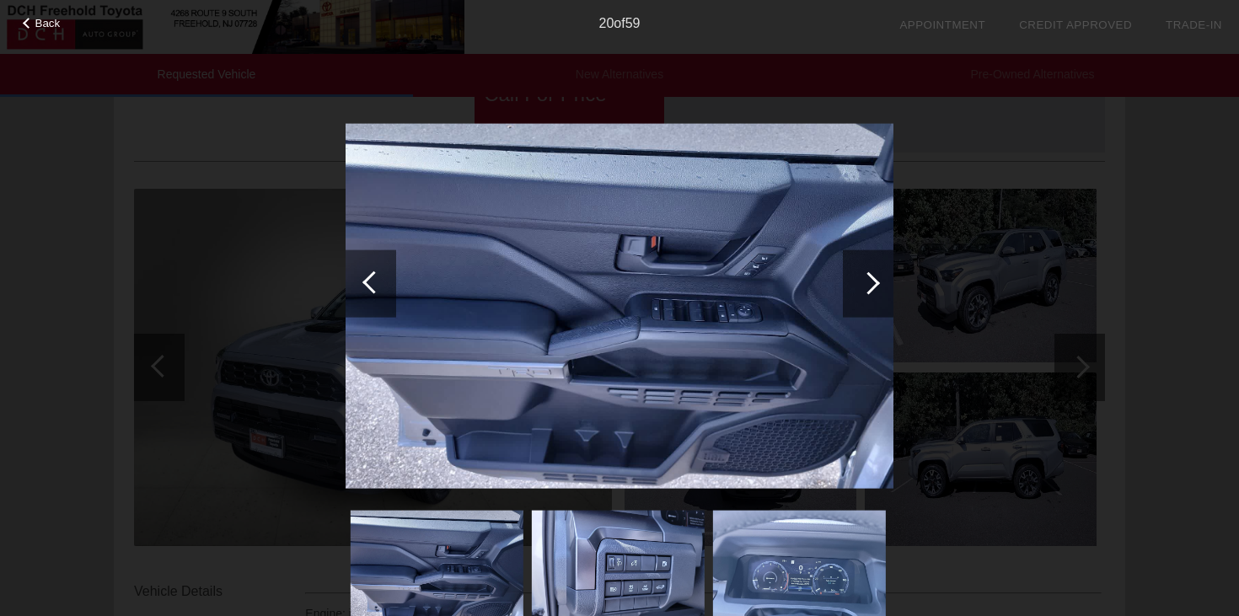
scroll to position [124, 0]
click at [860, 280] on div at bounding box center [868, 282] width 51 height 67
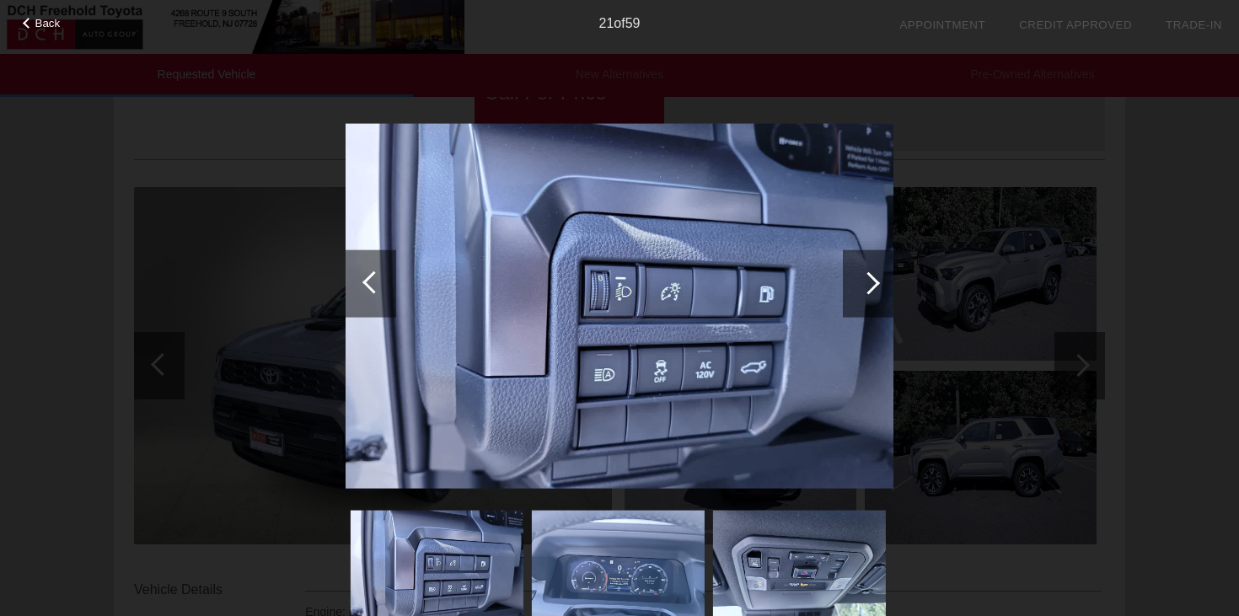
click at [860, 280] on div at bounding box center [868, 282] width 51 height 67
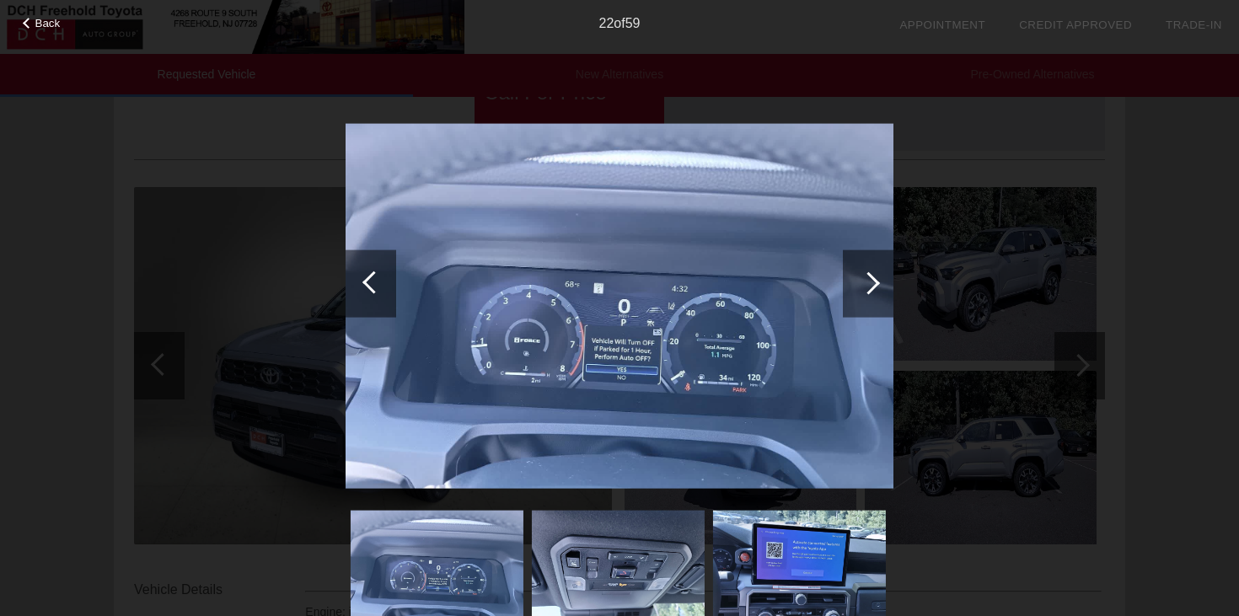
click at [860, 280] on div at bounding box center [868, 282] width 51 height 67
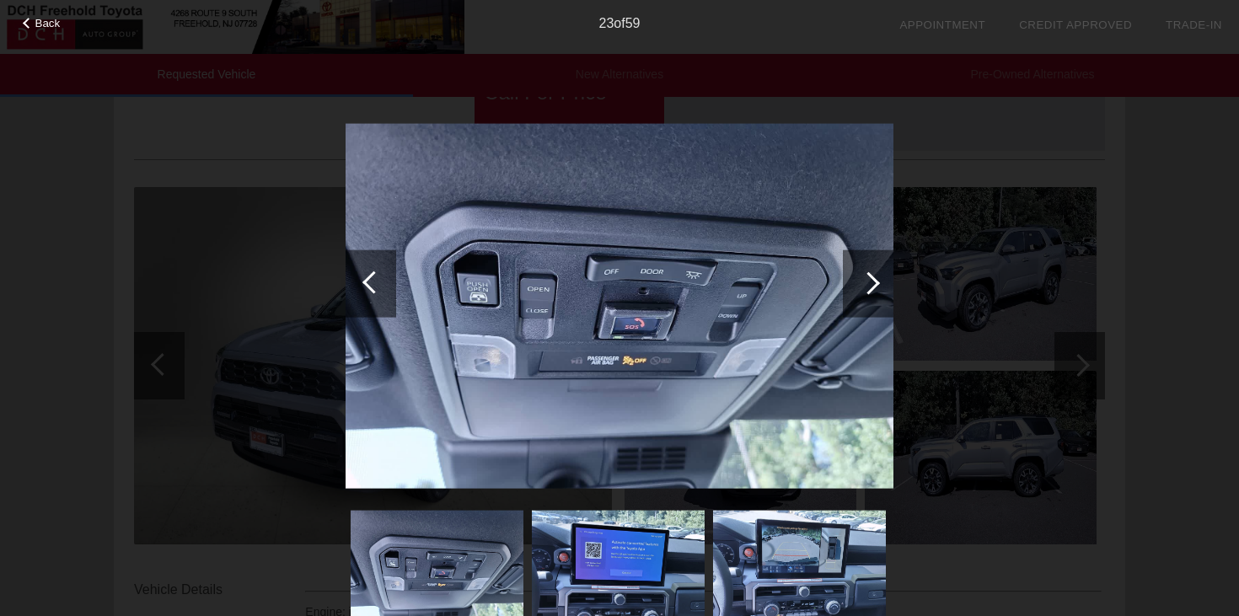
click at [860, 281] on div at bounding box center [868, 282] width 23 height 23
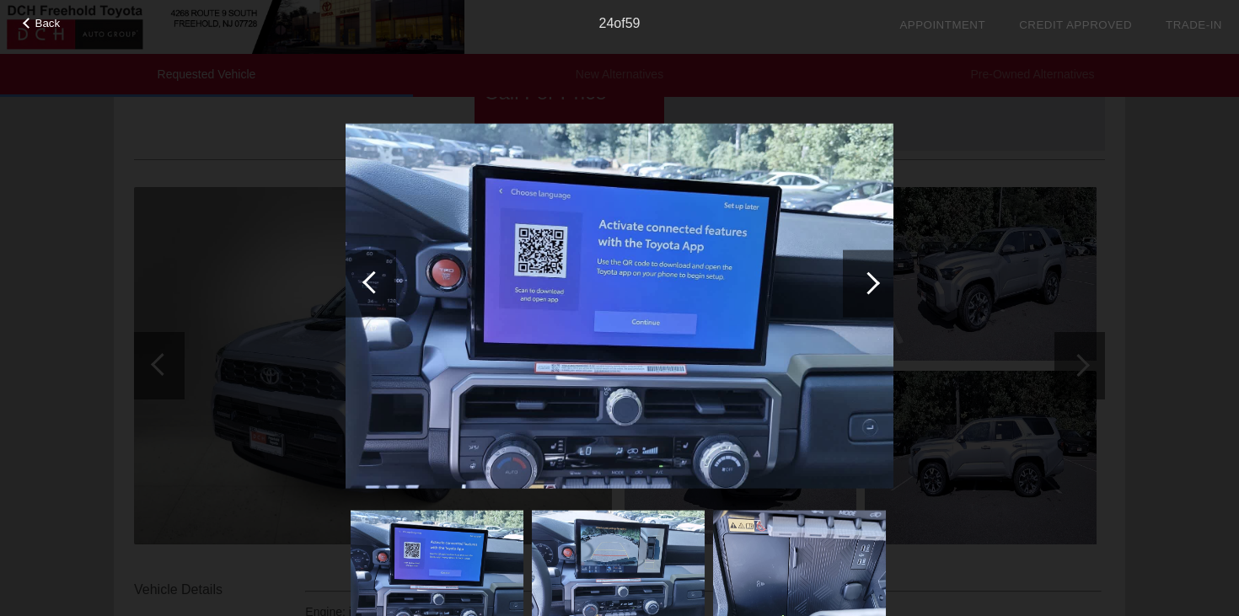
click at [860, 281] on div at bounding box center [868, 282] width 23 height 23
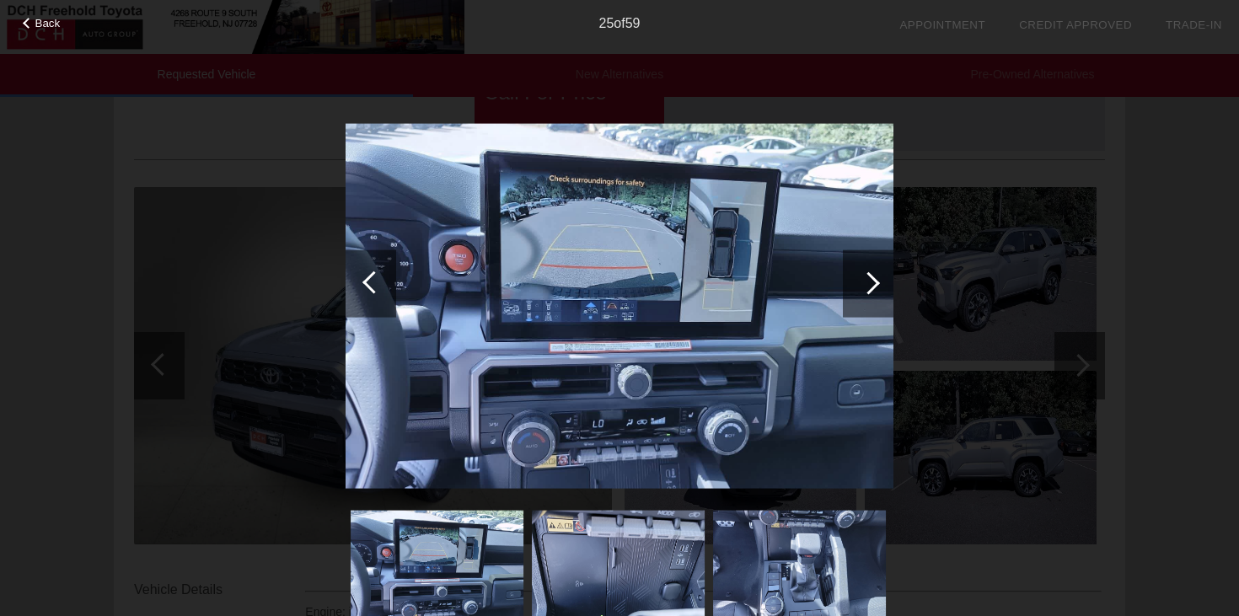
click at [860, 281] on div at bounding box center [868, 282] width 23 height 23
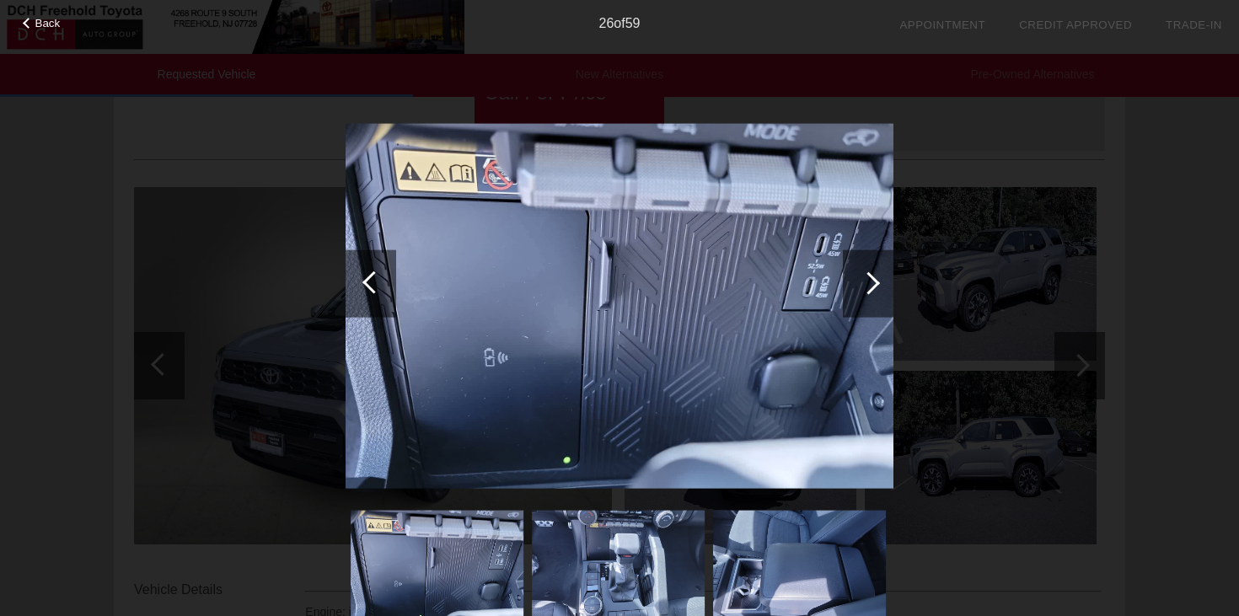
click at [860, 281] on div at bounding box center [868, 282] width 23 height 23
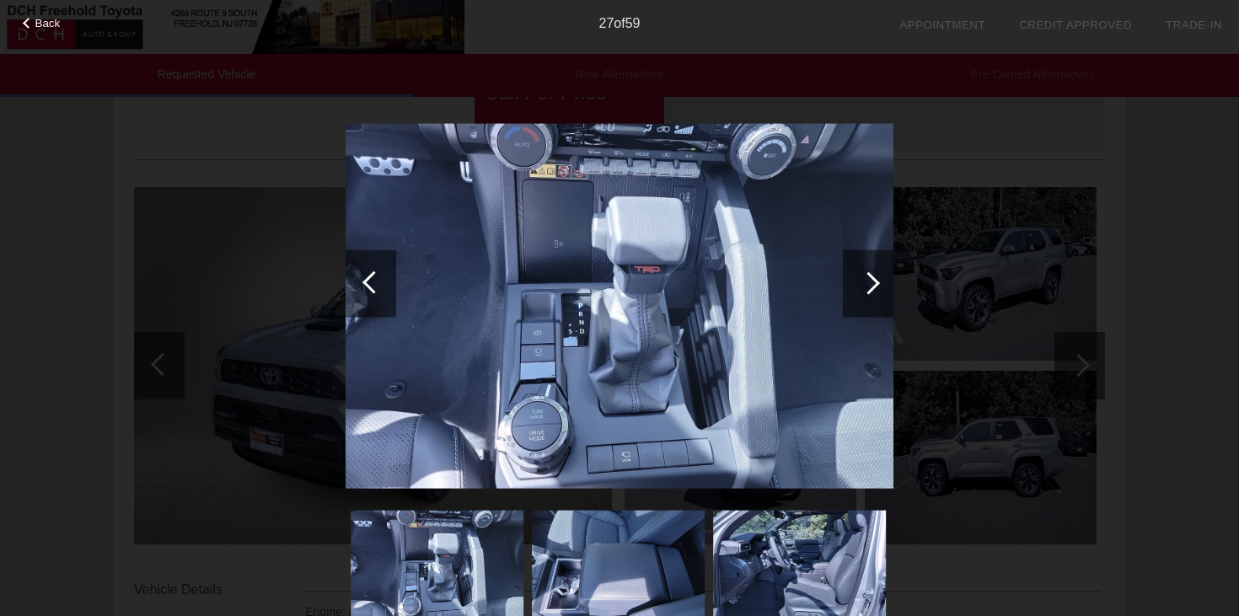
click at [860, 281] on div at bounding box center [868, 282] width 23 height 23
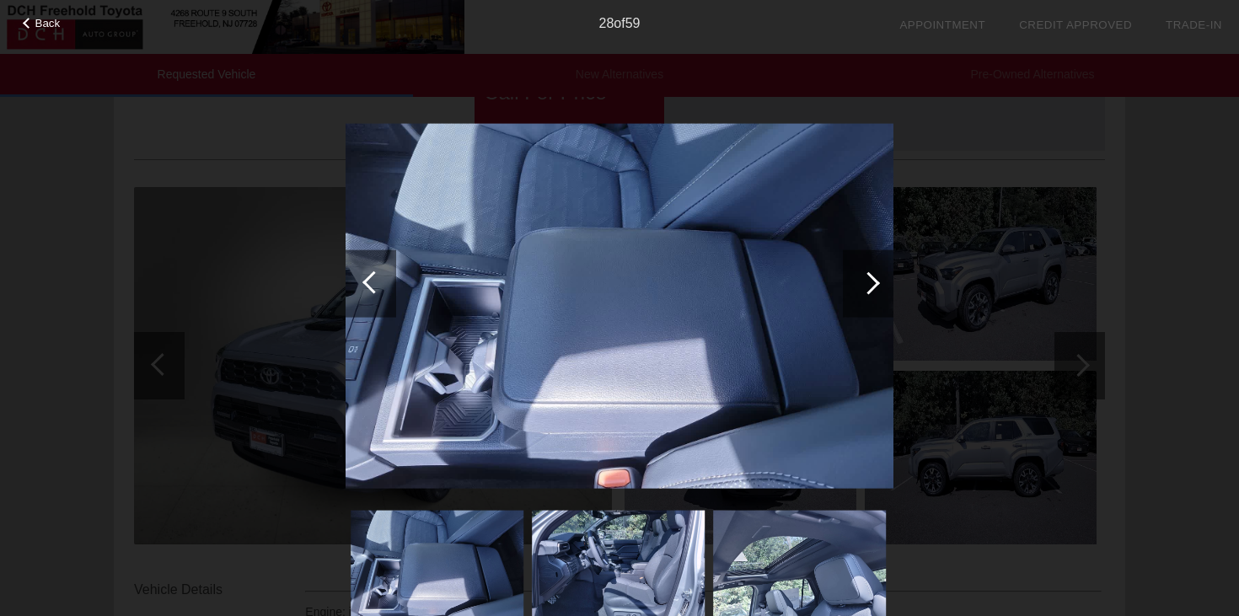
click at [860, 281] on div at bounding box center [868, 282] width 23 height 23
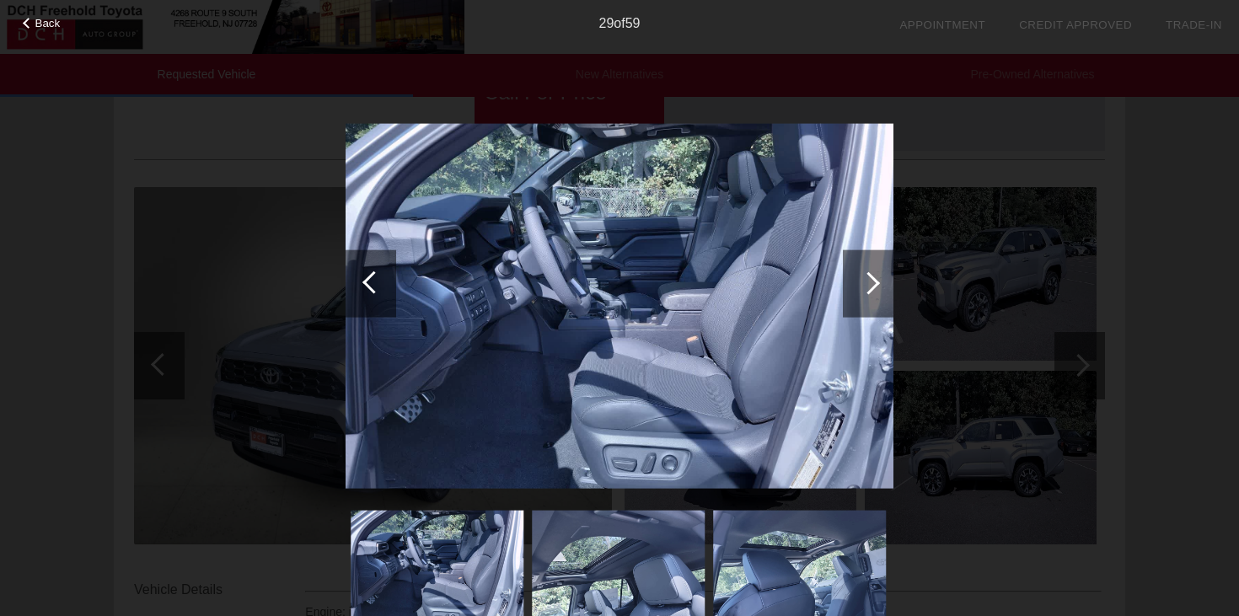
click at [860, 281] on div at bounding box center [868, 282] width 23 height 23
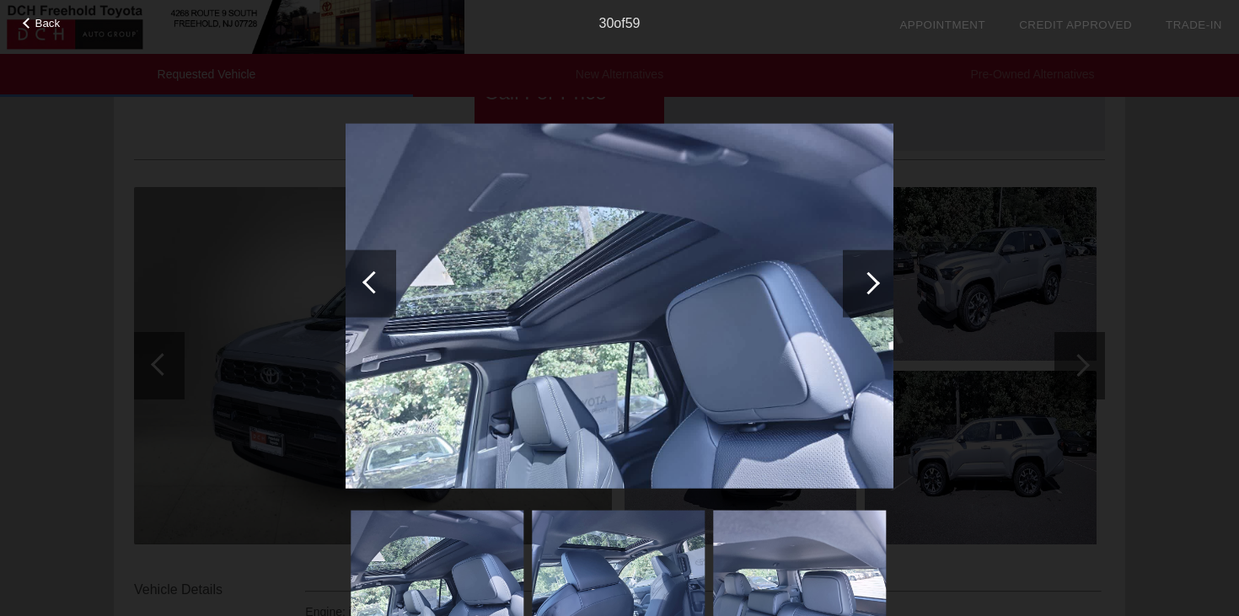
click at [860, 281] on div at bounding box center [868, 282] width 23 height 23
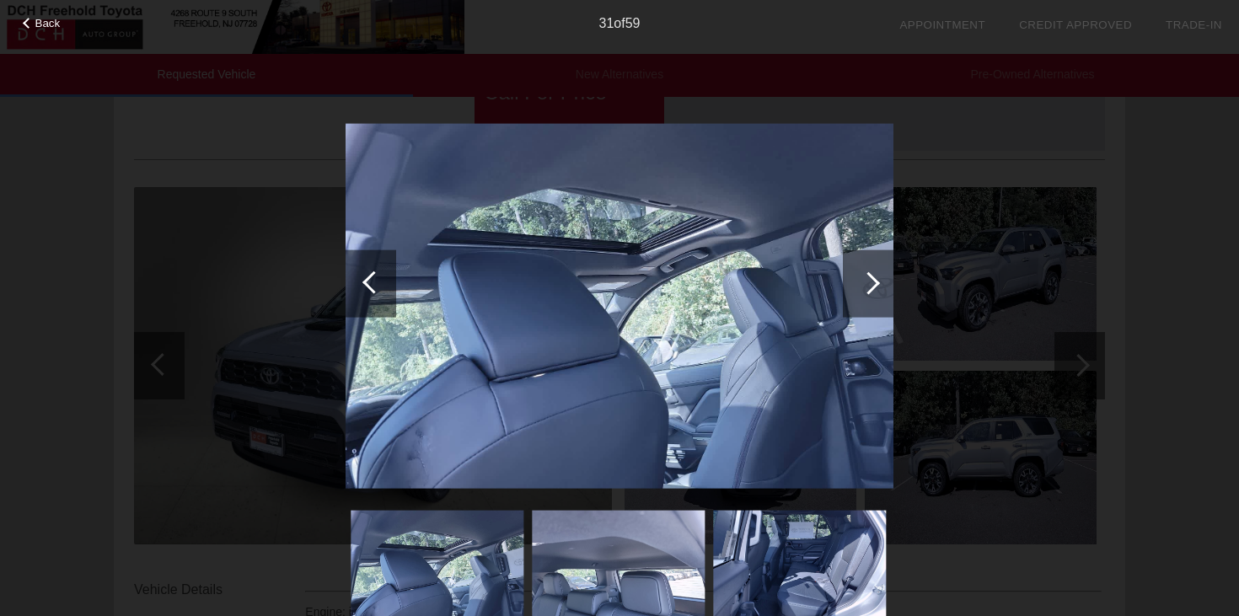
click at [860, 281] on div at bounding box center [868, 282] width 23 height 23
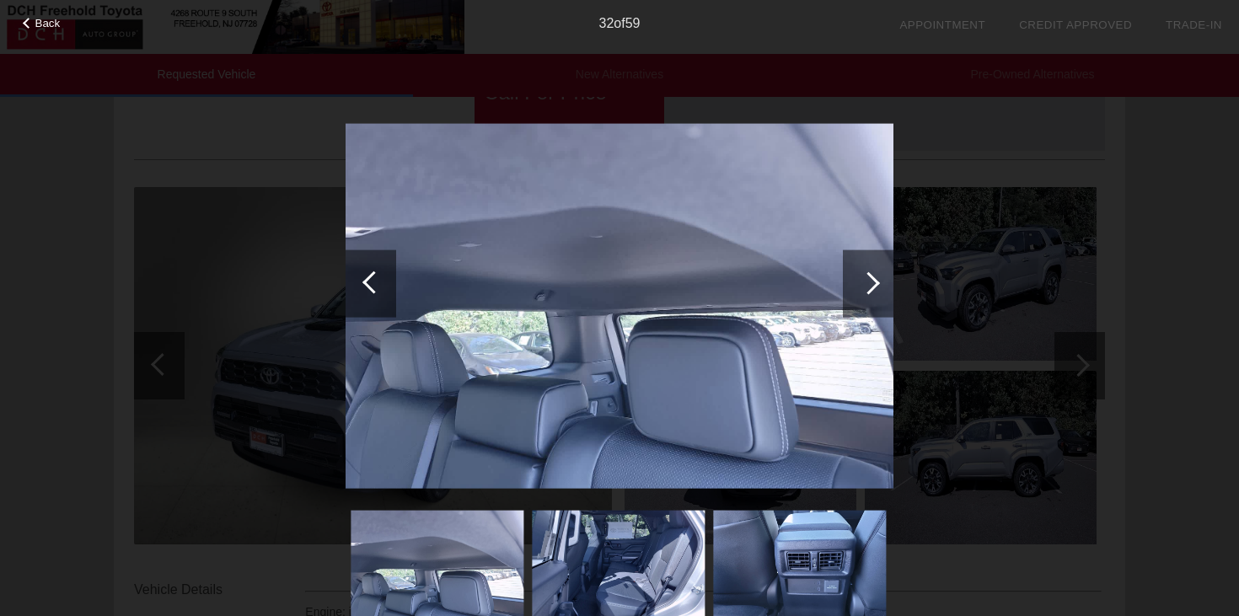
click at [860, 281] on div at bounding box center [868, 282] width 23 height 23
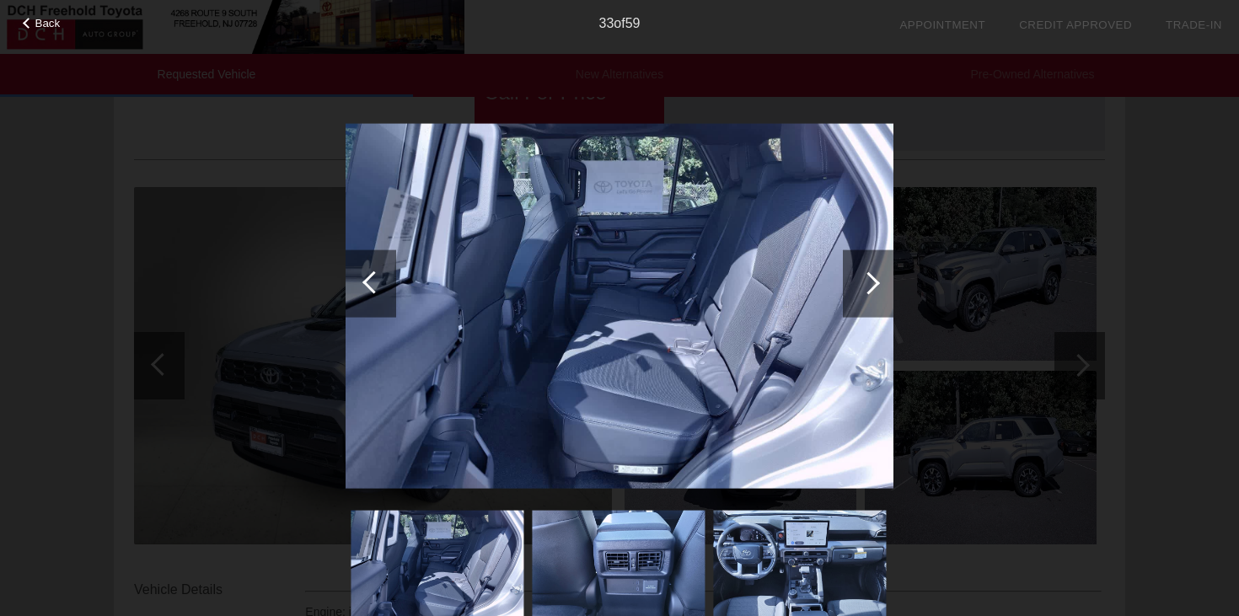
click at [860, 281] on div at bounding box center [868, 282] width 23 height 23
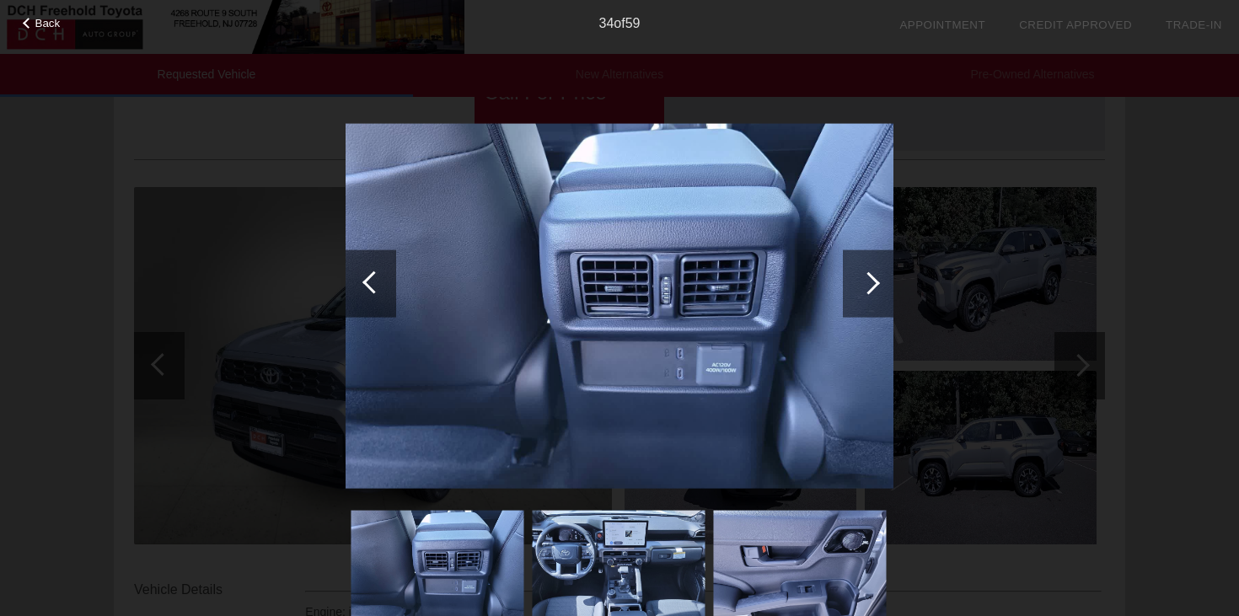
click at [860, 281] on div at bounding box center [868, 282] width 23 height 23
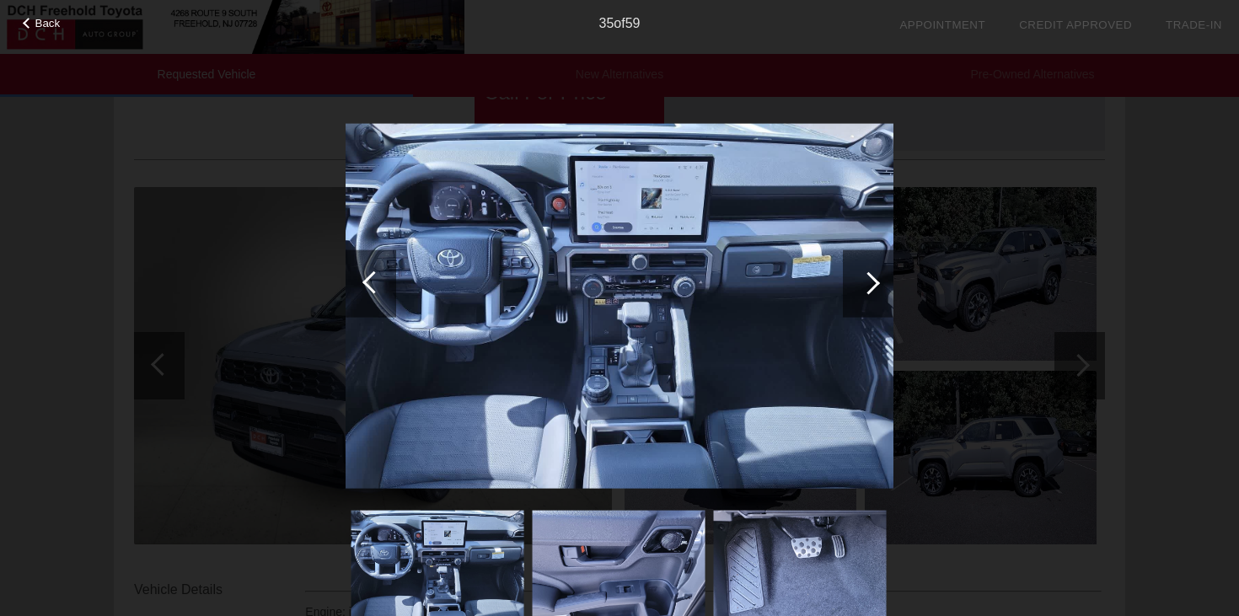
click at [860, 281] on div at bounding box center [868, 282] width 23 height 23
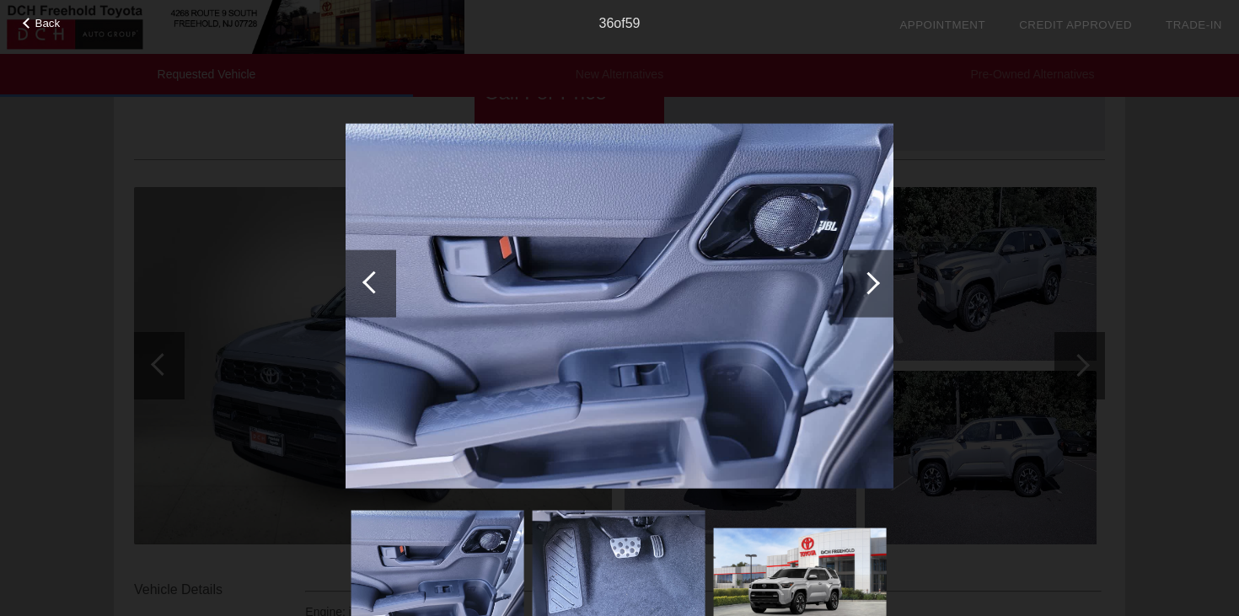
click at [860, 281] on div at bounding box center [868, 282] width 23 height 23
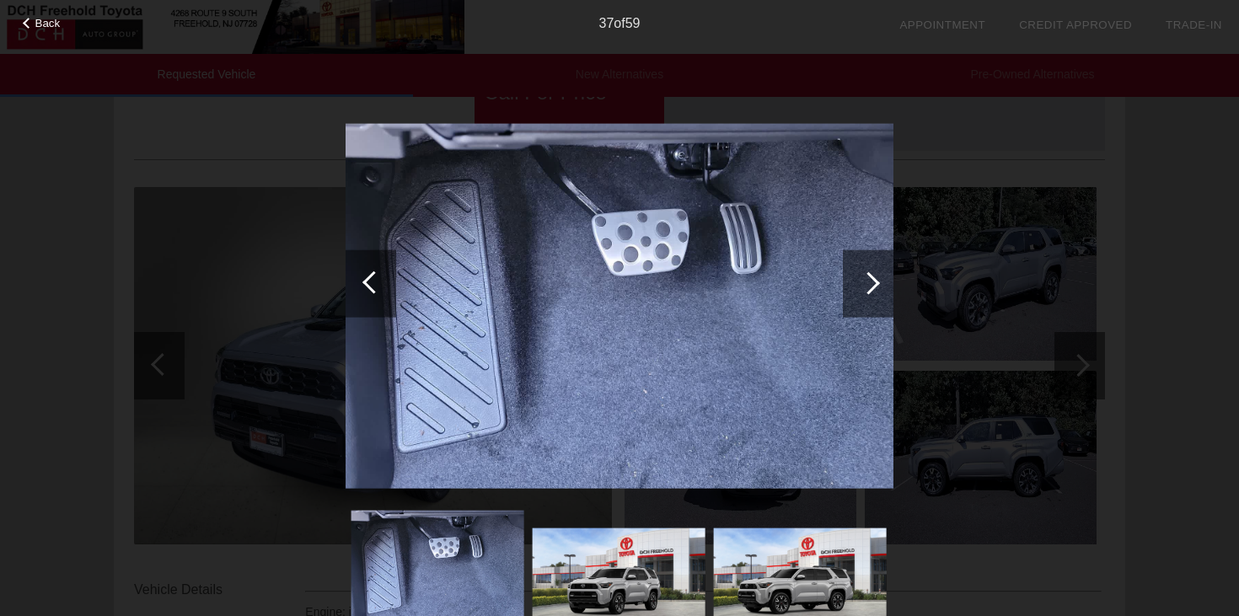
click at [860, 281] on div at bounding box center [868, 282] width 23 height 23
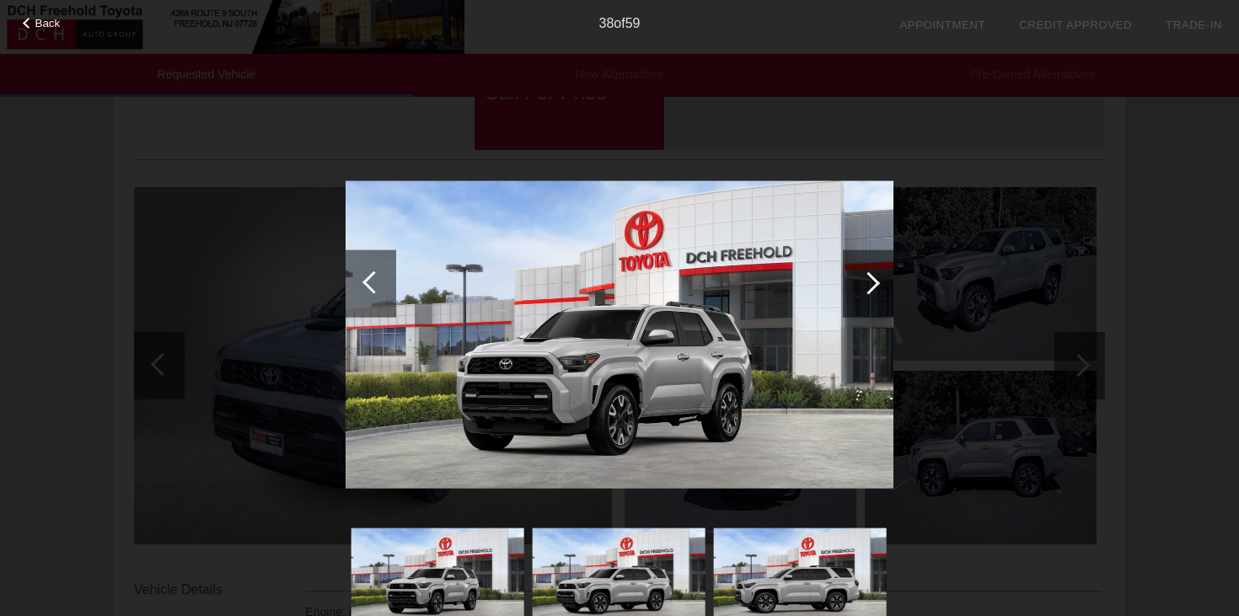
click at [860, 281] on div at bounding box center [868, 282] width 23 height 23
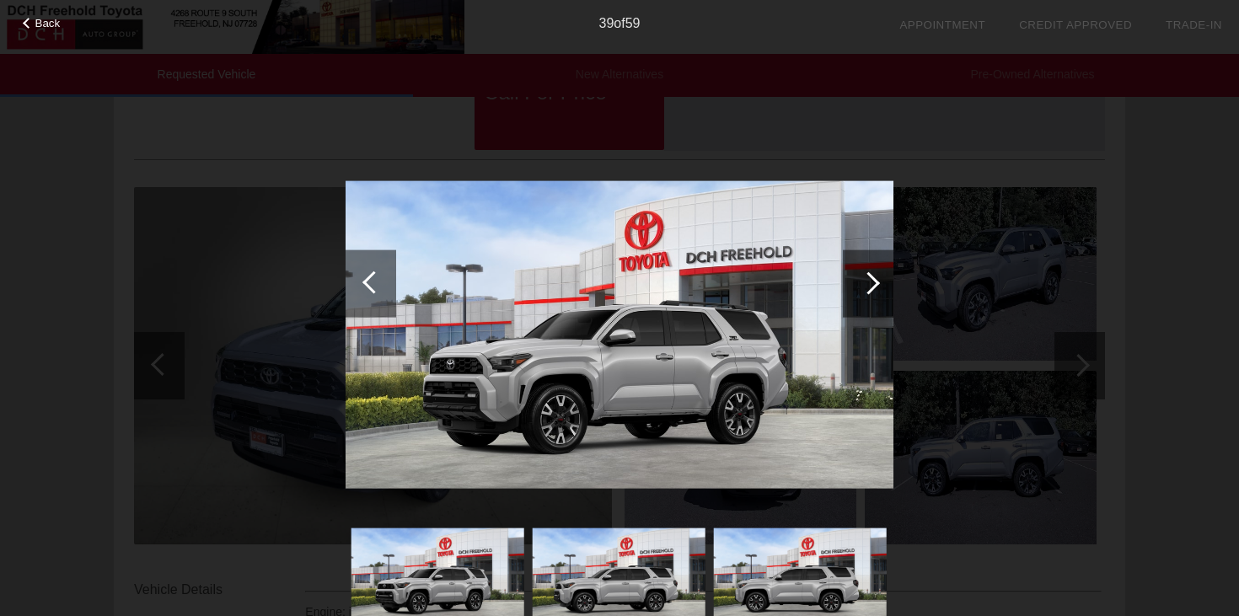
click at [860, 281] on div at bounding box center [868, 282] width 23 height 23
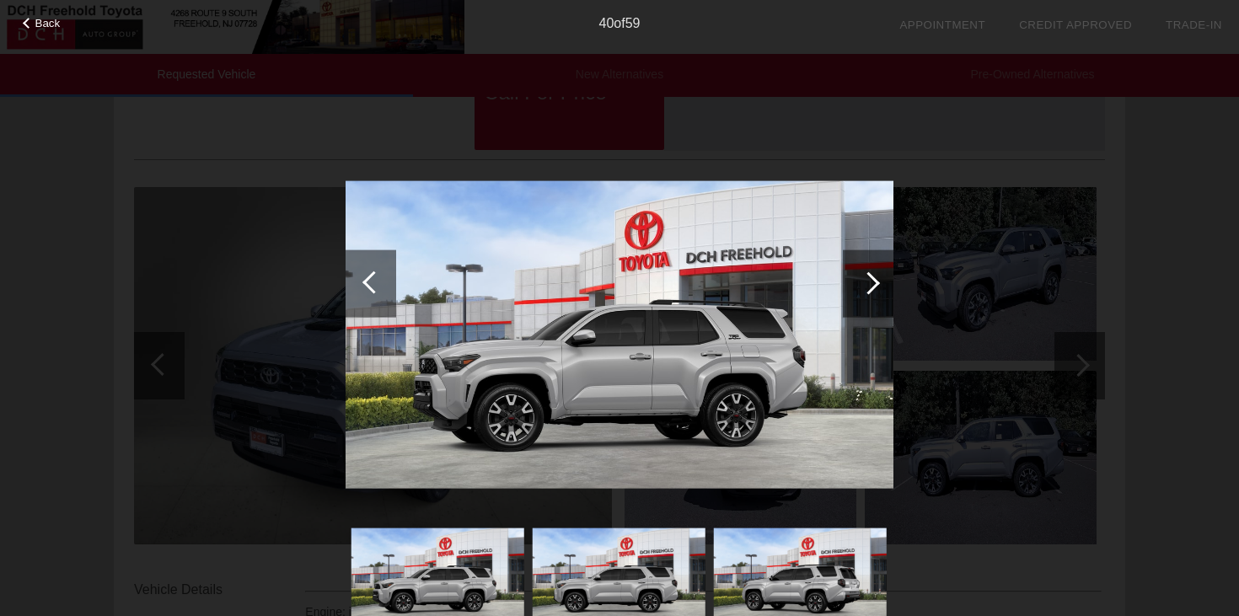
click at [860, 281] on div at bounding box center [868, 282] width 23 height 23
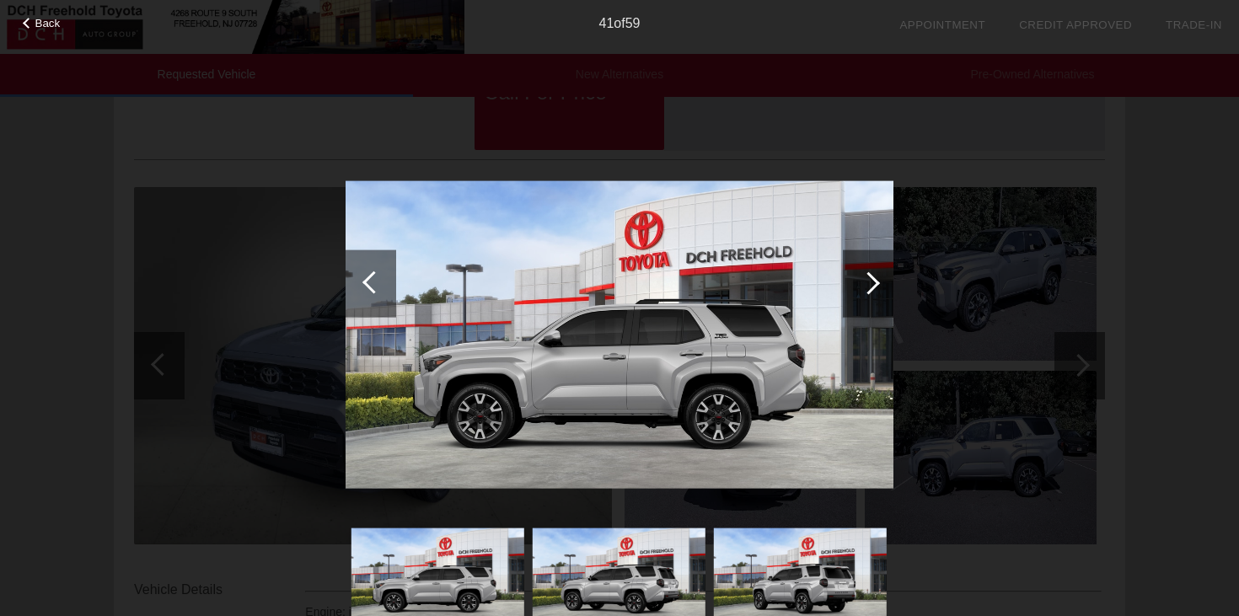
click at [860, 281] on div at bounding box center [868, 282] width 23 height 23
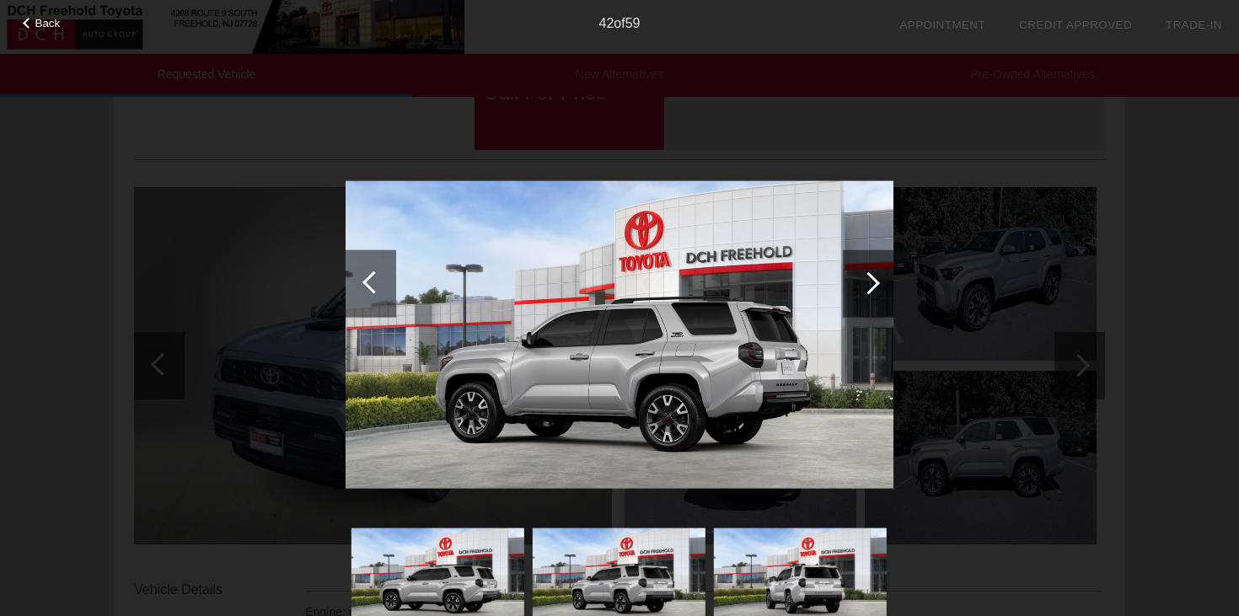
click at [860, 281] on div at bounding box center [868, 282] width 23 height 23
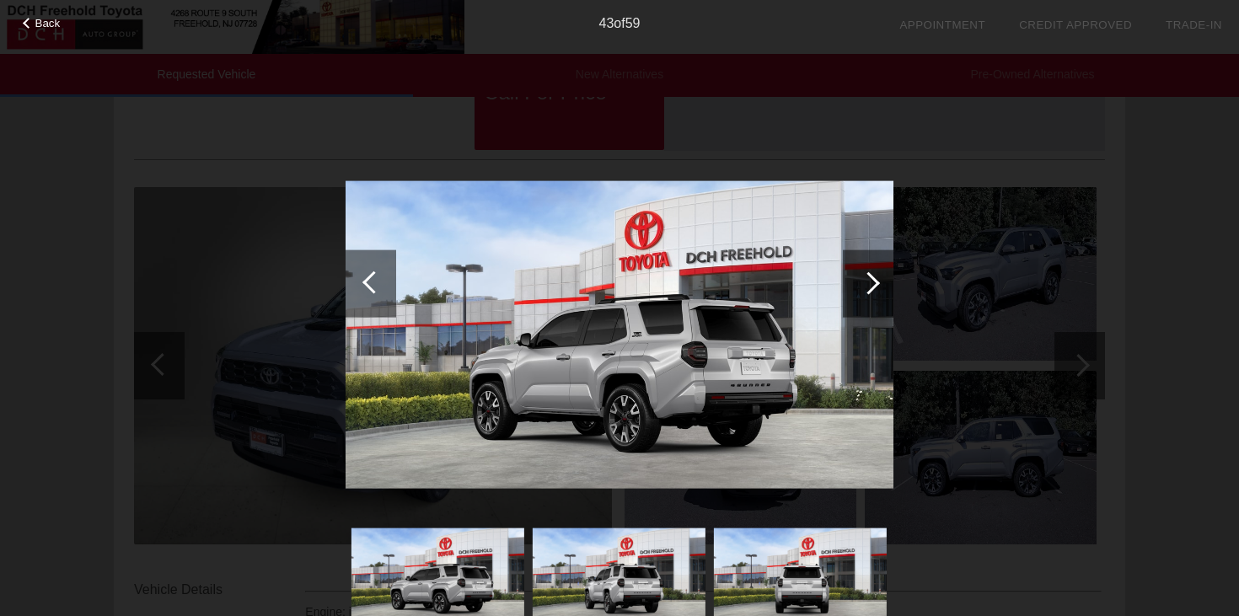
click at [860, 281] on div at bounding box center [868, 282] width 23 height 23
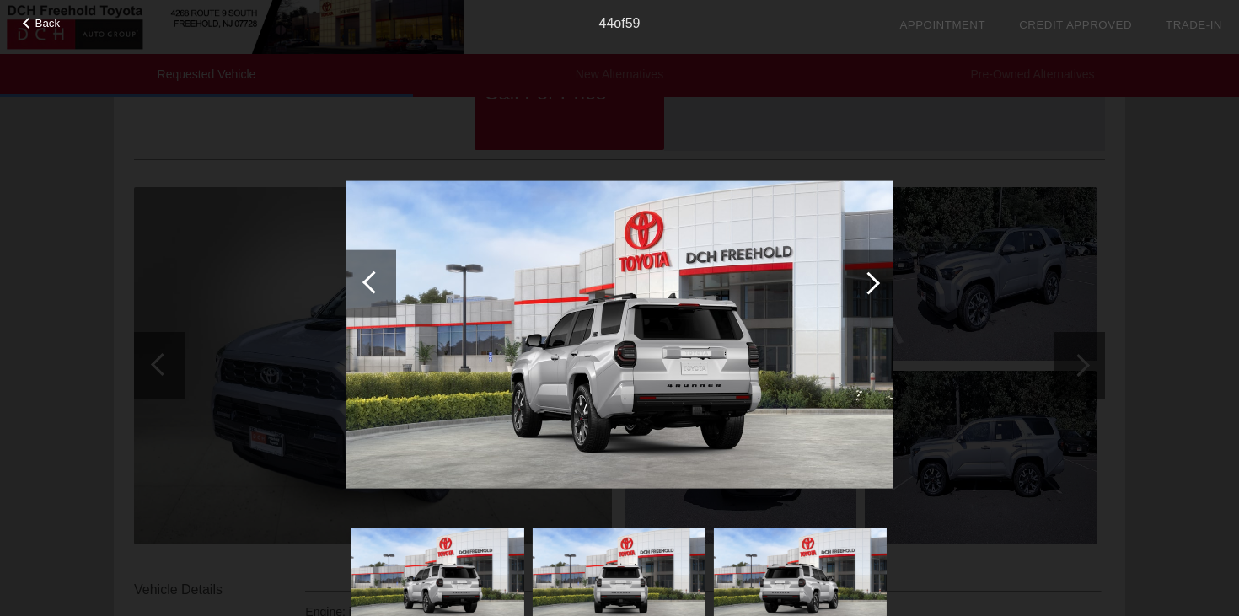
click at [860, 281] on div at bounding box center [868, 282] width 23 height 23
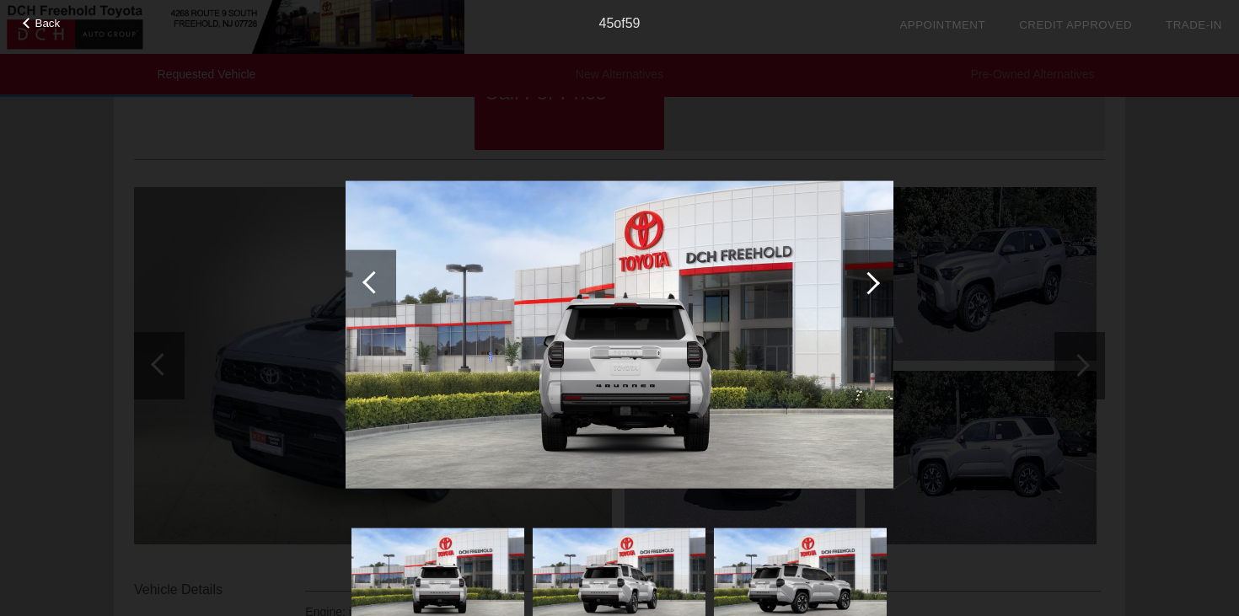
click at [860, 281] on div at bounding box center [868, 282] width 23 height 23
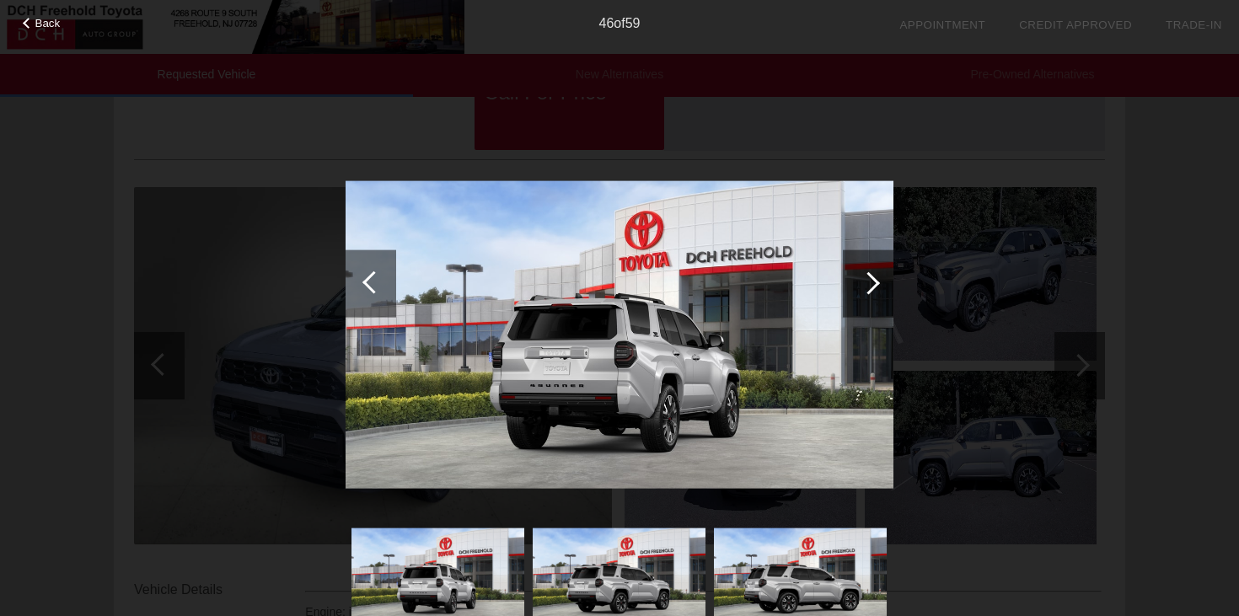
click at [860, 281] on div at bounding box center [868, 282] width 23 height 23
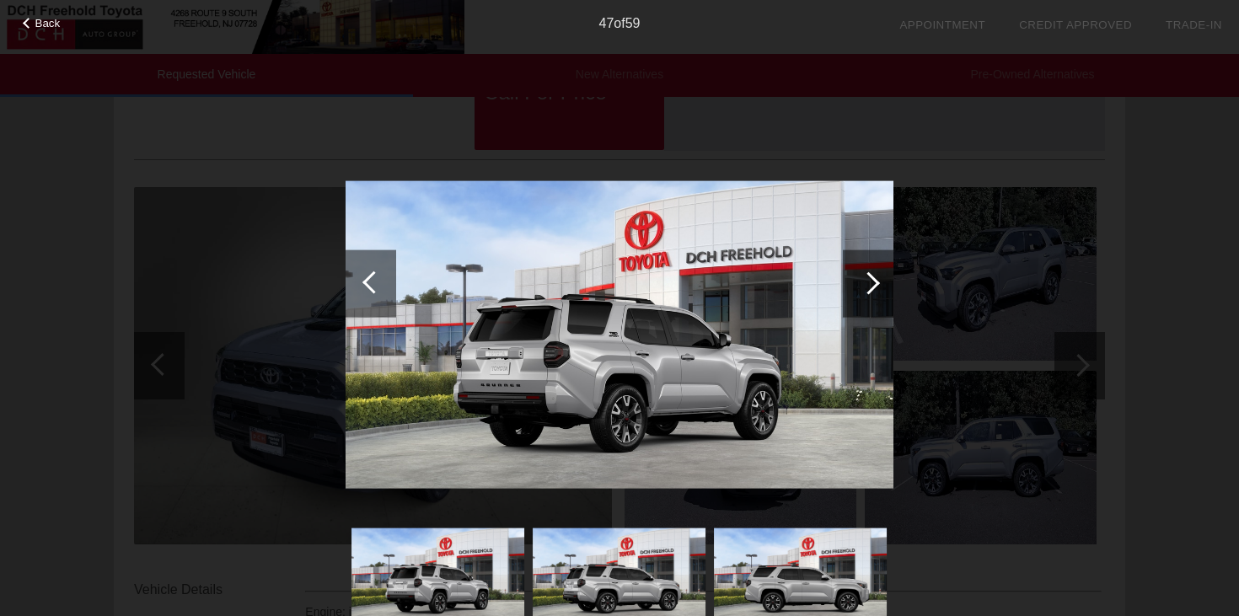
click at [860, 281] on div at bounding box center [868, 282] width 23 height 23
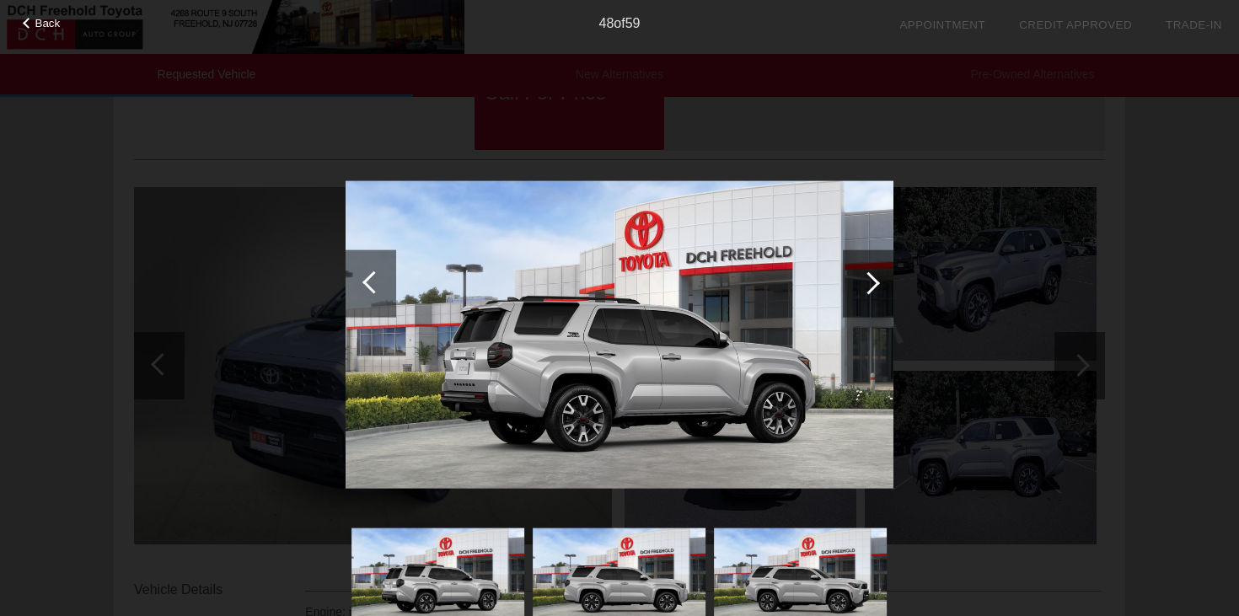
click at [860, 281] on div at bounding box center [868, 282] width 23 height 23
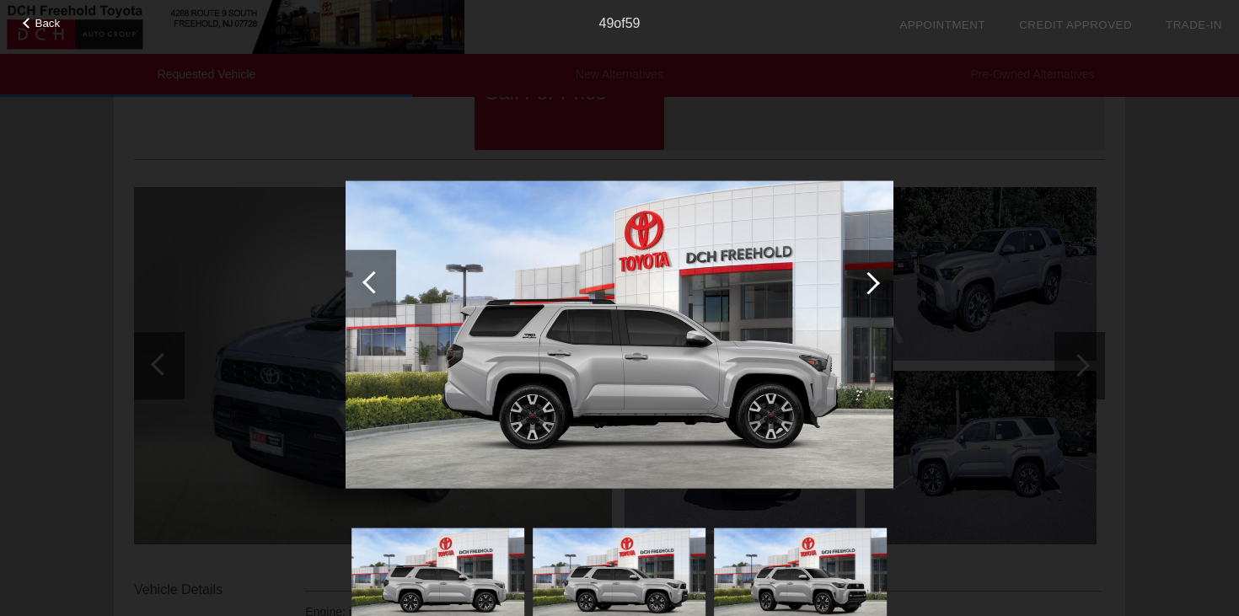
click at [860, 281] on div at bounding box center [868, 282] width 23 height 23
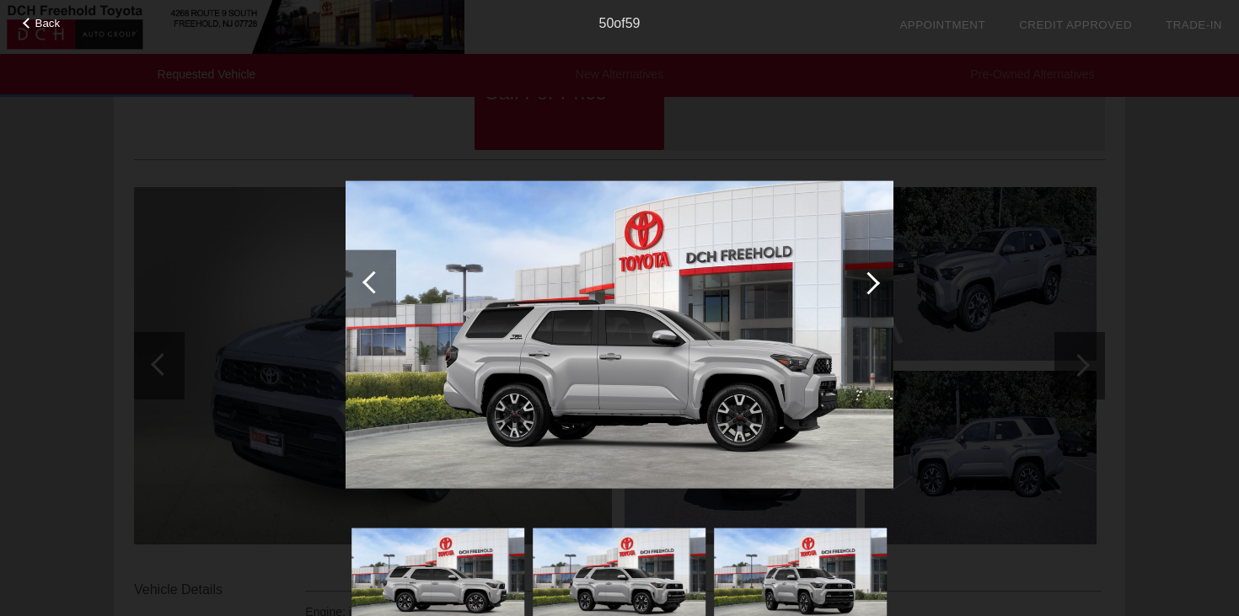
click at [860, 281] on div at bounding box center [868, 282] width 23 height 23
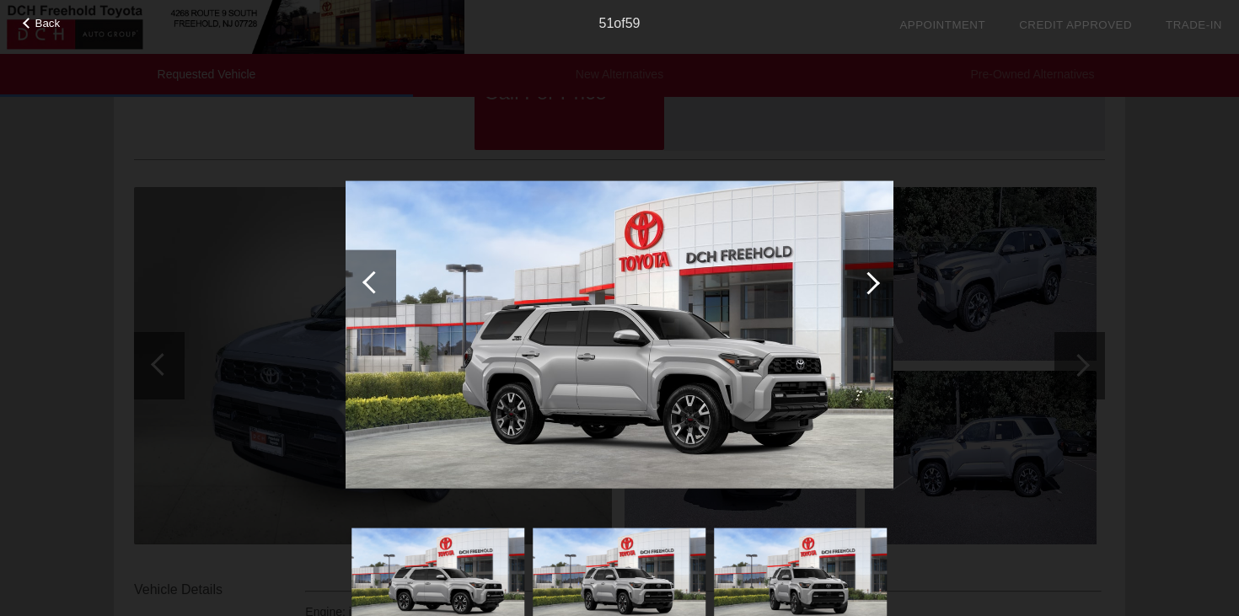
click at [860, 281] on div at bounding box center [868, 282] width 23 height 23
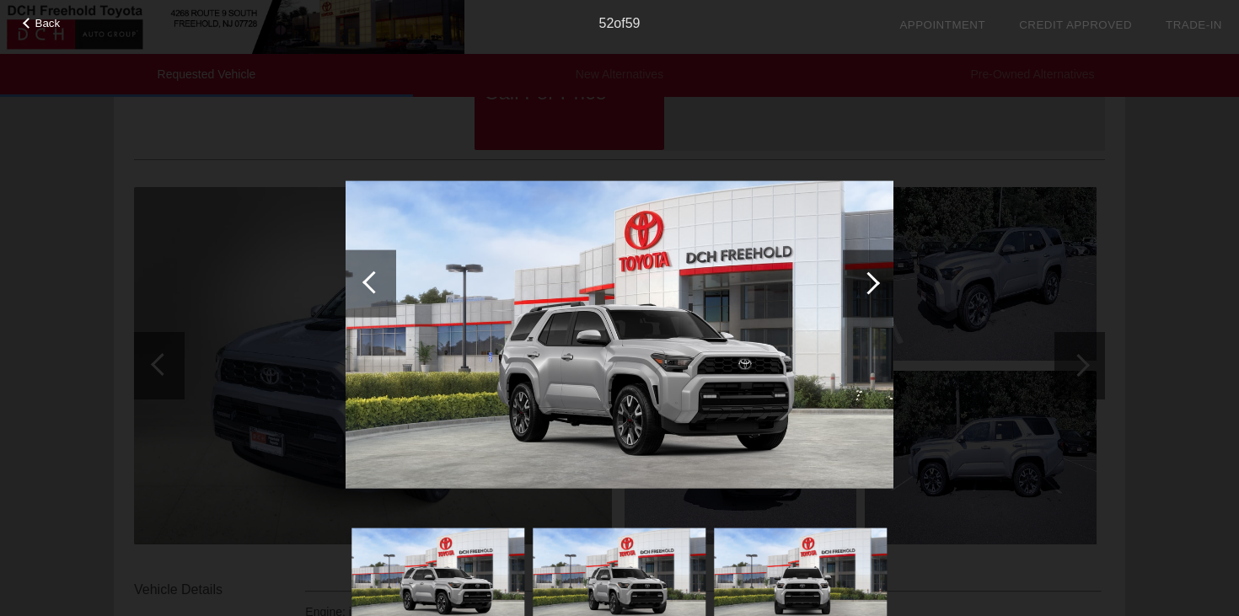
click at [860, 281] on div at bounding box center [868, 282] width 23 height 23
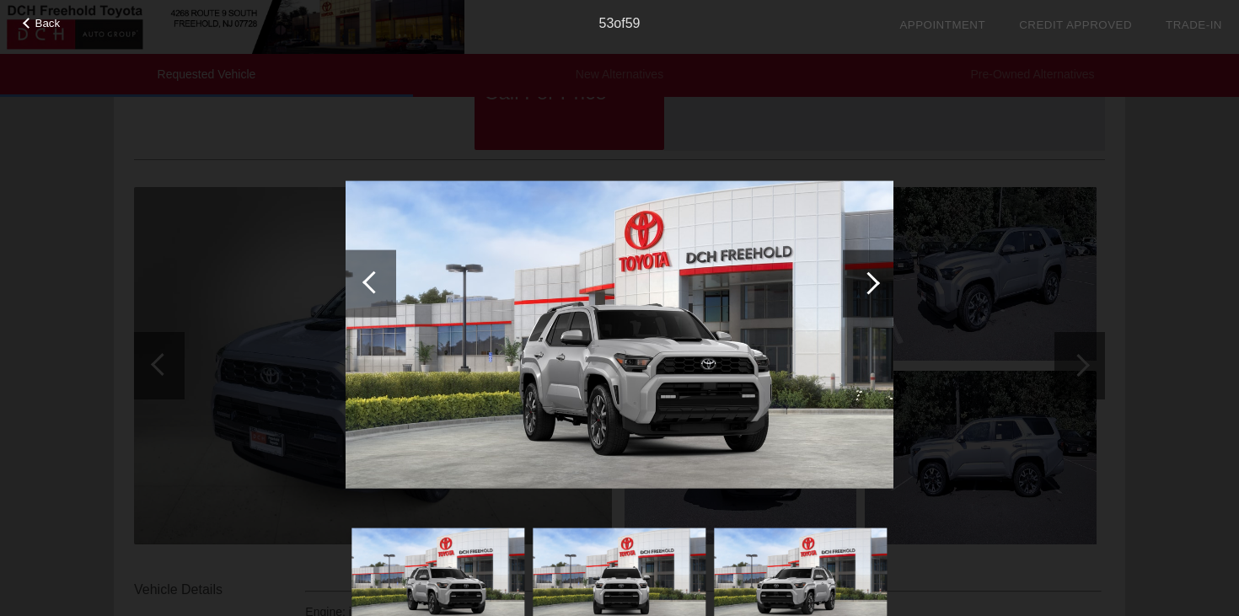
click at [860, 281] on div at bounding box center [868, 282] width 23 height 23
